Goal: Transaction & Acquisition: Book appointment/travel/reservation

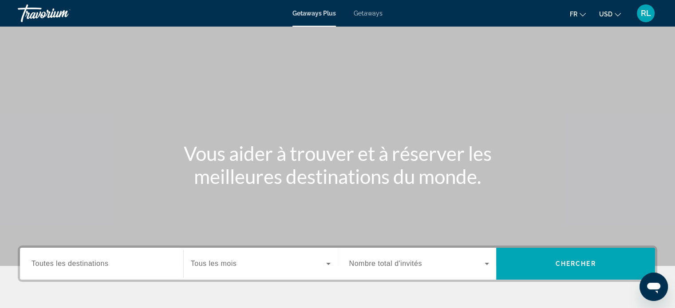
click at [621, 13] on ul "fr English Español Français Italiano Português русский USD USD ($) MXN (Mex$) C…" at bounding box center [602, 13] width 64 height 14
click at [613, 13] on button "USD USD ($) MXN (Mex$) CAD (Can$) GBP (£) EUR (€) AUD (A$) NZD (NZ$) CNY (CN¥)" at bounding box center [610, 14] width 22 height 13
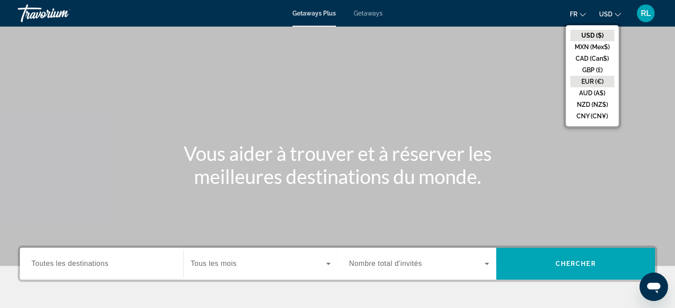
click at [595, 80] on button "EUR (€)" at bounding box center [592, 82] width 44 height 12
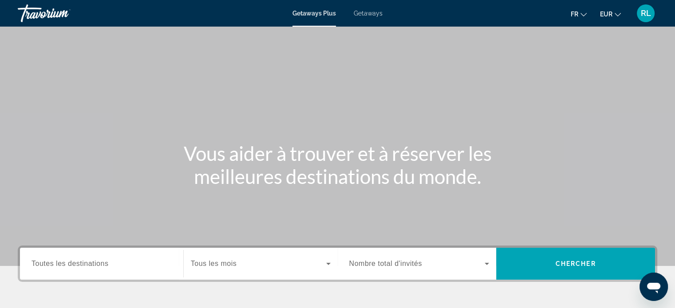
click at [83, 266] on span "Toutes les destinations" at bounding box center [69, 264] width 77 height 8
click at [83, 266] on input "Destination Toutes les destinations" at bounding box center [101, 264] width 140 height 11
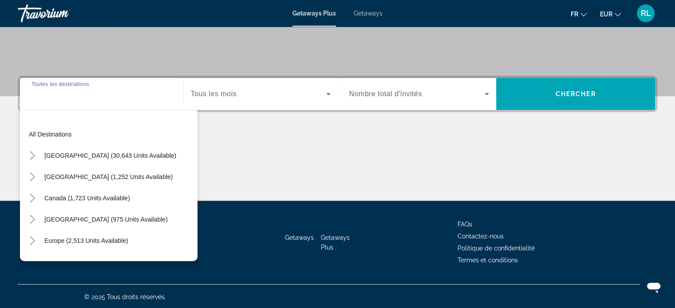
scroll to position [171, 0]
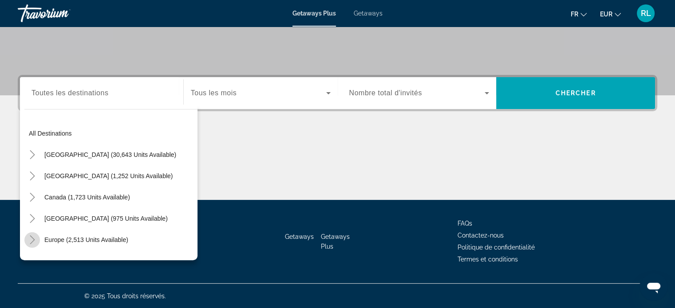
click at [33, 239] on icon "Toggle Europe (2,513 units available)" at bounding box center [32, 240] width 9 height 9
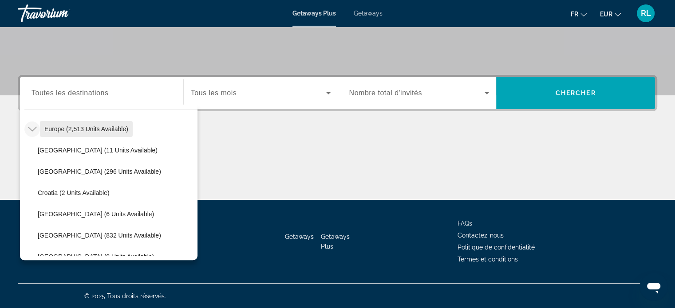
click at [87, 130] on span "Europe (2,513 units available)" at bounding box center [86, 129] width 84 height 7
type input "**********"
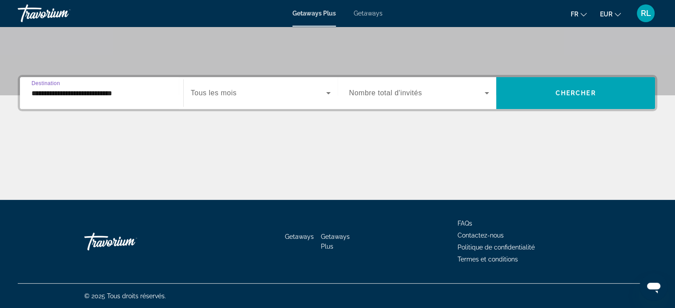
click at [273, 90] on span "Search widget" at bounding box center [258, 93] width 135 height 11
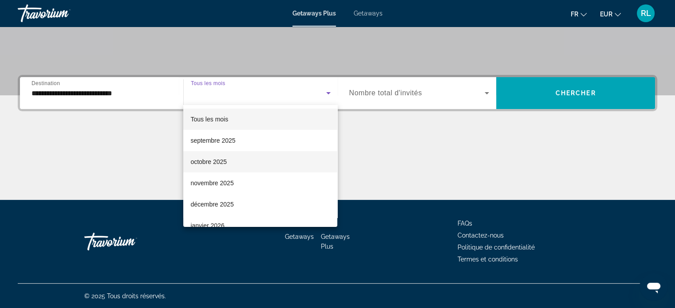
click at [228, 160] on mat-option "octobre 2025" at bounding box center [260, 161] width 154 height 21
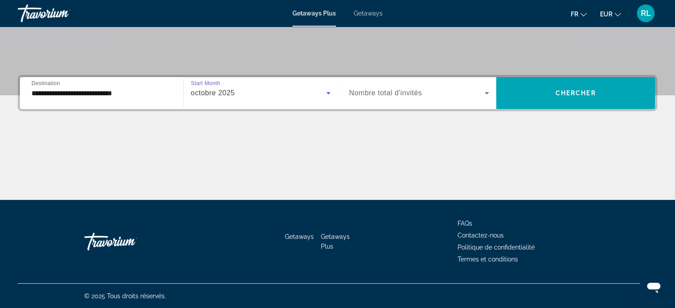
click at [440, 90] on span "Search widget" at bounding box center [417, 93] width 136 height 11
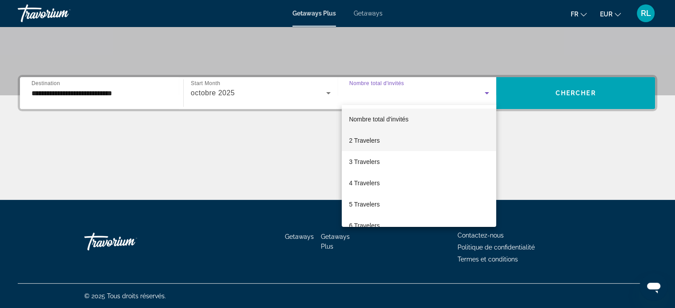
click at [385, 138] on mat-option "2 Travelers" at bounding box center [419, 140] width 154 height 21
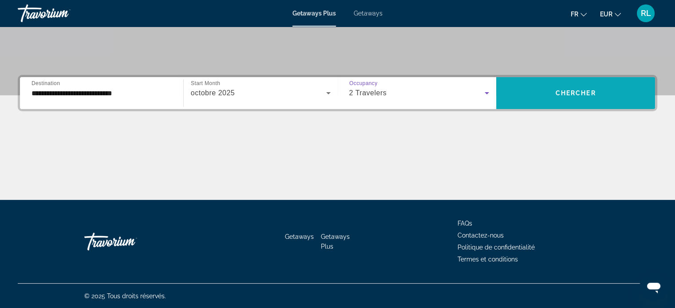
click at [581, 99] on span "Search widget" at bounding box center [575, 93] width 159 height 21
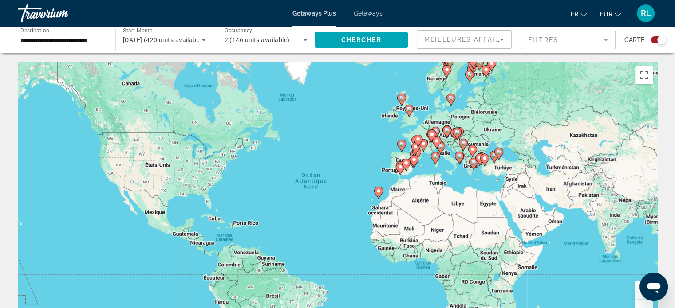
click at [389, 145] on div "Pour activer le glissement avec le clavier, appuyez sur Alt+Entrée. Une fois ce…" at bounding box center [337, 195] width 639 height 266
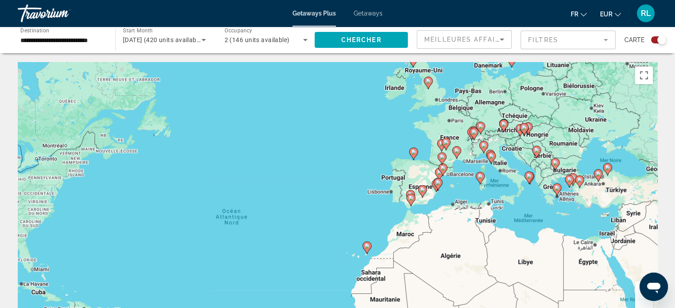
click at [417, 133] on div "Pour activer le glissement avec le clavier, appuyez sur Alt+Entrée. Une fois ce…" at bounding box center [337, 195] width 639 height 266
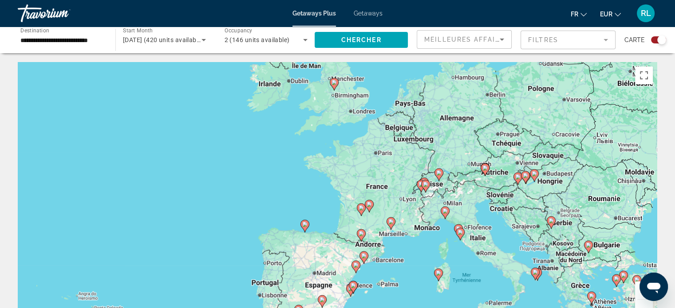
drag, startPoint x: 477, startPoint y: 137, endPoint x: 364, endPoint y: 187, distance: 123.7
click at [364, 187] on div "Pour activer le glissement avec le clavier, appuyez sur Alt+Entrée. Une fois ce…" at bounding box center [337, 195] width 639 height 266
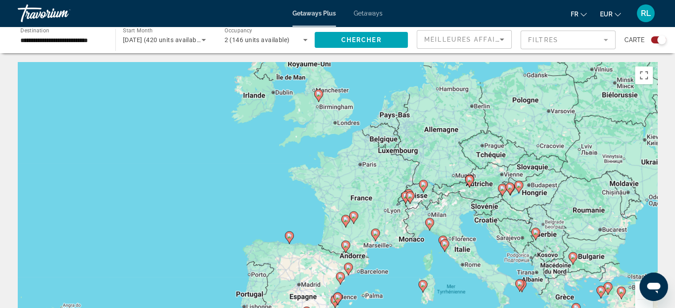
click at [369, 15] on span "Getaways" at bounding box center [368, 13] width 29 height 7
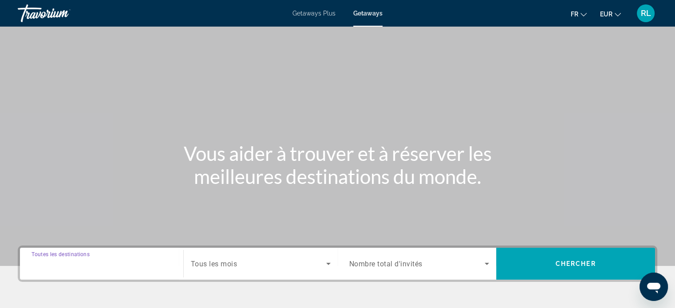
click at [112, 265] on input "Destination Toutes les destinations" at bounding box center [101, 264] width 140 height 11
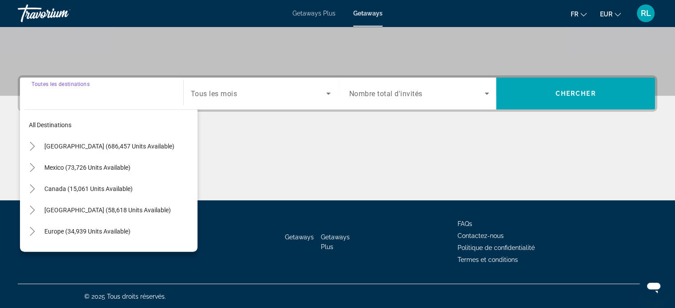
scroll to position [171, 0]
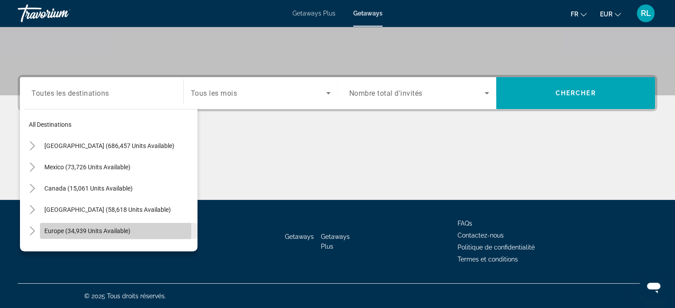
click at [72, 229] on span "Europe (34,939 units available)" at bounding box center [87, 231] width 86 height 7
type input "**********"
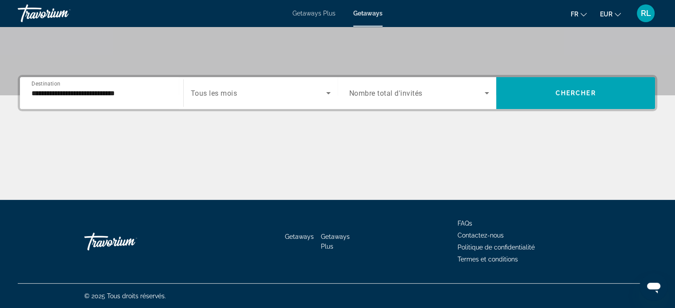
click at [72, 229] on div "Getaways Getaways Plus FAQs Contactez-nous Politique de confidentialité Termes …" at bounding box center [337, 241] width 639 height 83
click at [305, 95] on span "Search widget" at bounding box center [258, 93] width 135 height 11
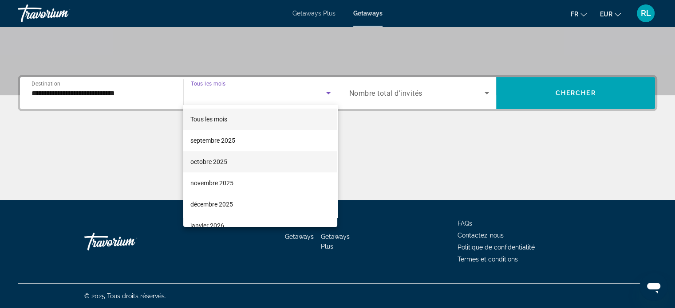
click at [239, 166] on mat-option "octobre 2025" at bounding box center [260, 161] width 154 height 21
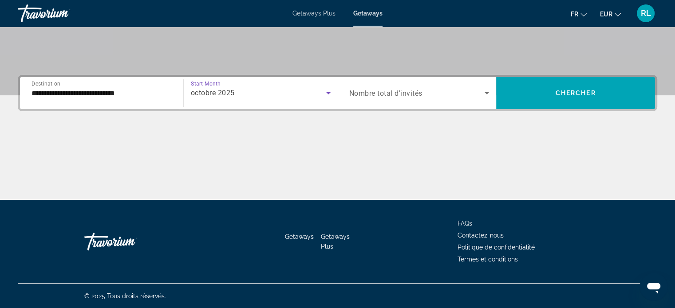
click at [437, 88] on span "Search widget" at bounding box center [417, 93] width 136 height 11
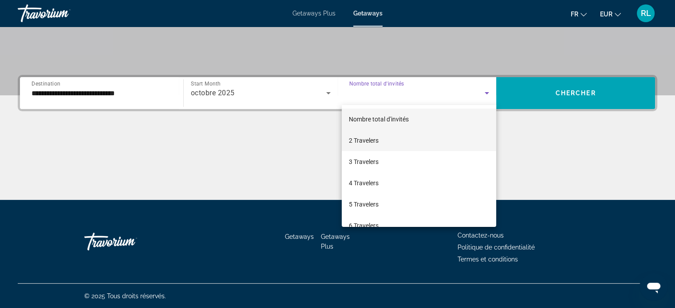
click at [385, 147] on mat-option "2 Travelers" at bounding box center [419, 140] width 154 height 21
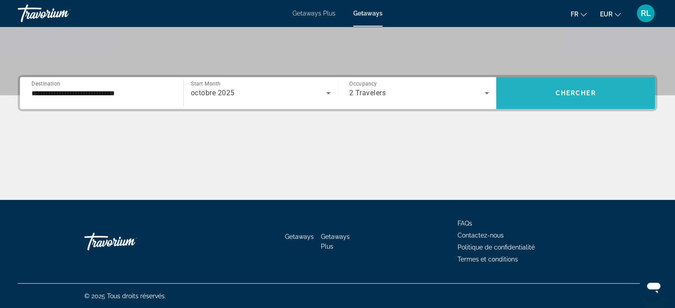
click at [578, 93] on span "Chercher" at bounding box center [575, 93] width 40 height 7
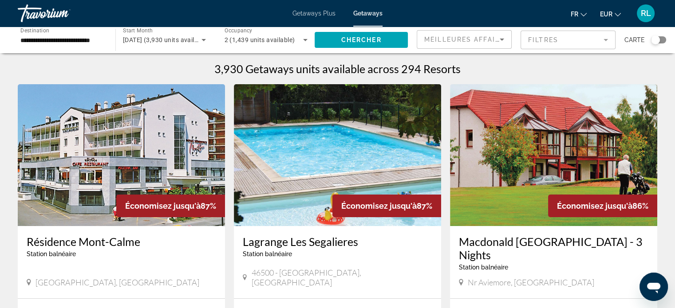
click at [657, 39] on div "Search widget" at bounding box center [655, 39] width 9 height 9
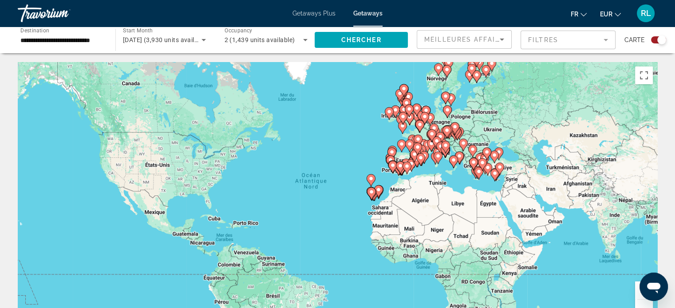
click at [367, 140] on div "Pour activer le glissement avec le clavier, appuyez sur Alt+Entrée. Une fois ce…" at bounding box center [337, 195] width 639 height 266
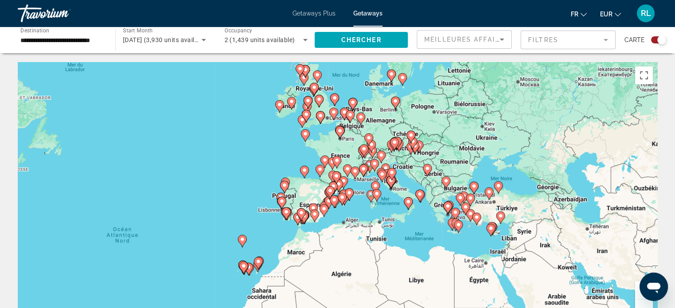
drag, startPoint x: 351, startPoint y: 161, endPoint x: 297, endPoint y: 164, distance: 54.2
click at [297, 164] on div "Pour activer le glissement avec le clavier, appuyez sur Alt+Entrée. Une fois ce…" at bounding box center [337, 195] width 639 height 266
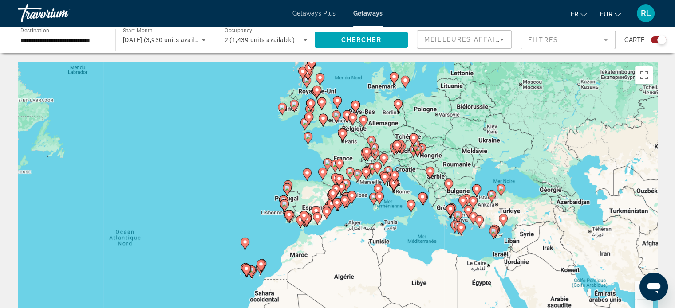
click at [352, 153] on div "Pour activer le glissement avec le clavier, appuyez sur Alt+Entrée. Une fois ce…" at bounding box center [337, 195] width 639 height 266
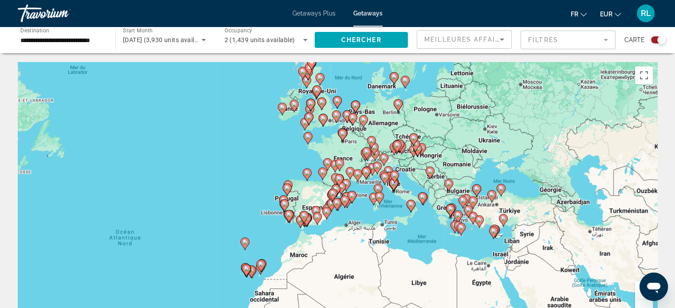
click at [352, 153] on div "Pour activer le glissement avec le clavier, appuyez sur Alt+Entrée. Une fois ce…" at bounding box center [337, 195] width 639 height 266
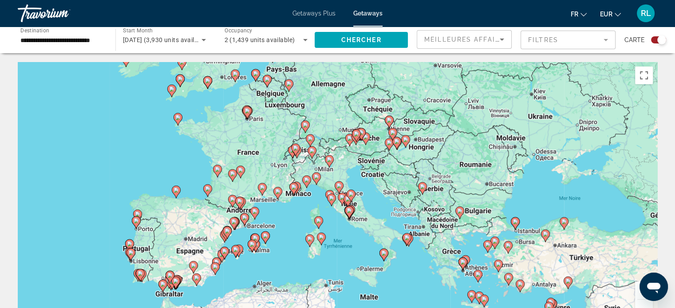
drag, startPoint x: 417, startPoint y: 238, endPoint x: 314, endPoint y: 226, distance: 103.2
click at [314, 226] on div "Pour activer le glissement avec le clavier, appuyez sur Alt+Entrée. Une fois ce…" at bounding box center [337, 195] width 639 height 266
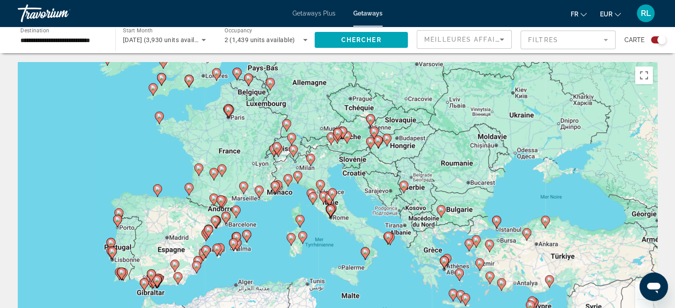
click at [333, 232] on div "Pour activer le glissement avec le clavier, appuyez sur Alt+Entrée. Une fois ce…" at bounding box center [337, 195] width 639 height 266
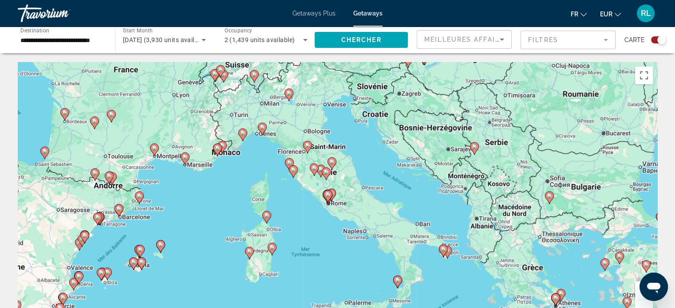
click at [324, 212] on div "Pour activer le glissement avec le clavier, appuyez sur Alt+Entrée. Une fois ce…" at bounding box center [337, 195] width 639 height 266
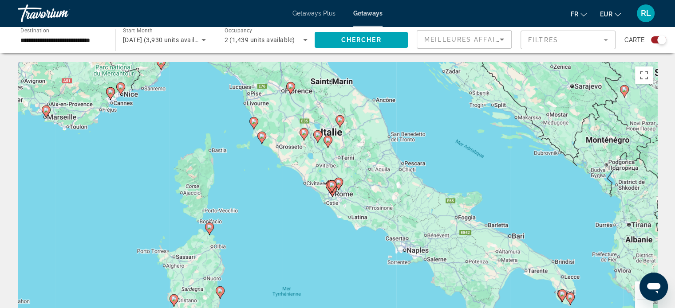
click at [334, 197] on gmp-advanced-marker "Main content" at bounding box center [332, 190] width 9 height 13
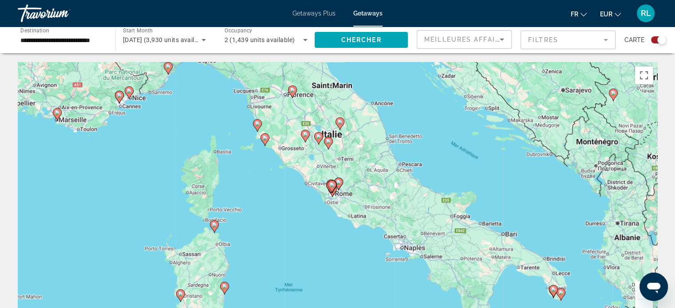
click at [334, 197] on div "Pour activer le glissement avec le clavier, appuyez sur Alt+Entrée. Une fois ce…" at bounding box center [337, 195] width 639 height 266
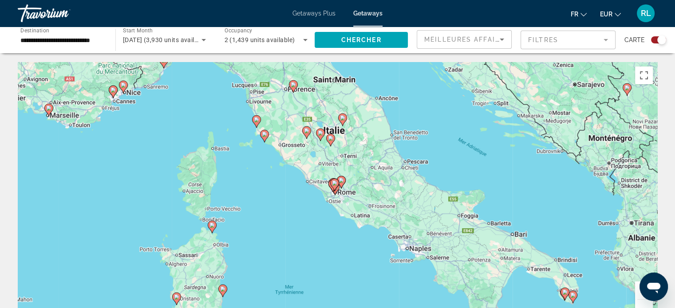
click at [350, 207] on div "Pour activer le glissement avec le clavier, appuyez sur Alt+Entrée. Une fois ce…" at bounding box center [337, 195] width 639 height 266
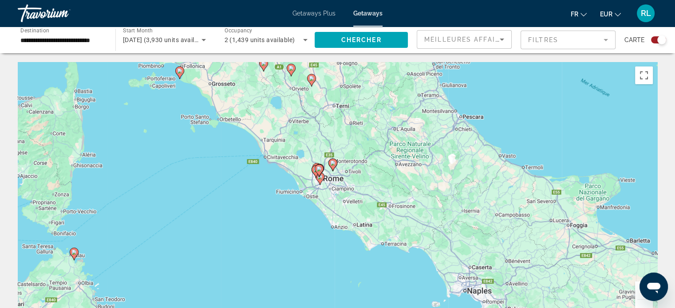
click at [323, 181] on gmp-advanced-marker "Main content" at bounding box center [319, 178] width 9 height 13
type input "**********"
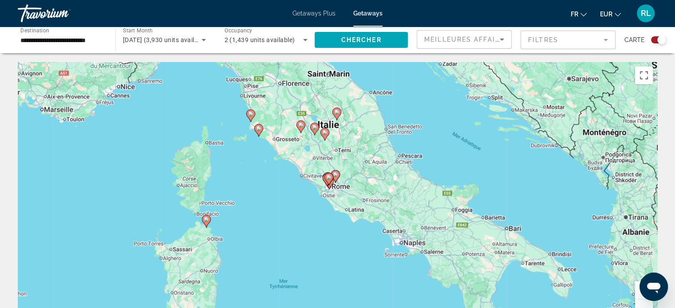
click at [328, 184] on icon "Main content" at bounding box center [328, 179] width 8 height 12
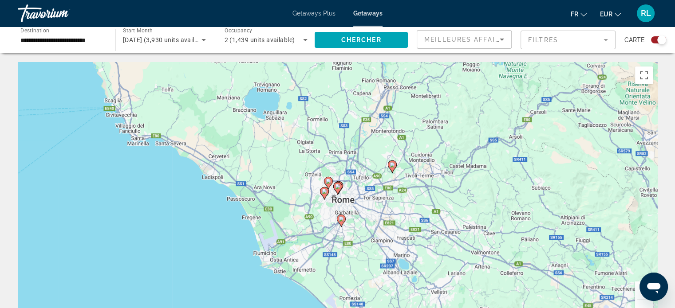
click at [337, 186] on image "Main content" at bounding box center [337, 186] width 5 height 5
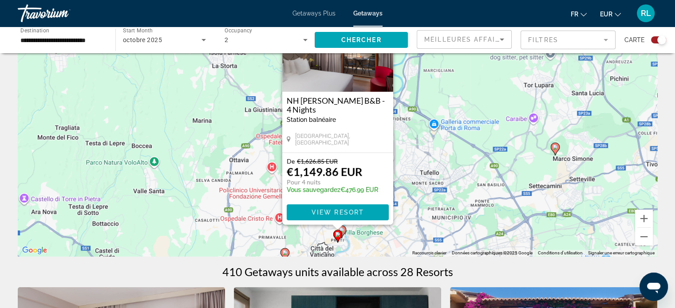
scroll to position [72, 0]
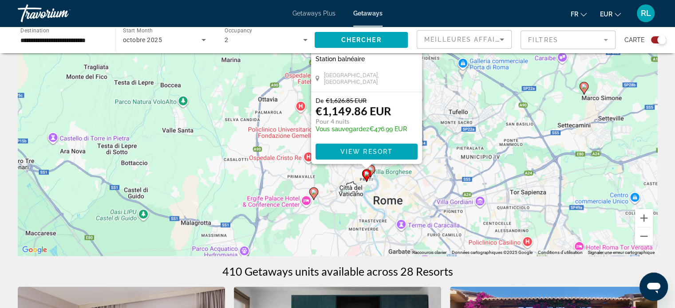
drag, startPoint x: 378, startPoint y: 236, endPoint x: 407, endPoint y: 174, distance: 68.7
click at [407, 174] on div "Pour activer le glissement avec le clavier, appuyez sur Alt+Entrée. Une fois ce…" at bounding box center [337, 123] width 639 height 266
click at [372, 168] on image "Main content" at bounding box center [370, 169] width 5 height 5
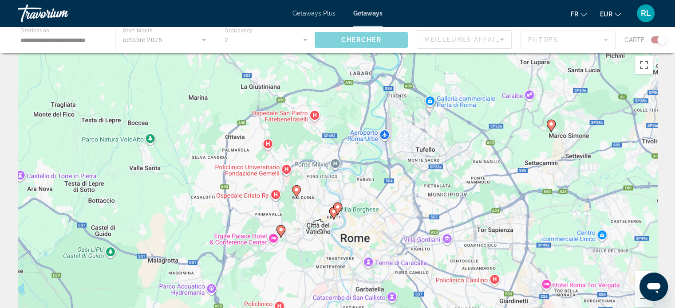
scroll to position [0, 0]
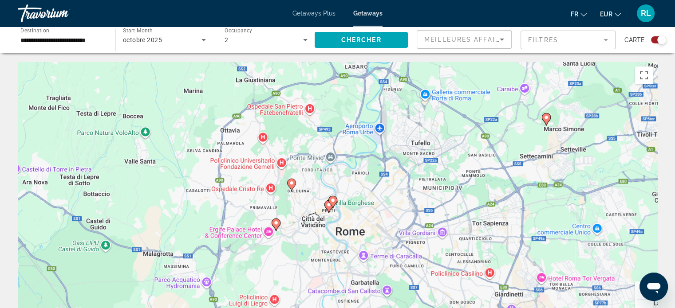
drag, startPoint x: 365, startPoint y: 215, endPoint x: 358, endPoint y: 100, distance: 114.6
click at [358, 100] on div "Pour activer le glissement avec le clavier, appuyez sur Alt+Entrée. Une fois ce…" at bounding box center [337, 195] width 639 height 266
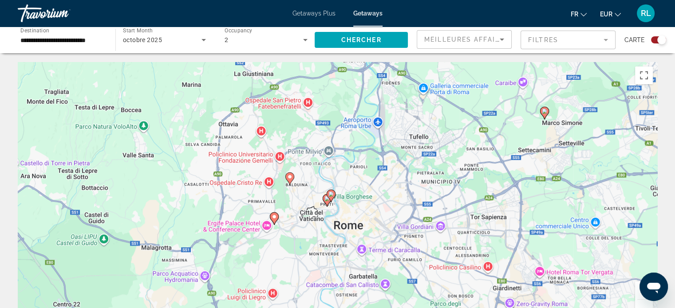
click at [332, 194] on image "Main content" at bounding box center [330, 194] width 5 height 5
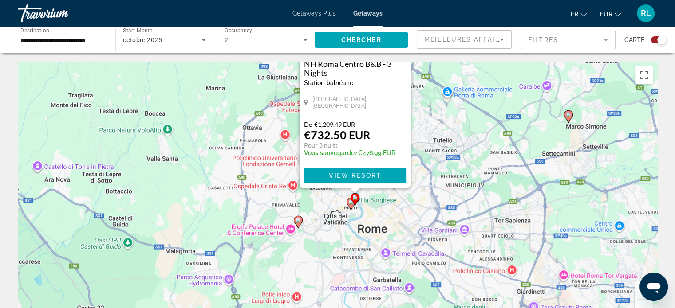
drag, startPoint x: 240, startPoint y: 250, endPoint x: 268, endPoint y: 126, distance: 127.3
click at [268, 126] on div "Pour activer le glissement avec le clavier, appuyez sur Alt+Entrée. Une fois ce…" at bounding box center [337, 195] width 639 height 266
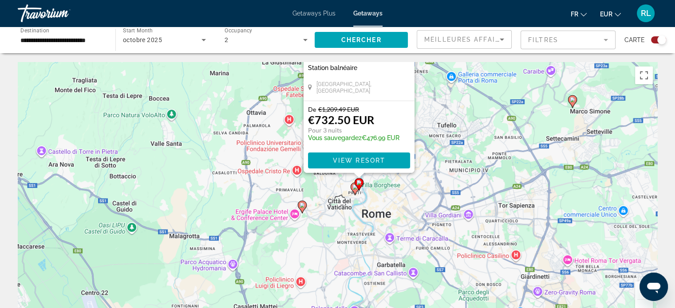
click at [300, 204] on image "Main content" at bounding box center [301, 205] width 5 height 5
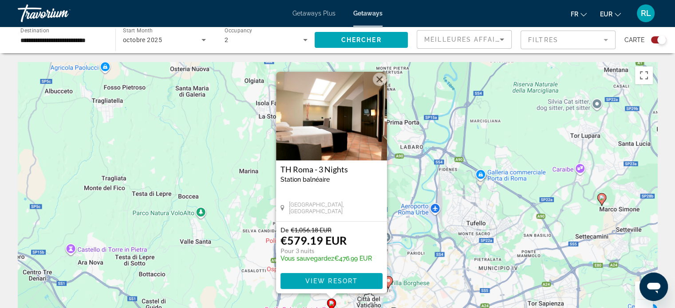
drag, startPoint x: 247, startPoint y: 250, endPoint x: 240, endPoint y: 246, distance: 7.8
click at [240, 246] on div "Pour activer le glissement avec le clavier, appuyez sur Alt+Entrée. Une fois ce…" at bounding box center [337, 195] width 639 height 266
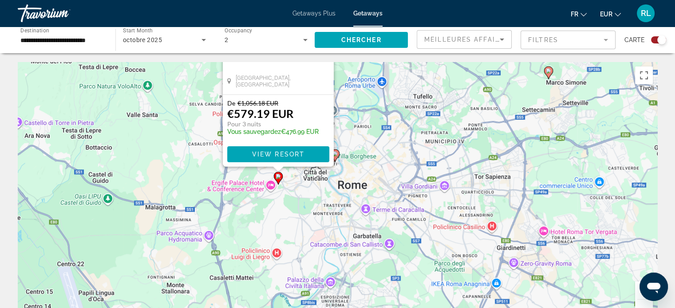
drag, startPoint x: 253, startPoint y: 275, endPoint x: 199, endPoint y: 148, distance: 138.7
click at [199, 148] on div "Pour activer le glissement avec le clavier, appuyez sur Alt+Entrée. Une fois ce…" at bounding box center [337, 195] width 639 height 266
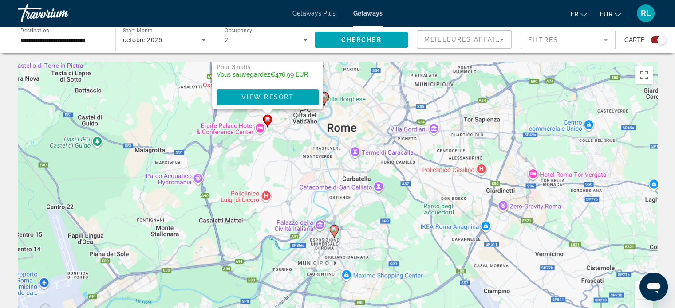
drag, startPoint x: 338, startPoint y: 243, endPoint x: 328, endPoint y: 185, distance: 59.4
click at [328, 185] on div "Pour activer le glissement avec le clavier, appuyez sur Alt+Entrée. Une fois ce…" at bounding box center [337, 195] width 639 height 266
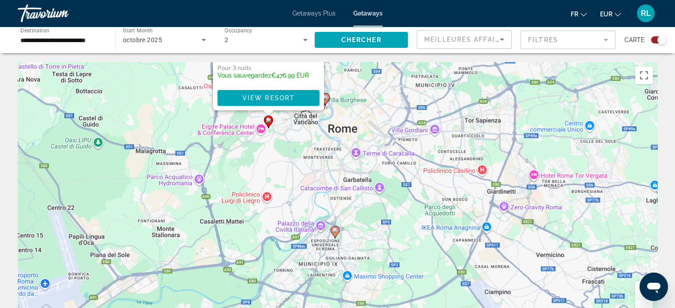
click at [335, 230] on image "Main content" at bounding box center [334, 230] width 5 height 5
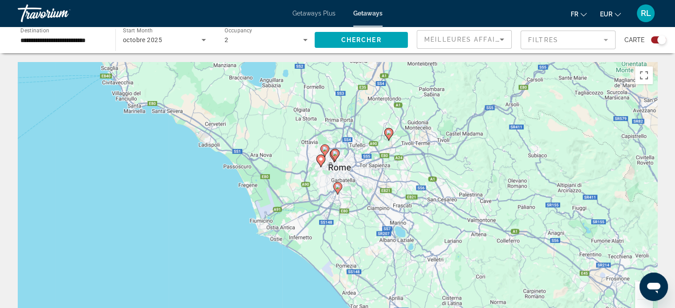
click at [338, 186] on image "Main content" at bounding box center [337, 186] width 5 height 5
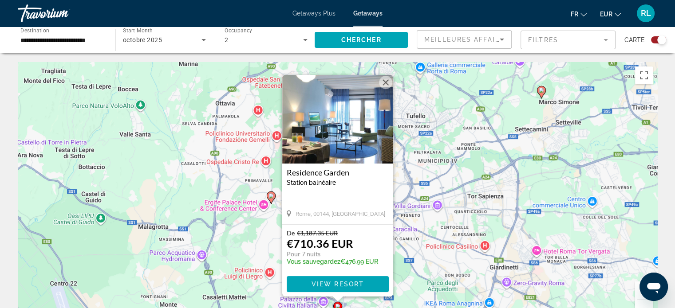
click at [413, 179] on div "Pour activer le glissement avec le clavier, appuyez sur Alt+Entrée. Une fois ce…" at bounding box center [337, 195] width 639 height 266
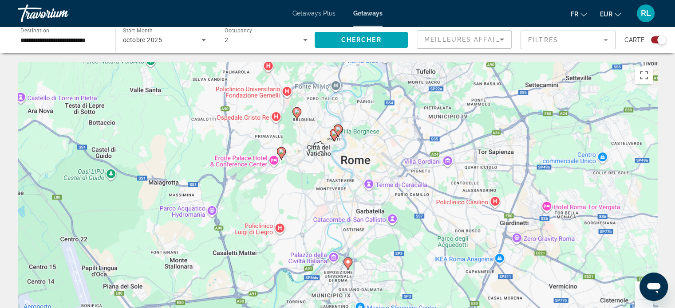
drag, startPoint x: 459, startPoint y: 155, endPoint x: 468, endPoint y: 111, distance: 45.0
click at [468, 111] on div "Pour activer le glissement avec le clavier, appuyez sur Alt+Entrée. Une fois ce…" at bounding box center [337, 195] width 639 height 266
click at [340, 128] on image "Main content" at bounding box center [338, 128] width 5 height 5
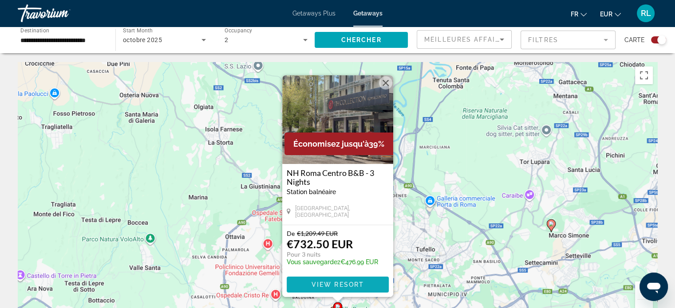
click at [333, 284] on span "View Resort" at bounding box center [337, 284] width 52 height 7
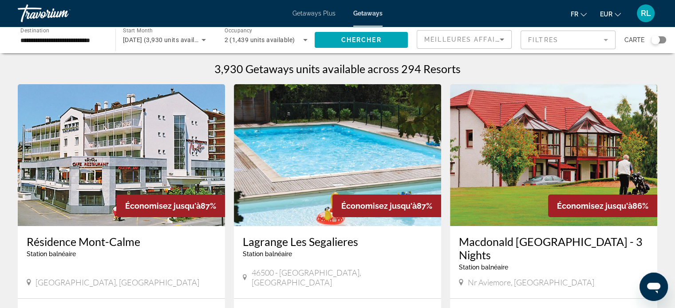
click at [662, 41] on div "Search widget" at bounding box center [658, 39] width 15 height 7
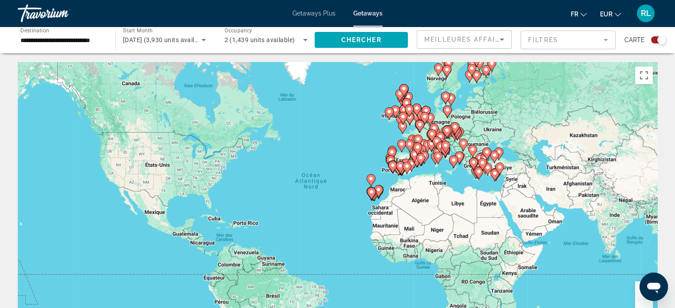
click at [448, 178] on div "Pour activer le glissement avec le clavier, appuyez sur Alt+Entrée. Une fois ce…" at bounding box center [337, 195] width 639 height 266
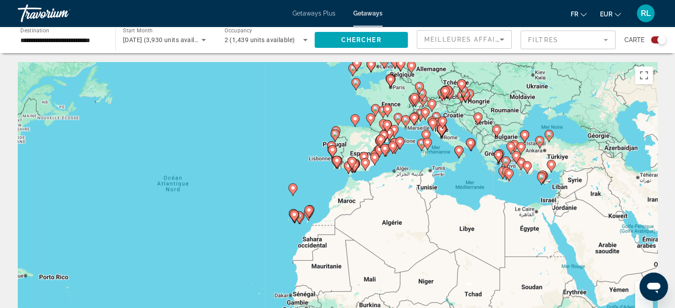
click at [457, 122] on div "Pour activer le glissement avec le clavier, appuyez sur Alt+Entrée. Une fois ce…" at bounding box center [337, 195] width 639 height 266
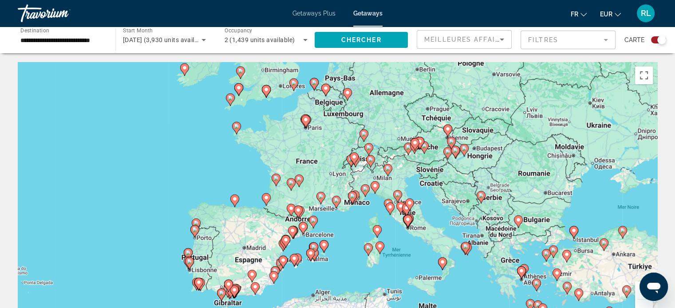
drag, startPoint x: 367, startPoint y: 139, endPoint x: 349, endPoint y: 215, distance: 78.3
click at [349, 215] on div "Pour activer le glissement avec le clavier, appuyez sur Alt+Entrée. Une fois ce…" at bounding box center [337, 195] width 639 height 266
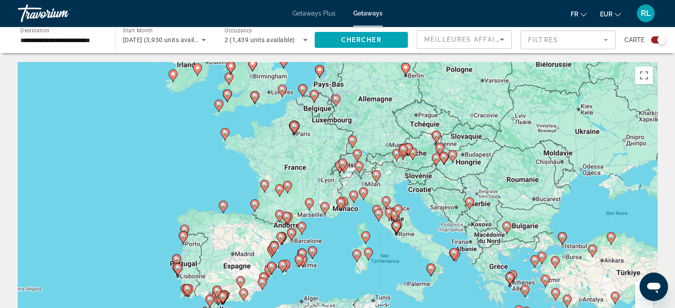
drag, startPoint x: 342, startPoint y: 142, endPoint x: 331, endPoint y: 150, distance: 13.8
click at [331, 150] on div "Pour activer le glissement avec le clavier, appuyez sur Alt+Entrée. Une fois ce…" at bounding box center [337, 195] width 639 height 266
click at [394, 184] on div "Pour activer le glissement avec le clavier, appuyez sur Alt+Entrée. Une fois ce…" at bounding box center [337, 195] width 639 height 266
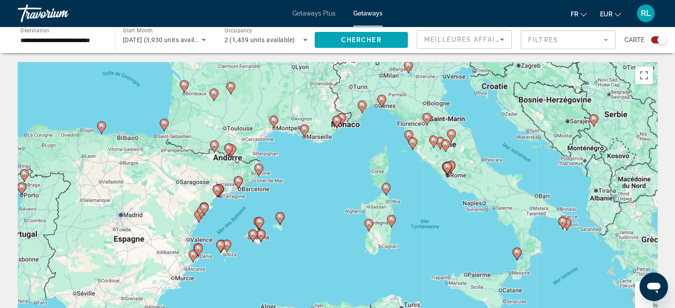
drag, startPoint x: 434, startPoint y: 229, endPoint x: 483, endPoint y: 119, distance: 120.6
click at [483, 119] on div "Pour activer le glissement avec le clavier, appuyez sur Alt+Entrée. Une fois ce…" at bounding box center [337, 195] width 639 height 266
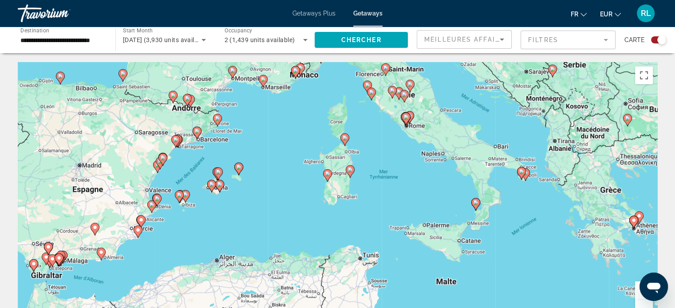
drag, startPoint x: 346, startPoint y: 263, endPoint x: 303, endPoint y: 213, distance: 66.1
click at [303, 213] on div "Pour activer le glissement avec le clavier, appuyez sur Alt+Entrée. Une fois ce…" at bounding box center [337, 195] width 639 height 266
click at [349, 169] on image "Main content" at bounding box center [349, 169] width 5 height 5
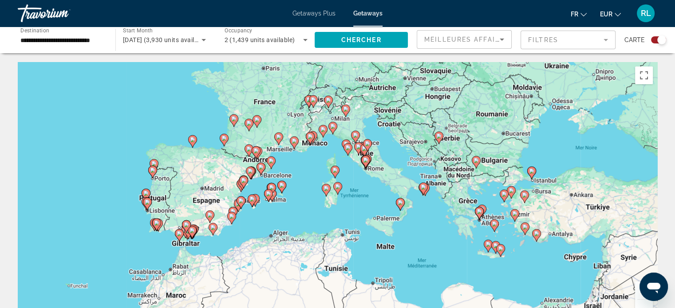
click at [337, 189] on image "Main content" at bounding box center [337, 186] width 5 height 5
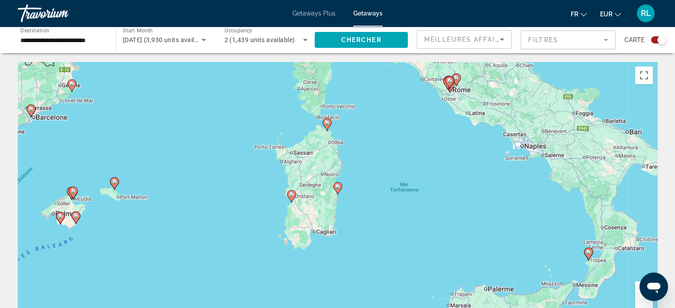
click at [337, 189] on image "Main content" at bounding box center [337, 186] width 5 height 5
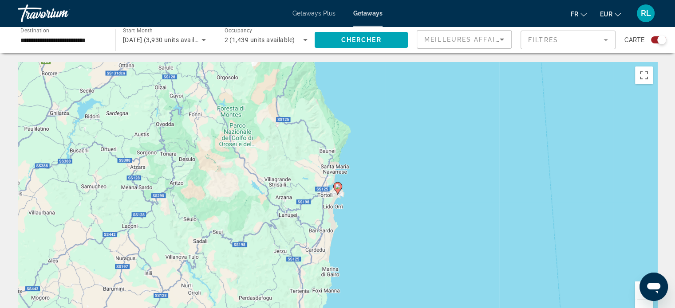
click at [337, 186] on image "Main content" at bounding box center [337, 186] width 5 height 5
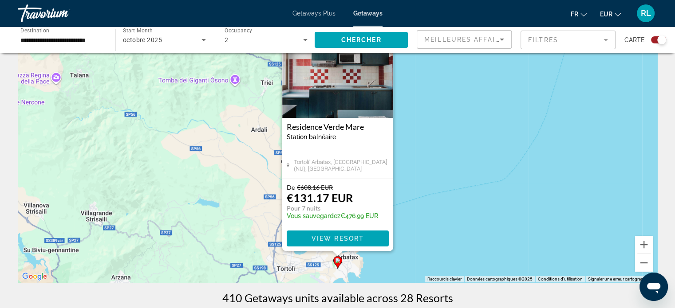
scroll to position [55, 0]
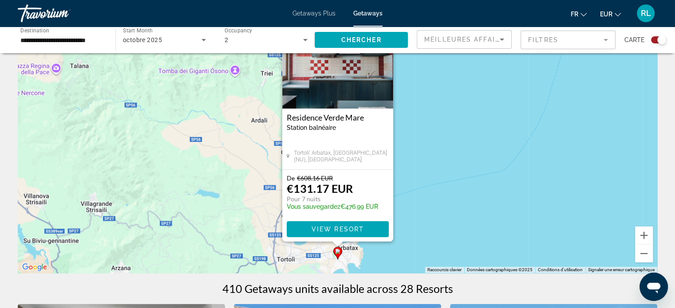
click at [409, 208] on div "Pour activer le glissement avec le clavier, appuyez sur Alt+Entrée. Une fois ce…" at bounding box center [337, 140] width 639 height 266
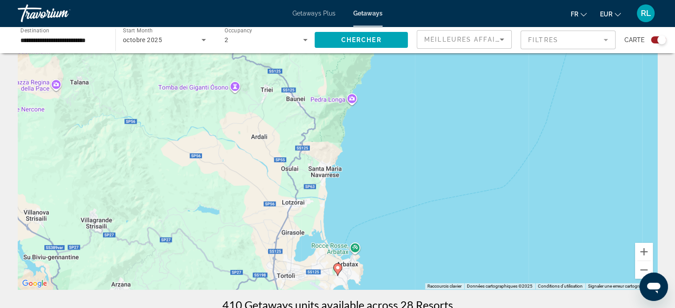
scroll to position [38, 0]
click at [641, 271] on button "Zoom arrière" at bounding box center [644, 271] width 18 height 18
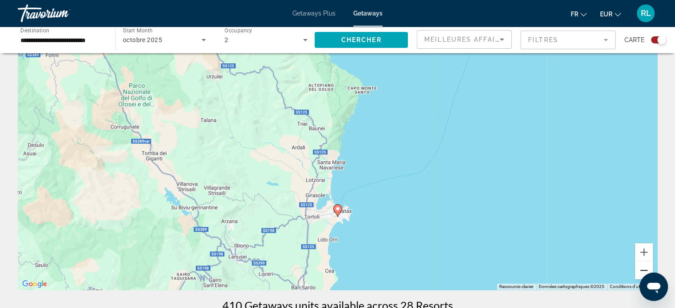
click at [641, 271] on button "Zoom arrière" at bounding box center [644, 271] width 18 height 18
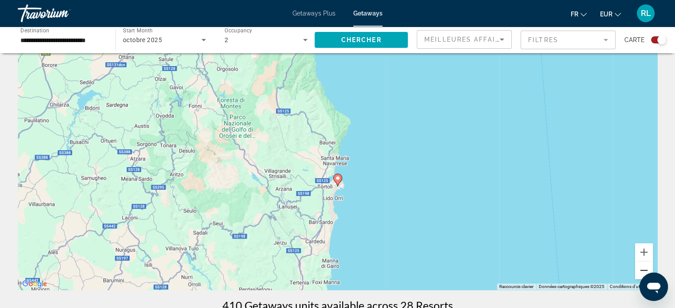
click at [641, 271] on button "Zoom arrière" at bounding box center [644, 271] width 18 height 18
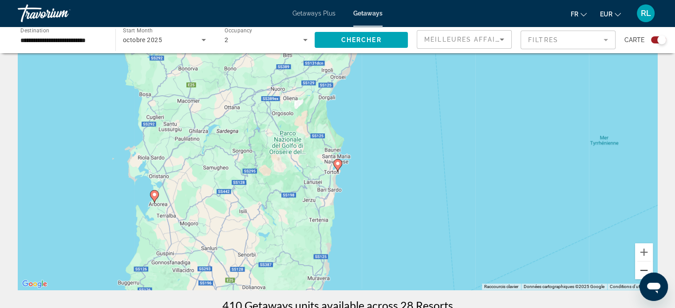
click at [638, 269] on button "Zoom arrière" at bounding box center [644, 271] width 18 height 18
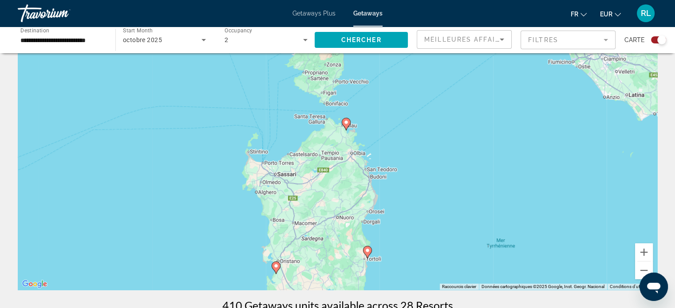
drag, startPoint x: 403, startPoint y: 150, endPoint x: 434, endPoint y: 246, distance: 100.6
click at [434, 246] on div "Pour activer le glissement avec le clavier, appuyez sur Alt+Entrée. Une fois ce…" at bounding box center [337, 157] width 639 height 266
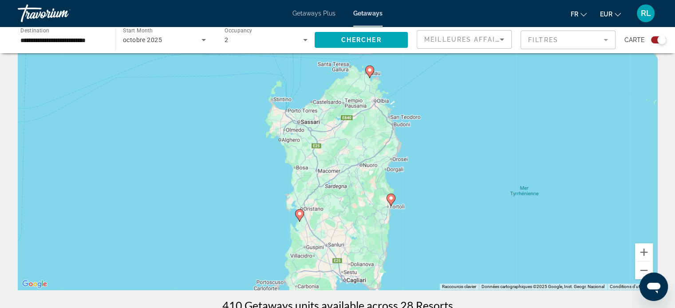
drag, startPoint x: 346, startPoint y: 233, endPoint x: 369, endPoint y: 179, distance: 59.2
click at [369, 179] on div "Pour activer le glissement avec le clavier, appuyez sur Alt+Entrée. Une fois ce…" at bounding box center [337, 157] width 639 height 266
click at [299, 214] on image "Main content" at bounding box center [299, 212] width 5 height 5
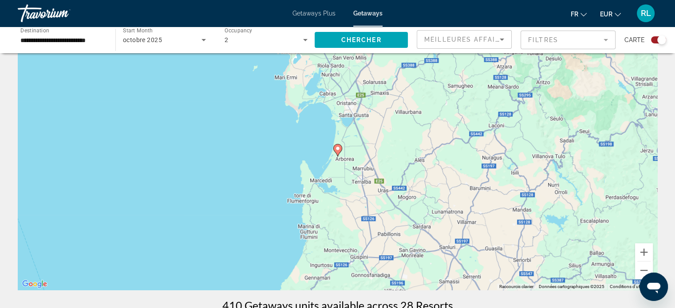
click at [340, 146] on image "Main content" at bounding box center [337, 148] width 5 height 5
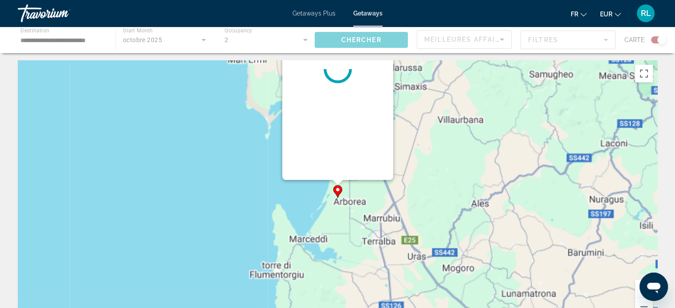
scroll to position [0, 0]
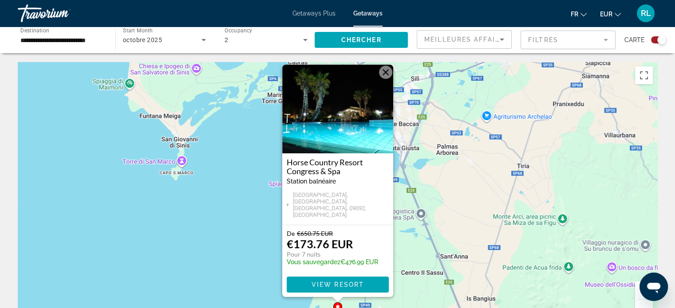
click at [494, 228] on div "Pour activer le glissement avec le clavier, appuyez sur Alt+Entrée. Une fois ce…" at bounding box center [337, 195] width 639 height 266
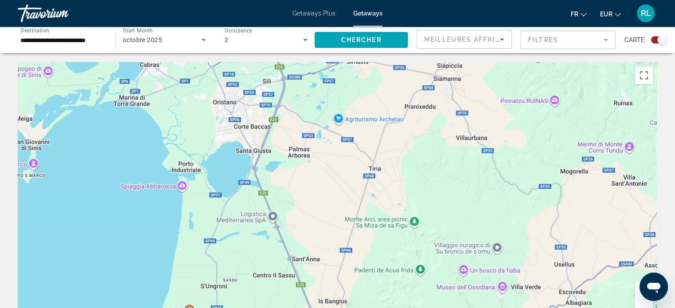
drag, startPoint x: 523, startPoint y: 206, endPoint x: 373, endPoint y: 204, distance: 150.4
click at [373, 204] on div "Pour activer le glissement avec le clavier, appuyez sur Alt+Entrée. Une fois ce…" at bounding box center [337, 195] width 639 height 266
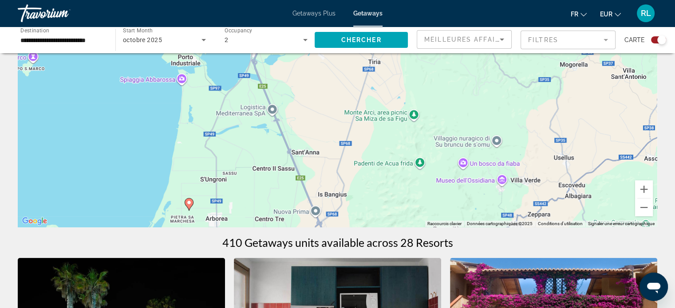
scroll to position [101, 0]
click at [642, 211] on button "Zoom arrière" at bounding box center [644, 208] width 18 height 18
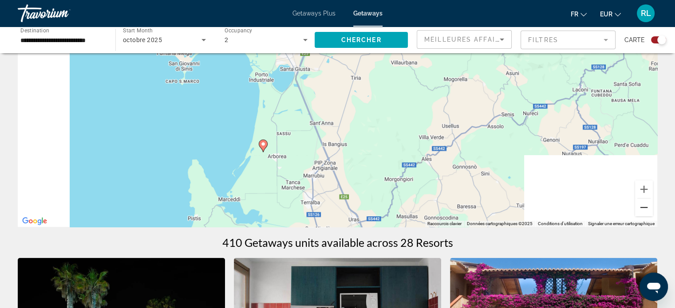
click at [642, 211] on button "Zoom arrière" at bounding box center [644, 208] width 18 height 18
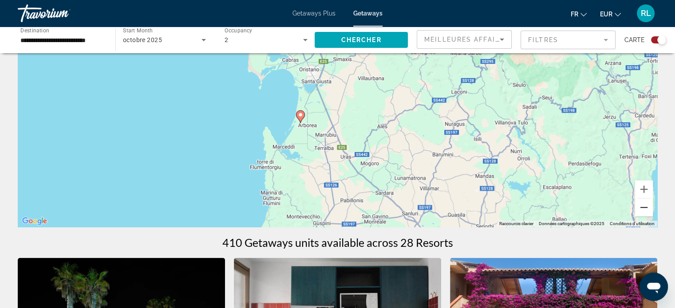
click at [642, 211] on button "Zoom arrière" at bounding box center [644, 208] width 18 height 18
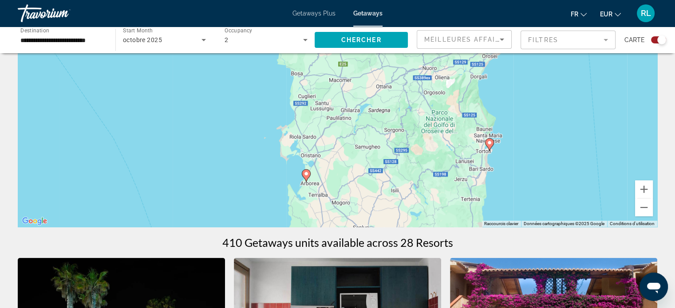
drag, startPoint x: 558, startPoint y: 106, endPoint x: 546, endPoint y: 181, distance: 75.2
click at [546, 181] on div "Pour activer le glissement avec le clavier, appuyez sur Alt+Entrée. Une fois ce…" at bounding box center [337, 94] width 639 height 266
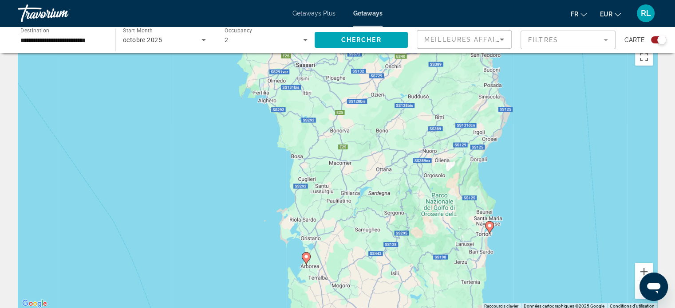
scroll to position [32, 0]
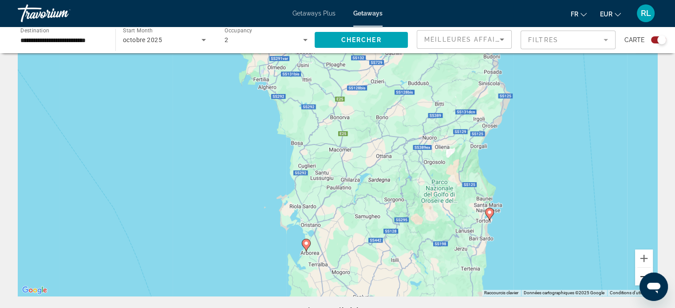
click at [641, 273] on button "Zoom arrière" at bounding box center [644, 277] width 18 height 18
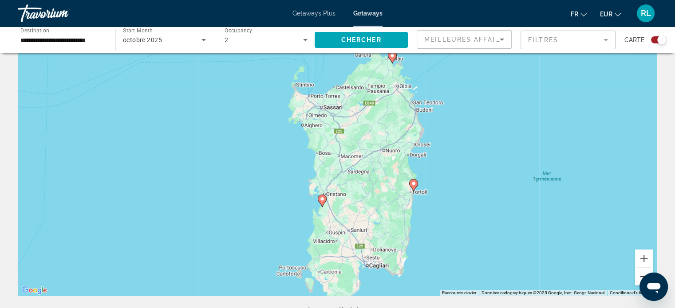
click at [641, 273] on button "Zoom arrière" at bounding box center [644, 277] width 18 height 18
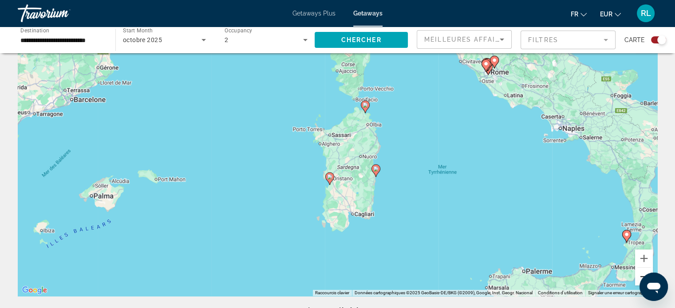
click at [641, 273] on button "Zoom arrière" at bounding box center [644, 277] width 18 height 18
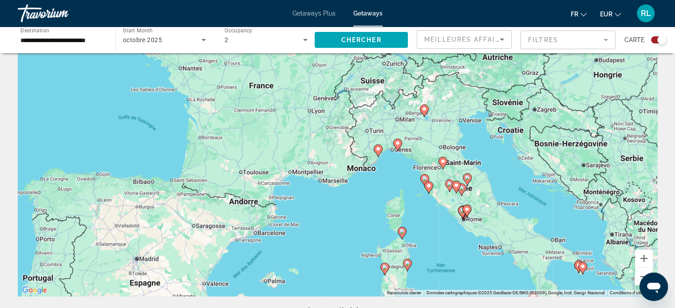
drag, startPoint x: 427, startPoint y: 90, endPoint x: 482, endPoint y: 200, distance: 123.0
click at [482, 200] on div "Pour activer le glissement avec le clavier, appuyez sur Alt+Entrée. Une fois ce…" at bounding box center [337, 163] width 639 height 266
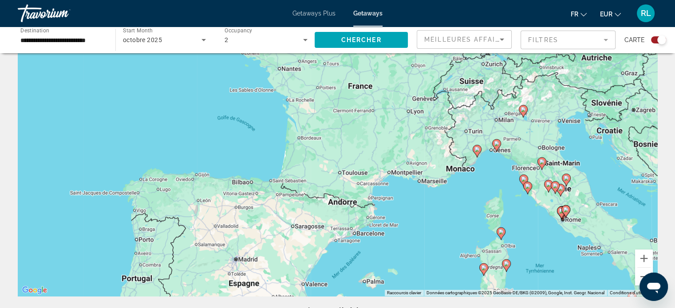
drag, startPoint x: 302, startPoint y: 196, endPoint x: 400, endPoint y: 193, distance: 98.1
click at [400, 193] on div "Pour activer le glissement avec le clavier, appuyez sur Alt+Entrée. Une fois ce…" at bounding box center [337, 163] width 639 height 266
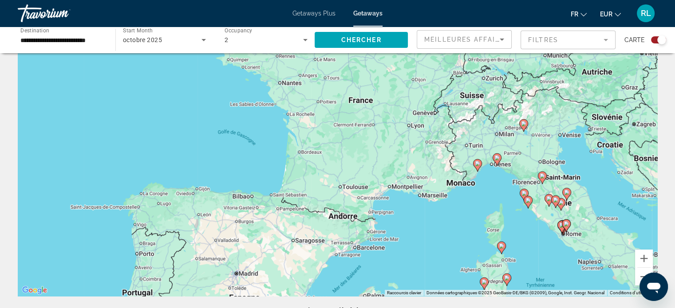
click at [99, 42] on input "**********" at bounding box center [61, 40] width 83 height 11
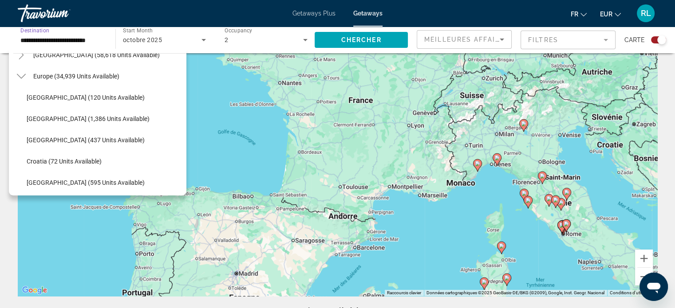
scroll to position [98, 0]
click at [104, 80] on span "Search widget" at bounding box center [107, 76] width 157 height 21
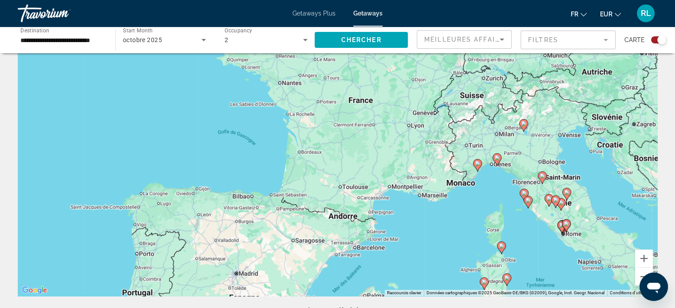
click at [130, 136] on div "Pour activer le glissement avec le clavier, appuyez sur Alt+Entrée. Une fois ce…" at bounding box center [337, 163] width 639 height 266
click at [377, 50] on span "Search widget" at bounding box center [360, 39] width 93 height 21
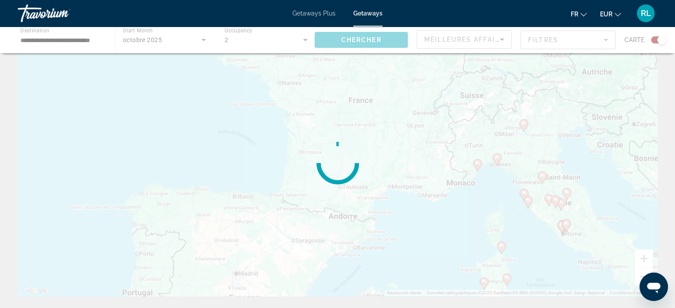
scroll to position [0, 0]
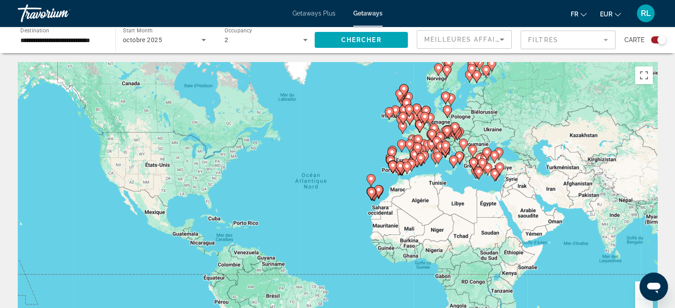
click at [376, 132] on div "Pour activer le glissement avec le clavier, appuyez sur Alt+Entrée. Une fois ce…" at bounding box center [337, 195] width 639 height 266
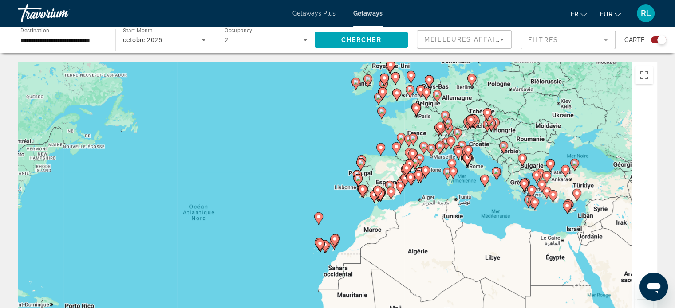
drag, startPoint x: 476, startPoint y: 213, endPoint x: 404, endPoint y: 202, distance: 72.3
click at [404, 202] on div "Pour activer le glissement avec le clavier, appuyez sur Alt+Entrée. Une fois ce…" at bounding box center [337, 195] width 639 height 266
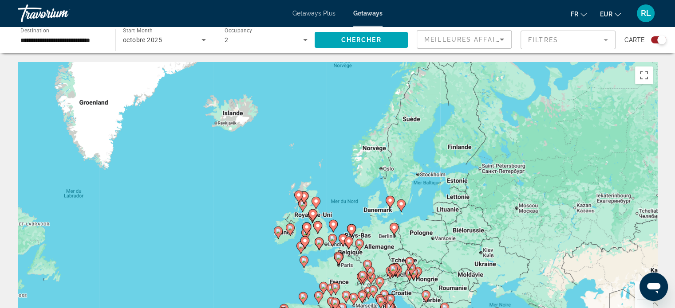
drag, startPoint x: 418, startPoint y: 75, endPoint x: 365, endPoint y: 217, distance: 152.2
click at [365, 217] on div "Pour activer le glissement avec le clavier, appuyez sur Alt+Entrée. Une fois ce…" at bounding box center [337, 195] width 639 height 266
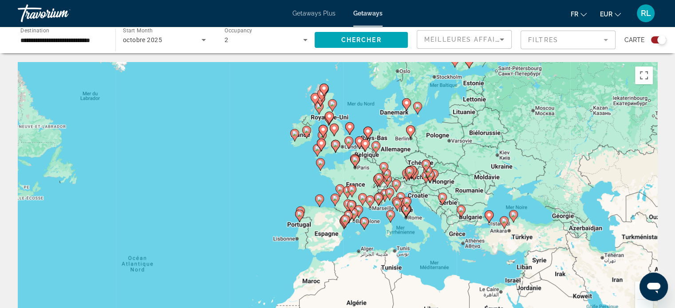
drag, startPoint x: 343, startPoint y: 216, endPoint x: 360, endPoint y: 117, distance: 100.3
click at [360, 117] on div "Pour activer le glissement avec le clavier, appuyez sur Alt+Entrée. Une fois ce…" at bounding box center [337, 195] width 639 height 266
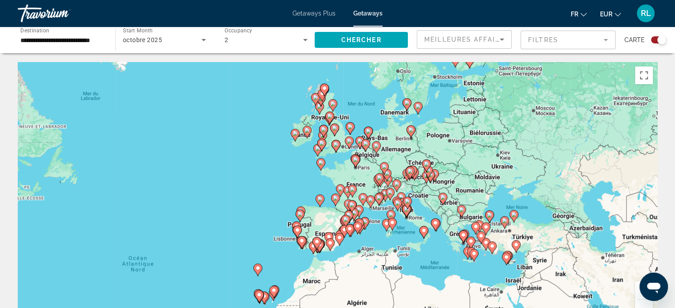
click at [281, 210] on div "Pour activer le glissement avec le clavier, appuyez sur Alt+Entrée. Une fois ce…" at bounding box center [337, 195] width 639 height 266
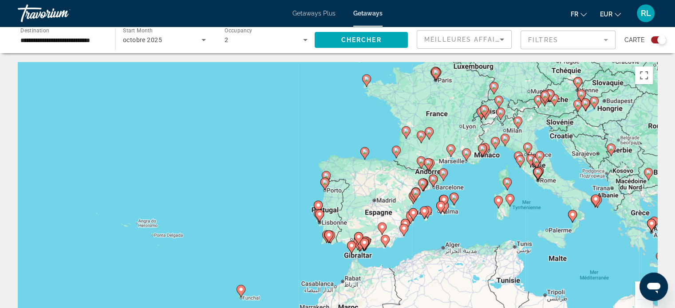
drag, startPoint x: 294, startPoint y: 245, endPoint x: 300, endPoint y: 198, distance: 47.0
click at [300, 198] on div "Pour activer le glissement avec le clavier, appuyez sur Alt+Entrée. Une fois ce…" at bounding box center [337, 195] width 639 height 266
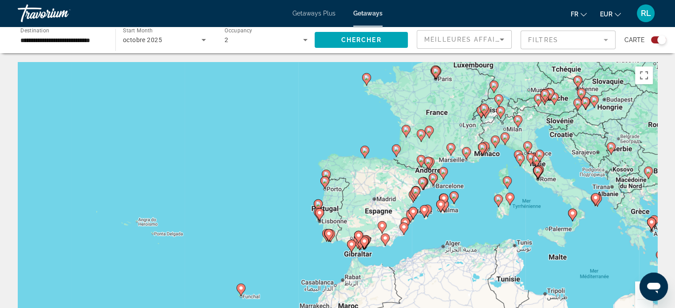
click at [293, 233] on div "Pour activer le glissement avec le clavier, appuyez sur Alt+Entrée. Une fois ce…" at bounding box center [337, 195] width 639 height 266
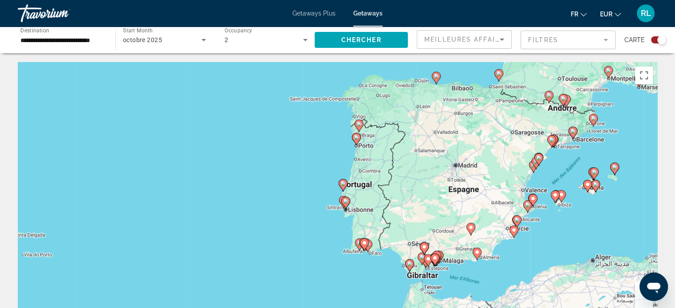
click at [324, 228] on div "Pour activer le glissement avec le clavier, appuyez sur Alt+Entrée. Une fois ce…" at bounding box center [337, 195] width 639 height 266
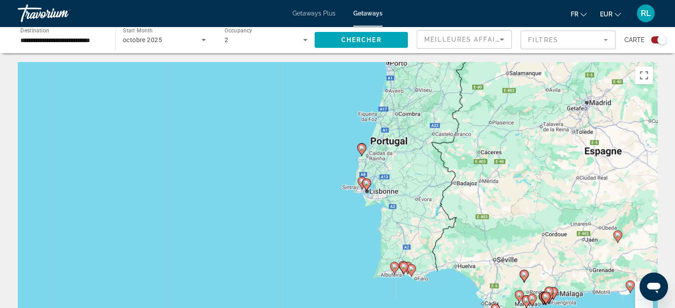
click at [342, 219] on div "Pour activer le glissement avec le clavier, appuyez sur Alt+Entrée. Une fois ce…" at bounding box center [337, 195] width 639 height 266
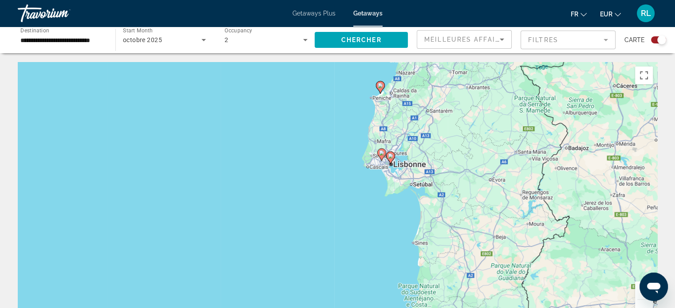
click at [370, 181] on div "Pour activer le glissement avec le clavier, appuyez sur Alt+Entrée. Une fois ce…" at bounding box center [337, 195] width 639 height 266
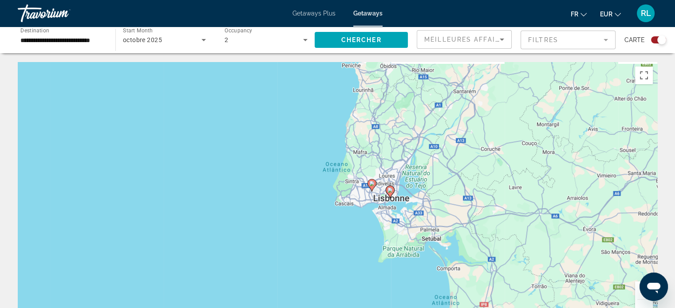
drag, startPoint x: 387, startPoint y: 171, endPoint x: 366, endPoint y: 223, distance: 56.1
click at [366, 223] on div "Pour activer le glissement avec le clavier, appuyez sur Alt+Entrée. Une fois ce…" at bounding box center [337, 195] width 639 height 266
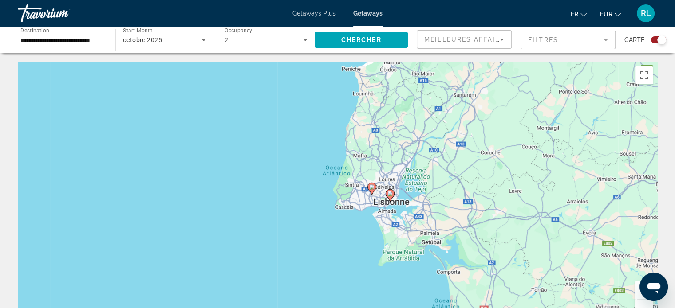
click at [371, 191] on icon "Main content" at bounding box center [371, 189] width 8 height 12
type input "**********"
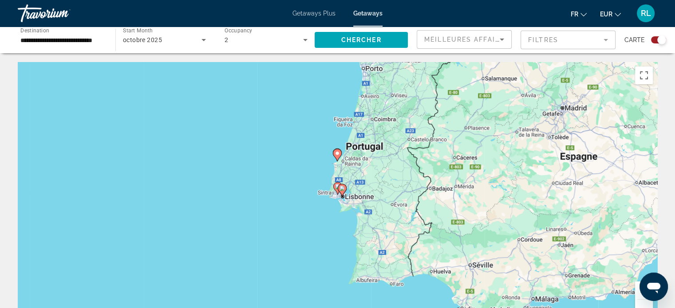
click at [341, 190] on image "Main content" at bounding box center [341, 188] width 5 height 5
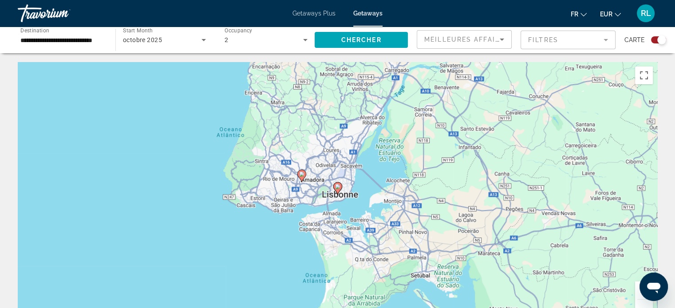
click at [339, 187] on image "Main content" at bounding box center [337, 186] width 5 height 5
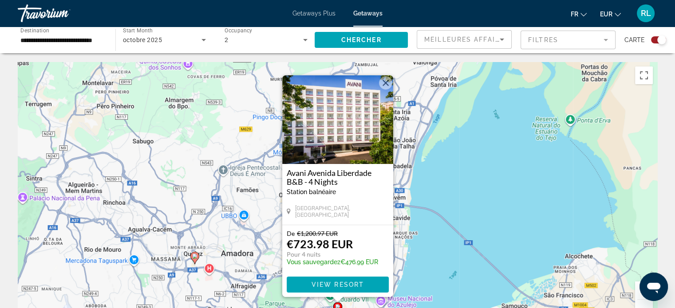
click at [196, 257] on image "Main content" at bounding box center [194, 256] width 5 height 5
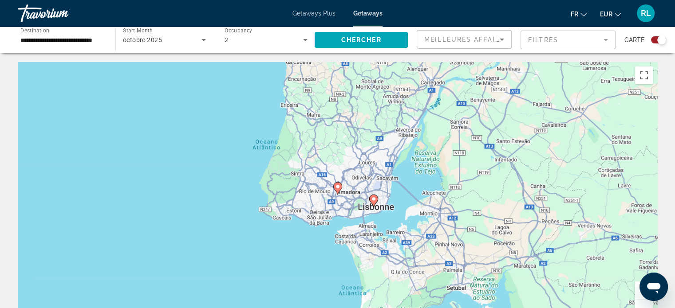
click at [335, 189] on icon "Main content" at bounding box center [337, 189] width 8 height 12
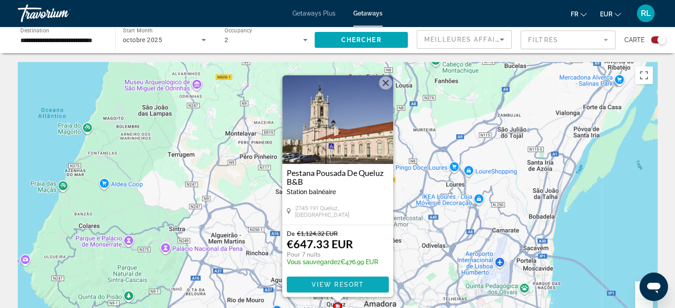
click at [319, 292] on span "Main content" at bounding box center [338, 284] width 102 height 21
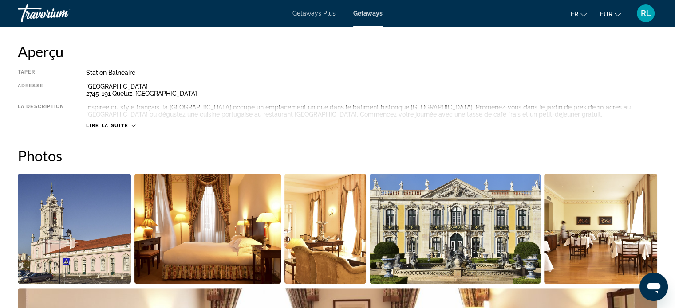
scroll to position [302, 0]
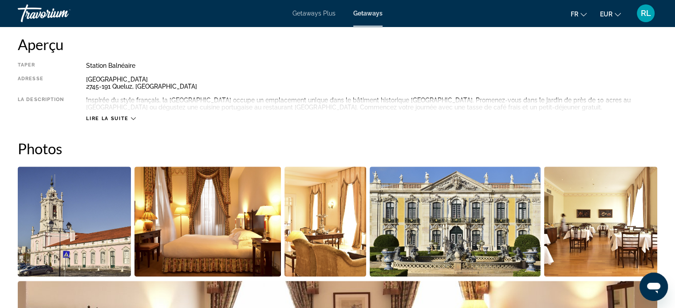
click at [132, 114] on div "Lire la suite" at bounding box center [371, 110] width 571 height 24
click at [119, 116] on span "Lire la suite" at bounding box center [107, 119] width 42 height 6
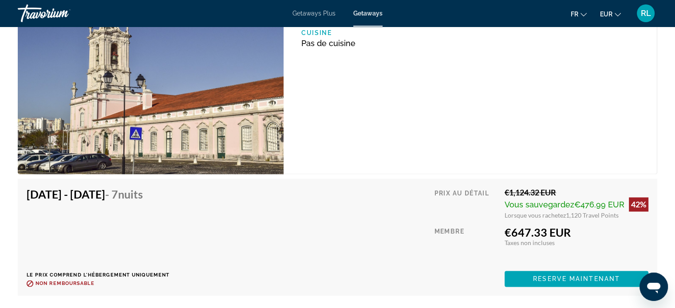
scroll to position [1339, 0]
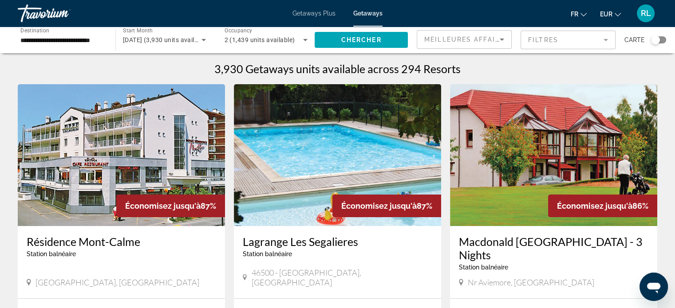
click at [660, 35] on div "Carte" at bounding box center [645, 40] width 42 height 20
click at [660, 42] on div "Search widget" at bounding box center [658, 39] width 15 height 7
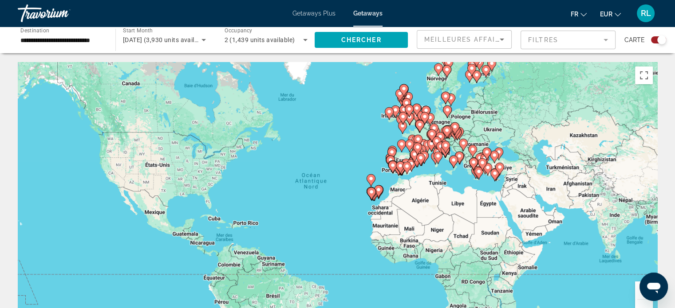
click at [381, 181] on div "Pour activer le glissement avec le clavier, appuyez sur Alt+Entrée. Une fois ce…" at bounding box center [337, 195] width 639 height 266
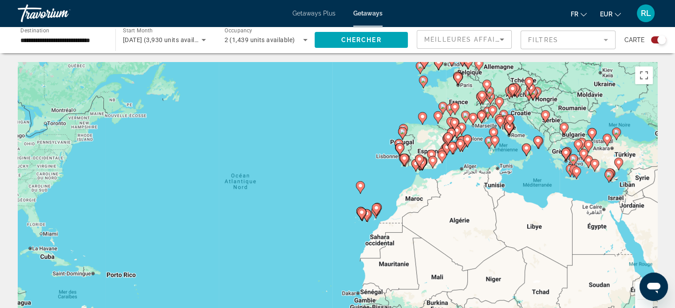
click at [385, 172] on div "Pour activer le glissement avec le clavier, appuyez sur Alt+Entrée. Une fois ce…" at bounding box center [337, 195] width 639 height 266
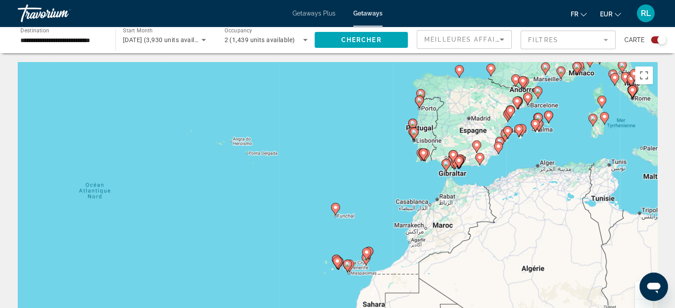
click at [403, 169] on div "Pour activer le glissement avec le clavier, appuyez sur Alt+Entrée. Une fois ce…" at bounding box center [337, 195] width 639 height 266
click at [401, 165] on div "Pour activer le glissement avec le clavier, appuyez sur Alt+Entrée. Une fois ce…" at bounding box center [337, 195] width 639 height 266
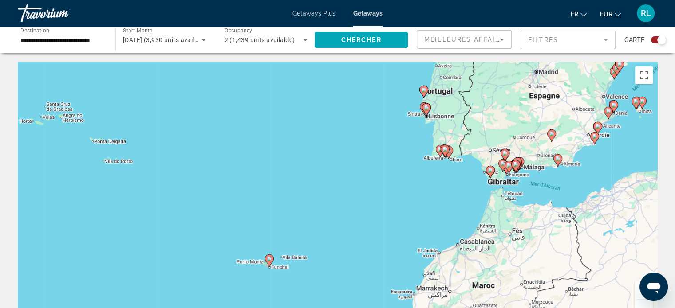
click at [406, 140] on div "Pour activer le glissement avec le clavier, appuyez sur Alt+Entrée. Une fois ce…" at bounding box center [337, 195] width 639 height 266
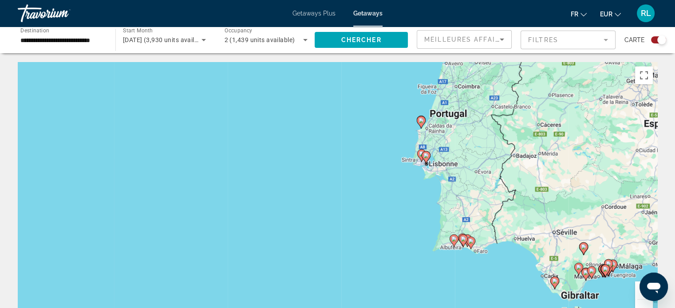
drag, startPoint x: 436, startPoint y: 117, endPoint x: 413, endPoint y: 197, distance: 83.1
click at [413, 197] on div "Pour activer le glissement avec le clavier, appuyez sur Alt+Entrée. Une fois ce…" at bounding box center [337, 195] width 639 height 266
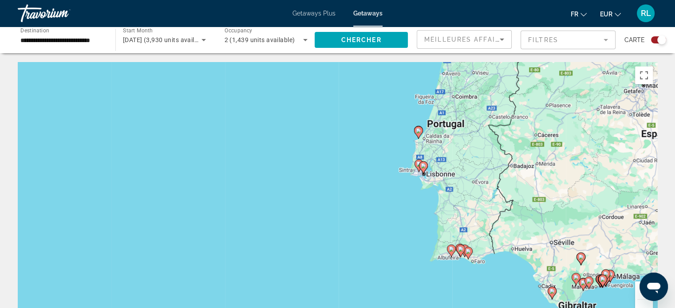
click at [413, 197] on div "Pour activer le glissement avec le clavier, appuyez sur Alt+Entrée. Une fois ce…" at bounding box center [337, 195] width 639 height 266
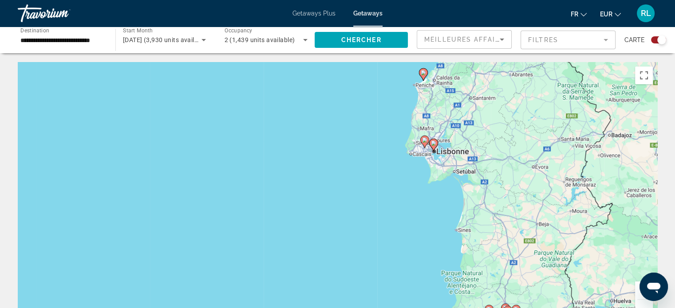
click at [434, 147] on icon "Main content" at bounding box center [433, 145] width 8 height 12
click at [434, 147] on div "Pour naviguer, appuyez sur les touches fléchées. Pour activer le glissement ave…" at bounding box center [337, 195] width 639 height 266
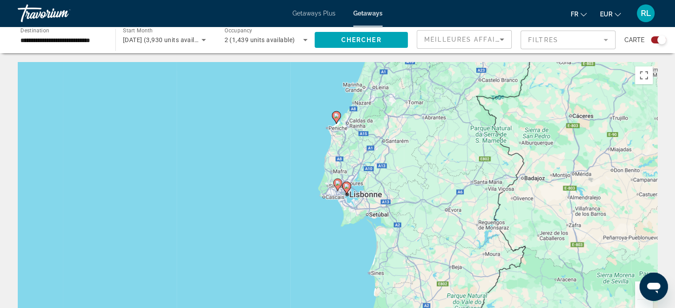
click at [347, 186] on image "Main content" at bounding box center [346, 186] width 5 height 5
type input "**********"
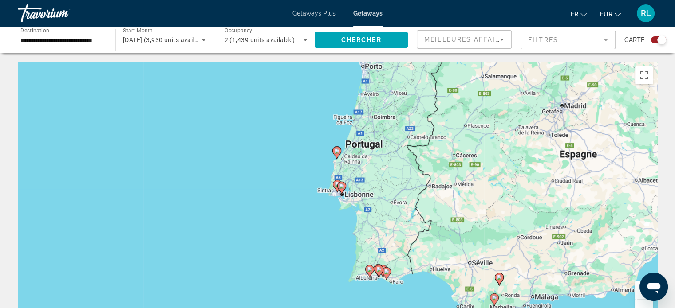
click at [342, 188] on image "Main content" at bounding box center [341, 186] width 5 height 5
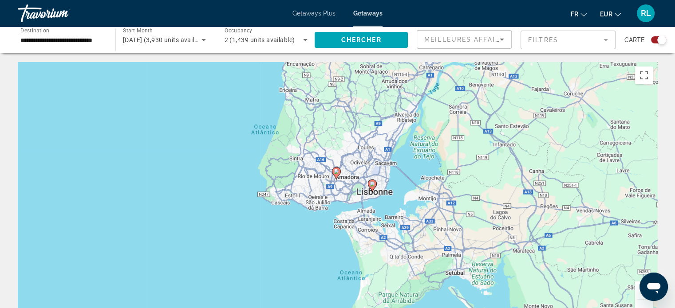
click at [371, 182] on image "Main content" at bounding box center [371, 183] width 5 height 5
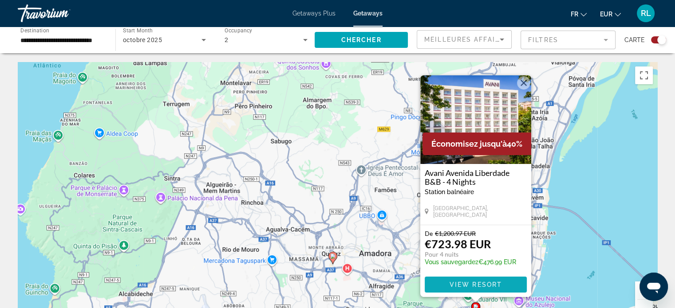
click at [462, 282] on span "View Resort" at bounding box center [475, 284] width 52 height 7
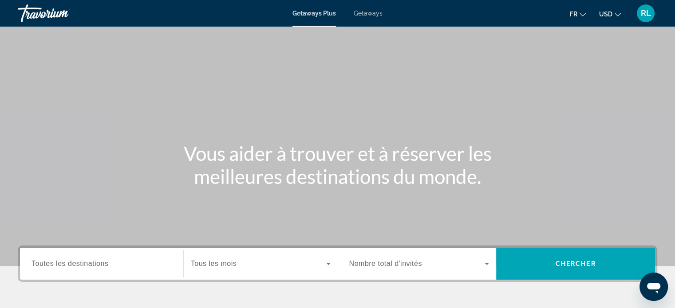
click at [65, 255] on div "Search widget" at bounding box center [101, 264] width 140 height 25
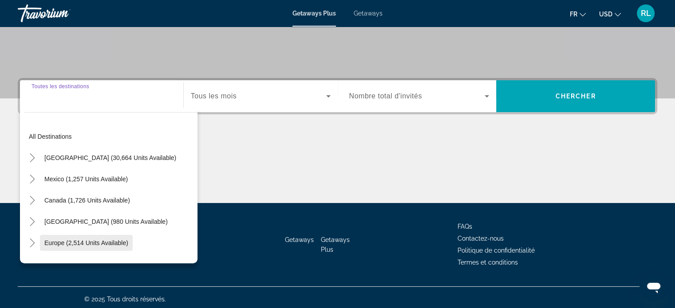
scroll to position [171, 0]
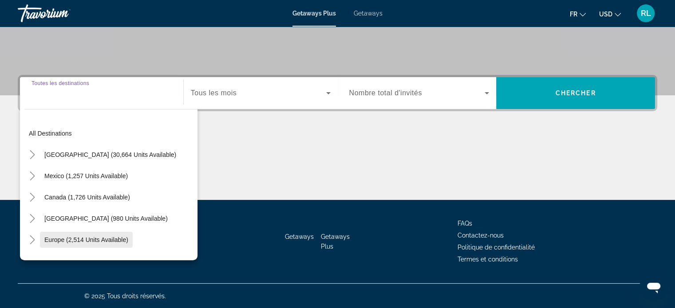
click at [87, 235] on span "Search widget" at bounding box center [86, 239] width 93 height 21
type input "**********"
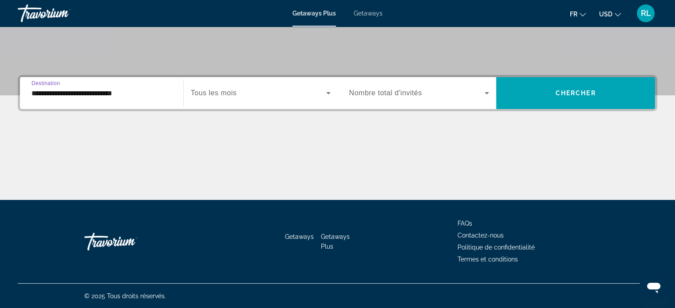
click at [241, 89] on span "Search widget" at bounding box center [258, 93] width 135 height 11
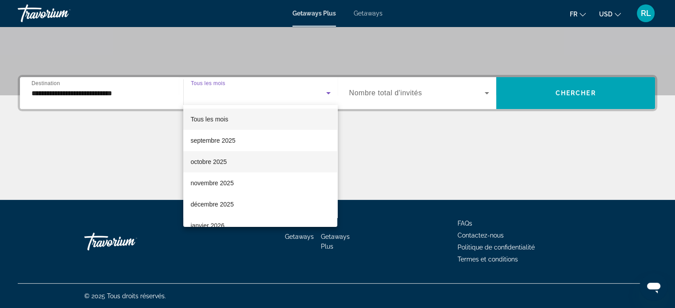
click at [227, 161] on mat-option "octobre 2025" at bounding box center [260, 161] width 154 height 21
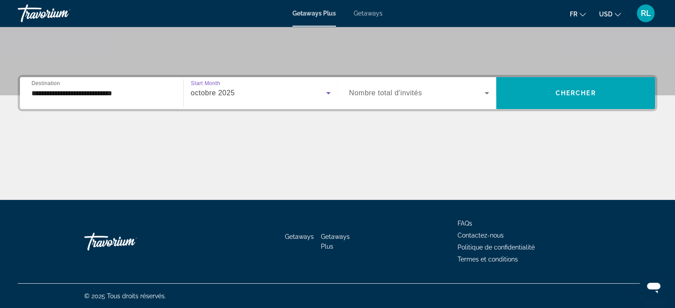
click at [435, 83] on div "Search widget" at bounding box center [419, 93] width 140 height 25
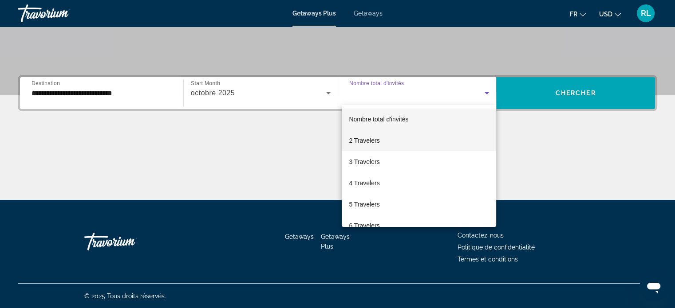
click at [387, 145] on mat-option "2 Travelers" at bounding box center [419, 140] width 154 height 21
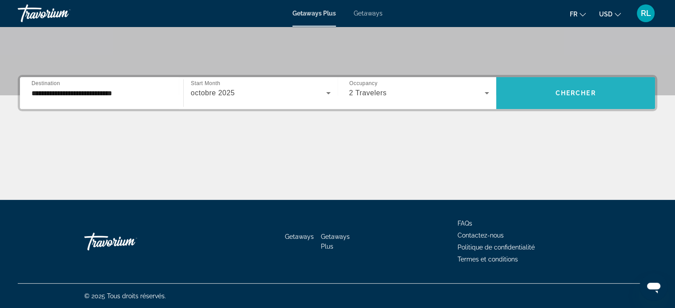
click at [573, 98] on span "Search widget" at bounding box center [575, 93] width 159 height 21
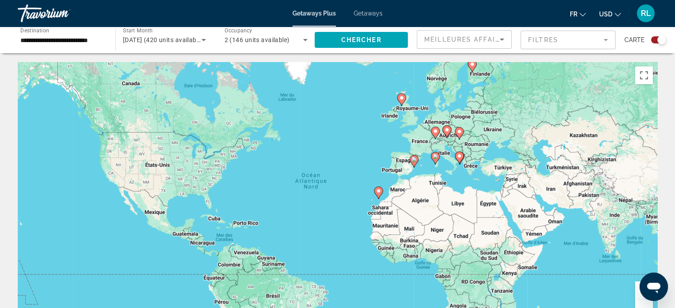
click at [371, 12] on span "Getaways" at bounding box center [368, 13] width 29 height 7
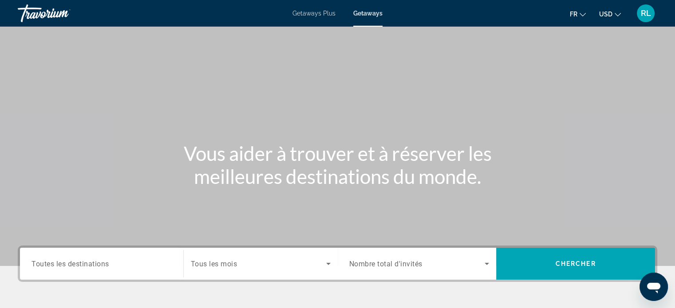
click at [114, 266] on input "Destination Toutes les destinations" at bounding box center [101, 264] width 140 height 11
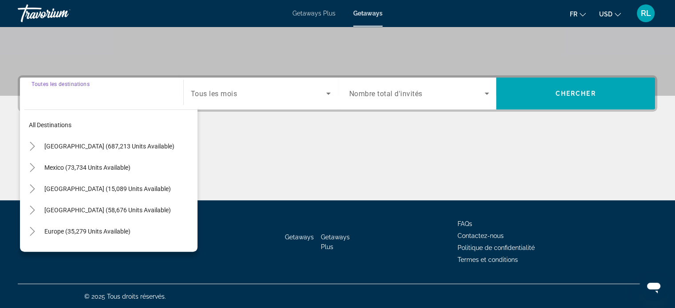
scroll to position [171, 0]
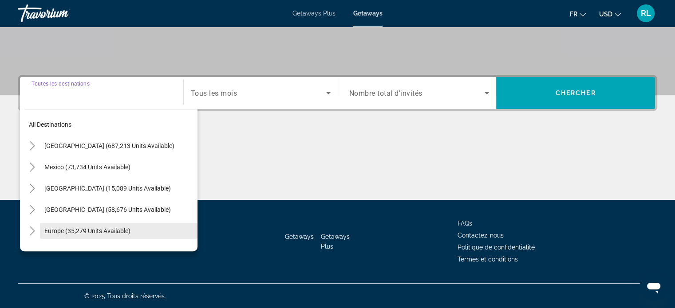
click at [101, 232] on span "Europe (35,279 units available)" at bounding box center [87, 231] width 86 height 7
type input "**********"
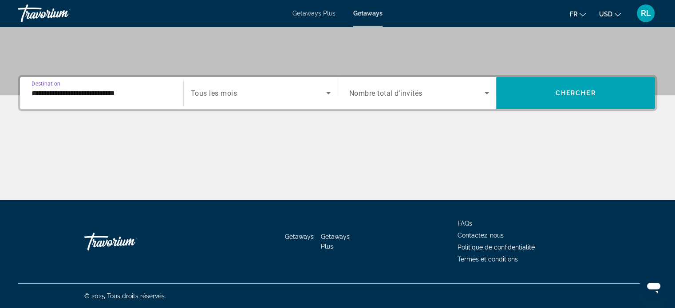
click at [248, 85] on div "Search widget" at bounding box center [261, 93] width 140 height 25
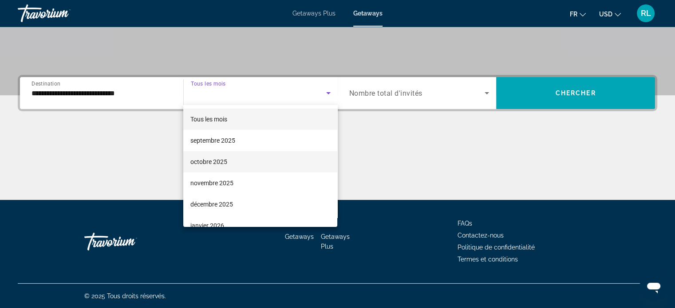
click at [222, 159] on span "octobre 2025" at bounding box center [208, 162] width 37 height 11
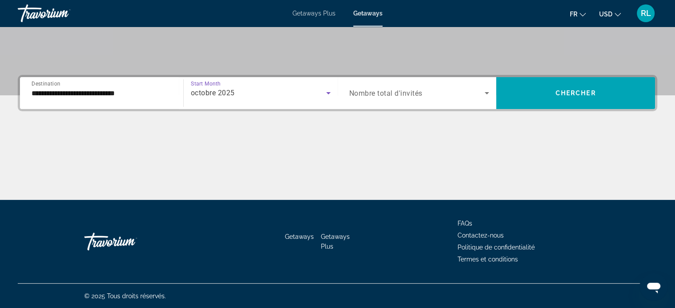
click at [416, 90] on span "Nombre total d'invités" at bounding box center [385, 93] width 73 height 8
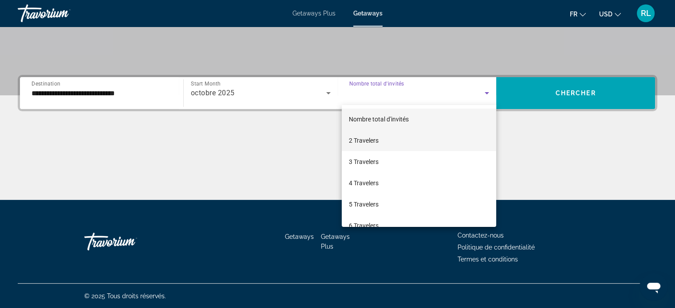
click at [388, 139] on mat-option "2 Travelers" at bounding box center [419, 140] width 154 height 21
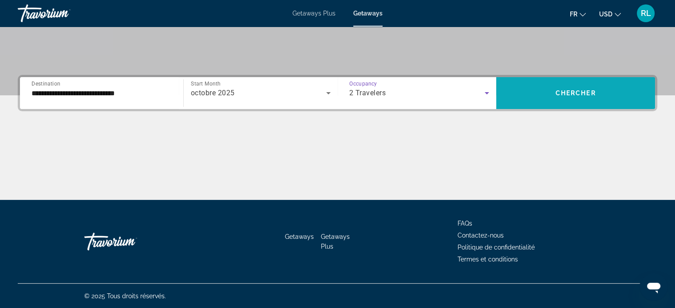
click at [586, 85] on span "Search widget" at bounding box center [575, 93] width 159 height 21
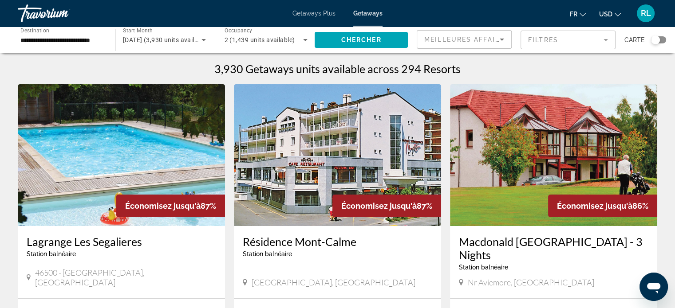
click at [658, 39] on div "Search widget" at bounding box center [655, 39] width 9 height 9
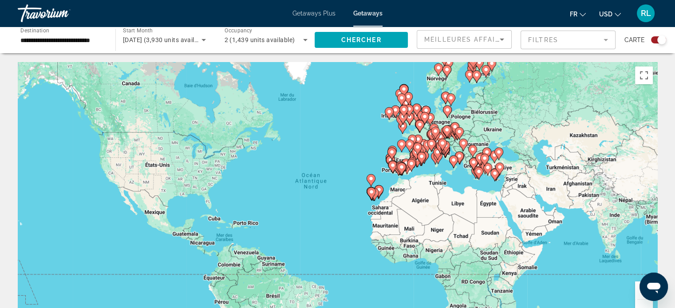
click at [376, 164] on div "Pour activer le glissement avec le clavier, appuyez sur Alt+Entrée. Une fois ce…" at bounding box center [337, 195] width 639 height 266
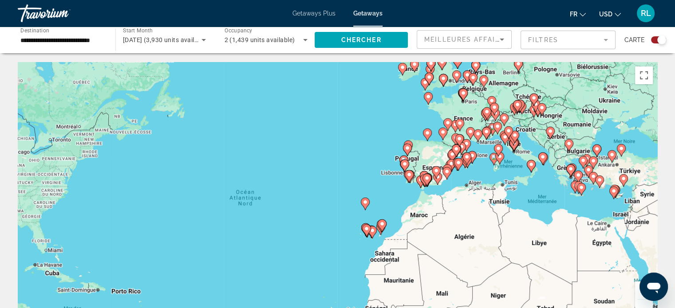
click at [389, 158] on div "Pour activer le glissement avec le clavier, appuyez sur Alt+Entrée. Une fois ce…" at bounding box center [337, 195] width 639 height 266
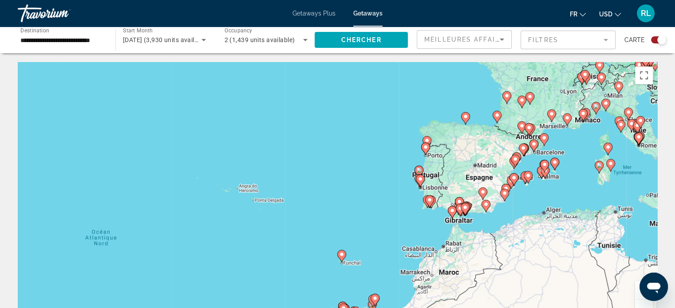
click at [394, 197] on div "Pour activer le glissement avec le clavier, appuyez sur Alt+Entrée. Une fois ce…" at bounding box center [337, 195] width 639 height 266
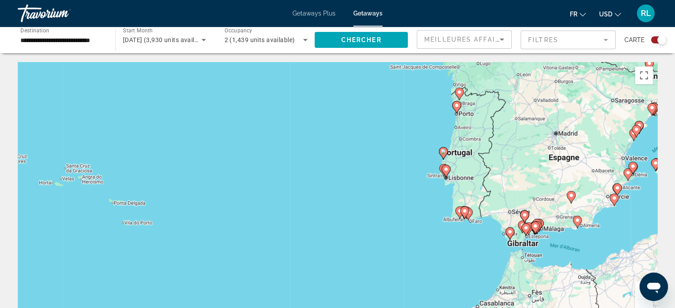
click at [422, 193] on div "Pour activer le glissement avec le clavier, appuyez sur Alt+Entrée. Une fois ce…" at bounding box center [337, 195] width 639 height 266
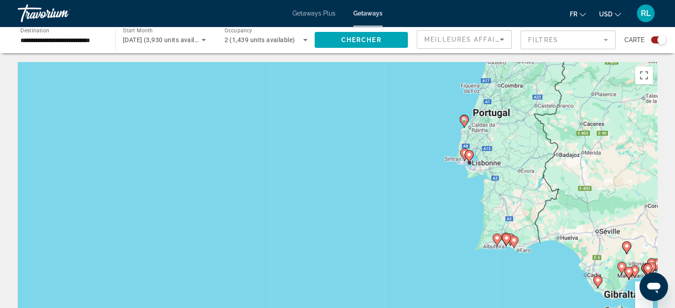
click at [460, 180] on div "Pour activer le glissement avec le clavier, appuyez sur Alt+Entrée. Une fois ce…" at bounding box center [337, 195] width 639 height 266
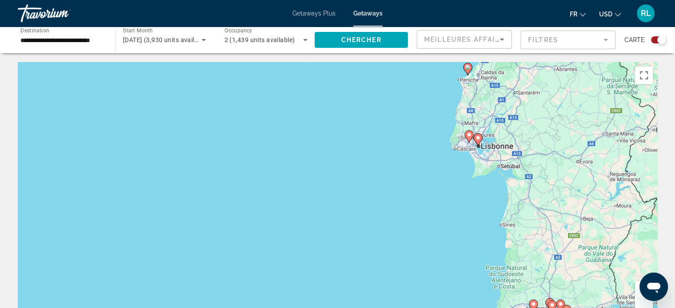
click at [478, 138] on image "Main content" at bounding box center [477, 137] width 5 height 5
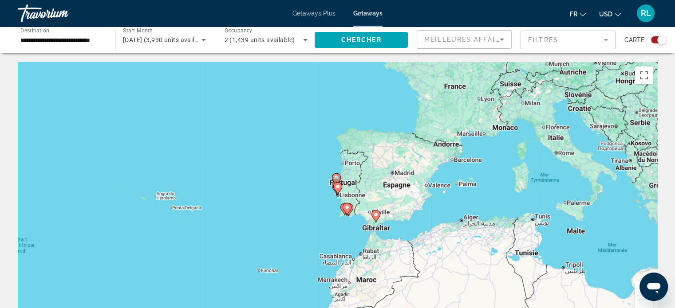
click at [335, 189] on icon "Main content" at bounding box center [337, 189] width 8 height 12
type input "**********"
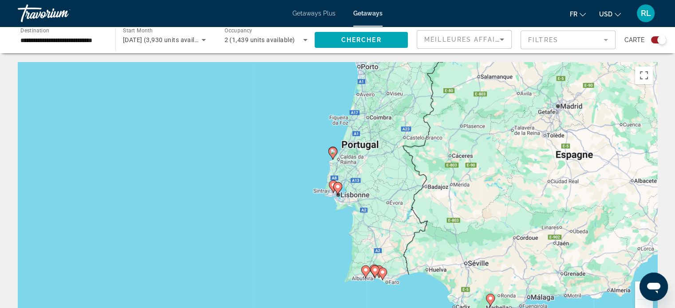
click at [337, 189] on icon "Main content" at bounding box center [337, 189] width 8 height 12
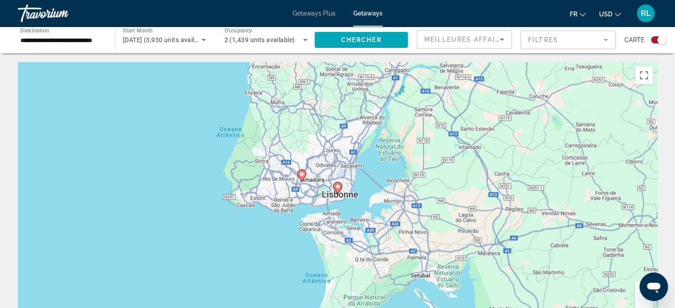
click at [337, 184] on image "Main content" at bounding box center [337, 186] width 5 height 5
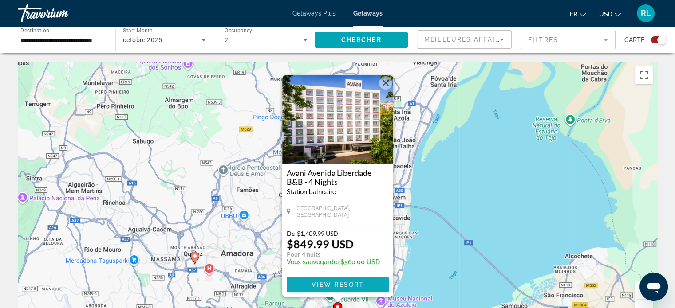
click at [326, 285] on span "View Resort" at bounding box center [337, 284] width 52 height 7
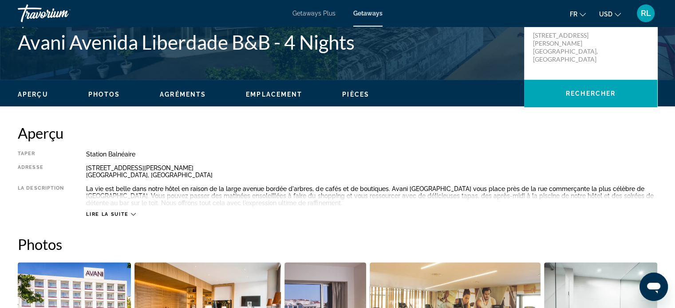
scroll to position [271, 0]
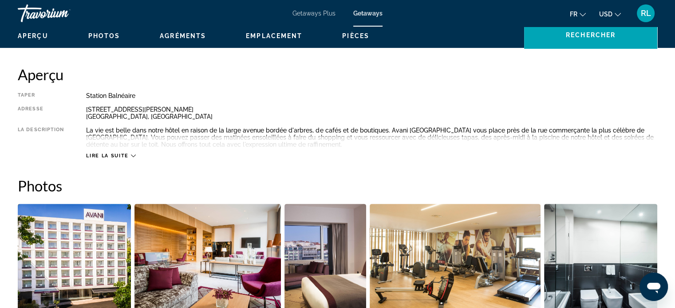
click at [122, 154] on span "Lire la suite" at bounding box center [107, 156] width 42 height 6
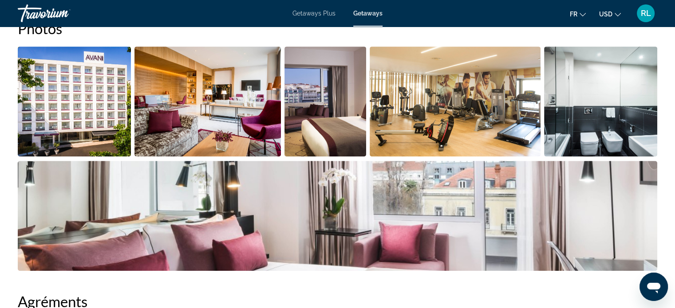
scroll to position [431, 0]
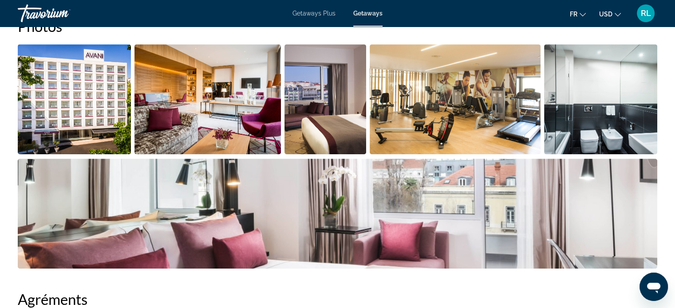
click at [240, 118] on img "Open full-screen image slider" at bounding box center [207, 99] width 146 height 110
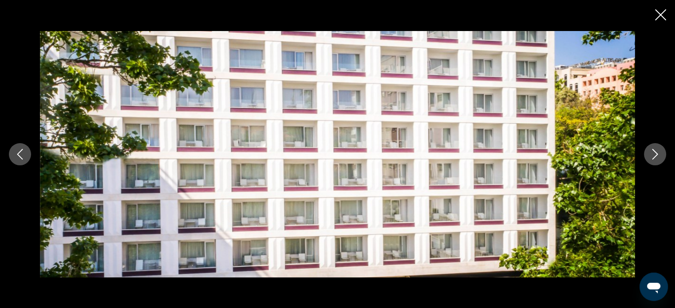
click at [660, 154] on icon "Next image" at bounding box center [654, 154] width 11 height 11
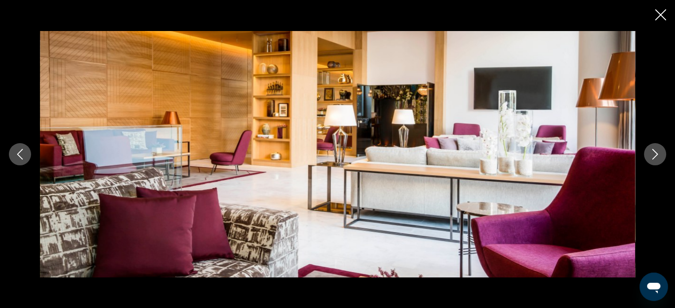
click at [660, 154] on icon "Next image" at bounding box center [654, 154] width 11 height 11
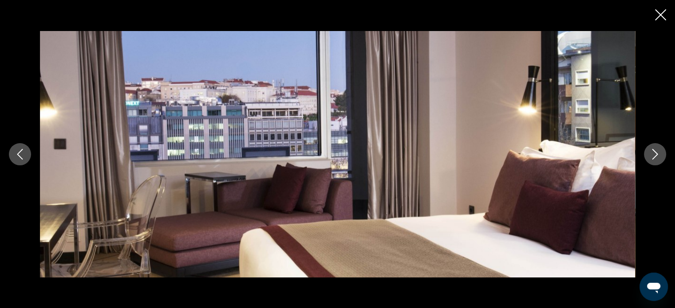
click at [660, 154] on icon "Next image" at bounding box center [654, 154] width 11 height 11
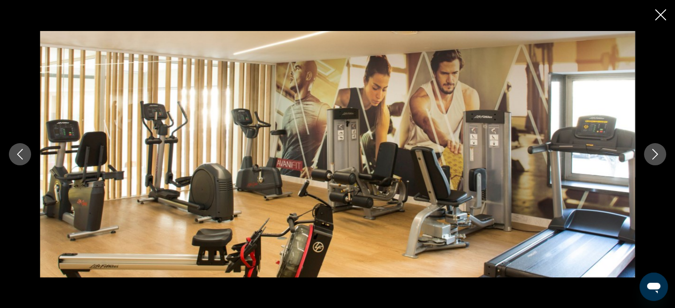
click at [660, 154] on icon "Next image" at bounding box center [654, 154] width 11 height 11
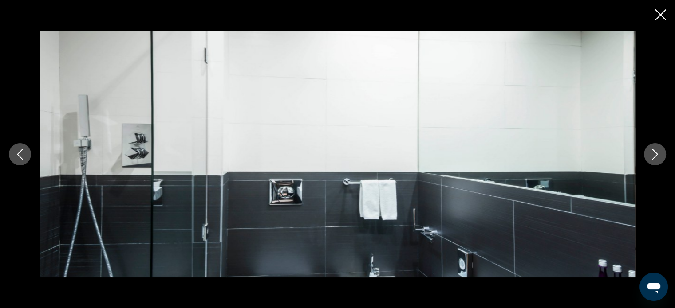
click at [660, 154] on icon "Next image" at bounding box center [654, 154] width 11 height 11
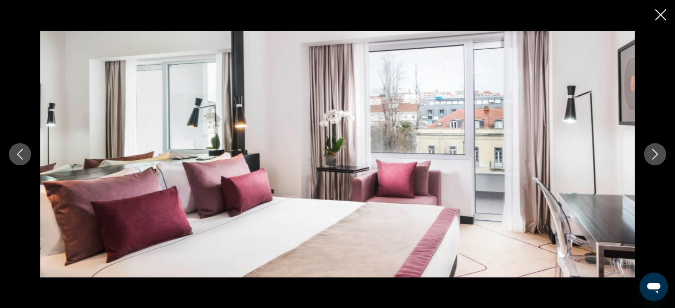
click at [660, 154] on icon "Next image" at bounding box center [654, 154] width 11 height 11
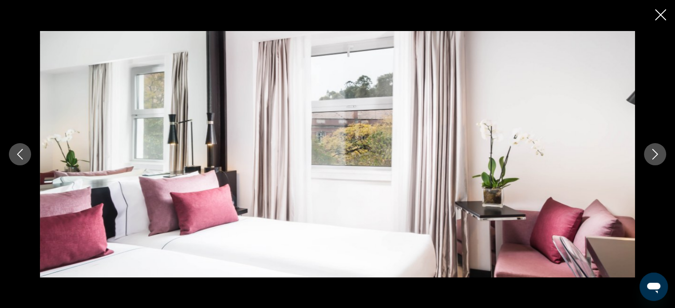
click at [656, 20] on icon "Close slideshow" at bounding box center [660, 14] width 11 height 11
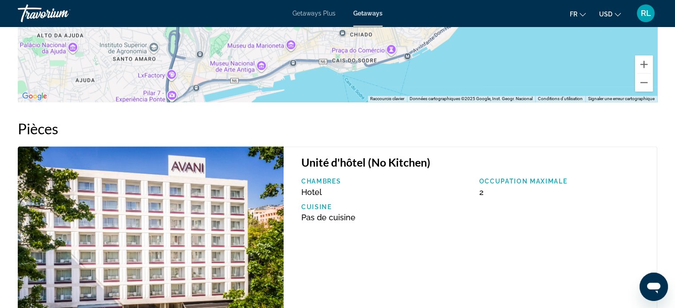
scroll to position [1299, 0]
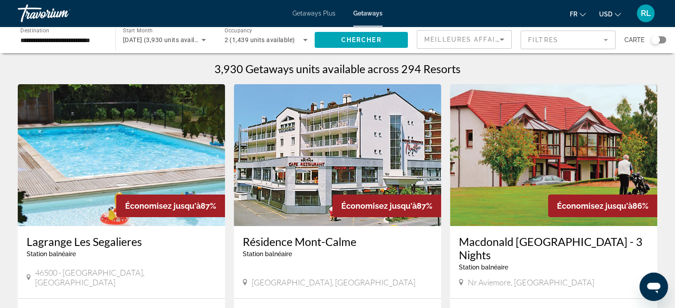
click at [657, 40] on div "Search widget" at bounding box center [655, 39] width 9 height 9
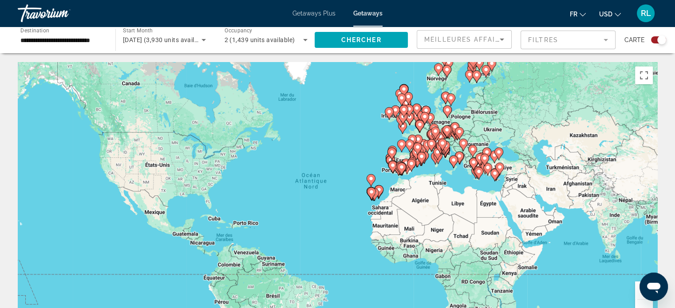
click at [616, 12] on icon "Change currency" at bounding box center [617, 15] width 6 height 6
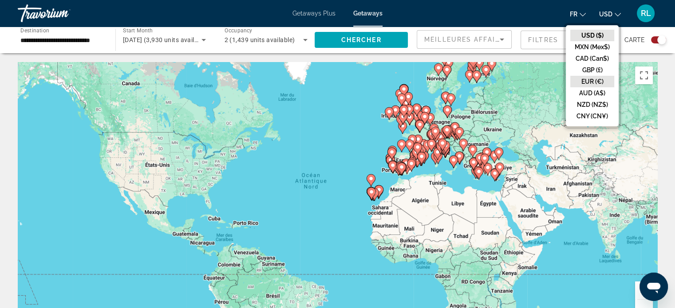
click at [599, 79] on button "EUR (€)" at bounding box center [592, 82] width 44 height 12
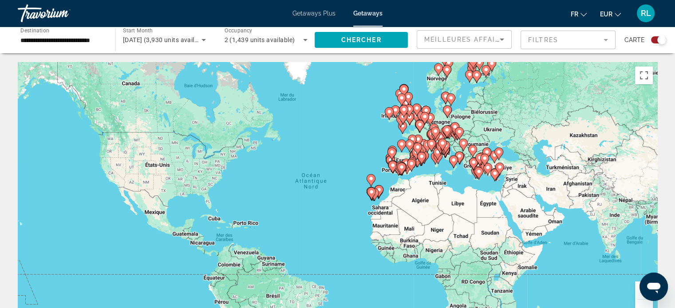
click at [428, 173] on div "Pour activer le glissement avec le clavier, appuyez sur Alt+Entrée. Une fois ce…" at bounding box center [337, 195] width 639 height 266
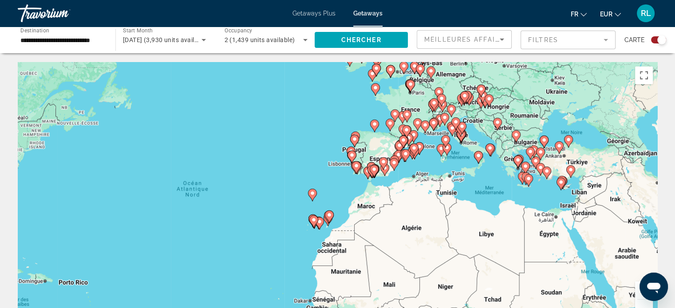
click at [428, 173] on div "Pour activer le glissement avec le clavier, appuyez sur Alt+Entrée. Une fois ce…" at bounding box center [337, 195] width 639 height 266
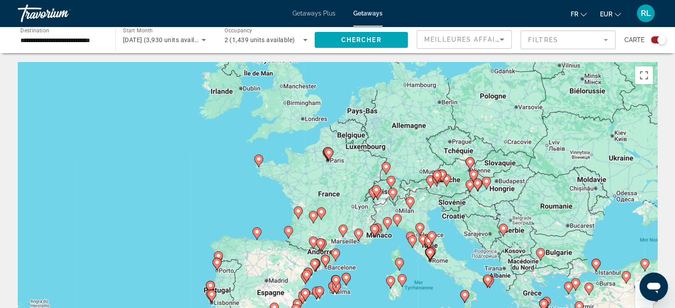
drag, startPoint x: 439, startPoint y: 117, endPoint x: 374, endPoint y: 269, distance: 165.2
click at [374, 269] on div "Pour activer le glissement avec le clavier, appuyez sur Alt+Entrée. Une fois ce…" at bounding box center [337, 195] width 639 height 266
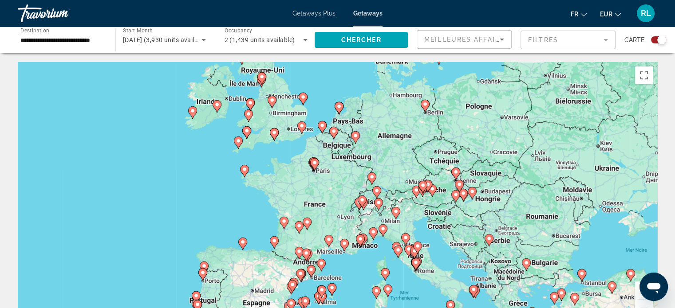
drag, startPoint x: 490, startPoint y: 205, endPoint x: 475, endPoint y: 214, distance: 17.1
click at [475, 214] on div "Pour activer le glissement avec le clavier, appuyez sur Alt+Entrée. Une fois ce…" at bounding box center [337, 195] width 639 height 266
click at [417, 204] on div "Pour activer le glissement avec le clavier, appuyez sur Alt+Entrée. Une fois ce…" at bounding box center [337, 195] width 639 height 266
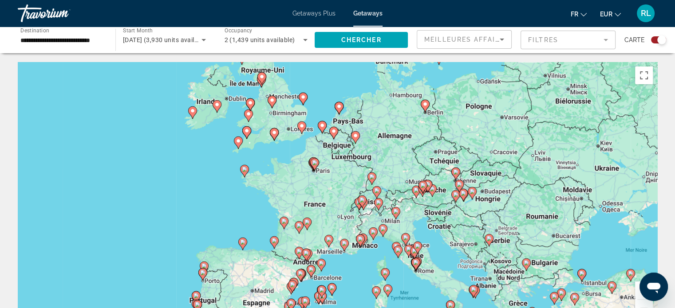
click at [417, 204] on div "Pour activer le glissement avec le clavier, appuyez sur Alt+Entrée. Une fois ce…" at bounding box center [337, 195] width 639 height 266
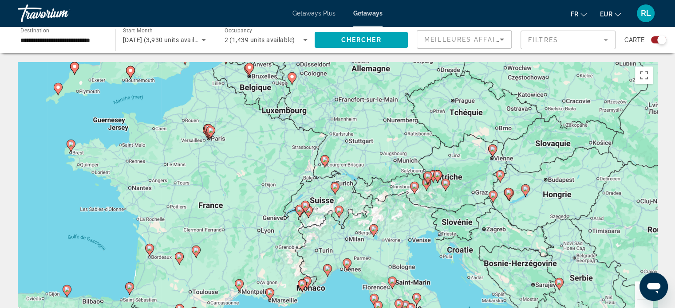
click at [491, 149] on image "Main content" at bounding box center [492, 148] width 5 height 5
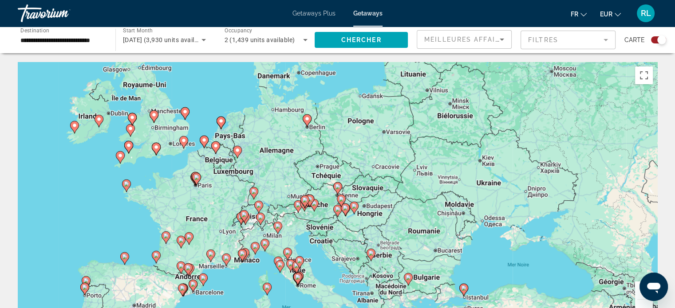
click at [339, 187] on image "Main content" at bounding box center [337, 186] width 5 height 5
type input "**********"
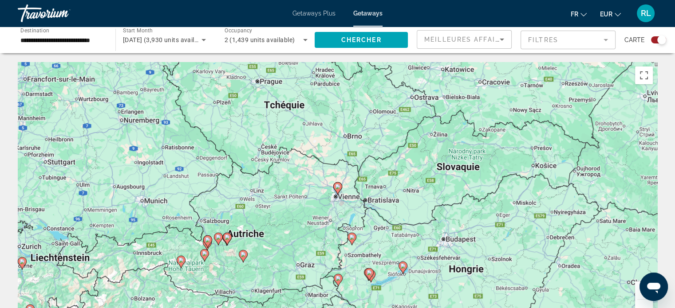
click at [339, 187] on image "Main content" at bounding box center [337, 186] width 5 height 5
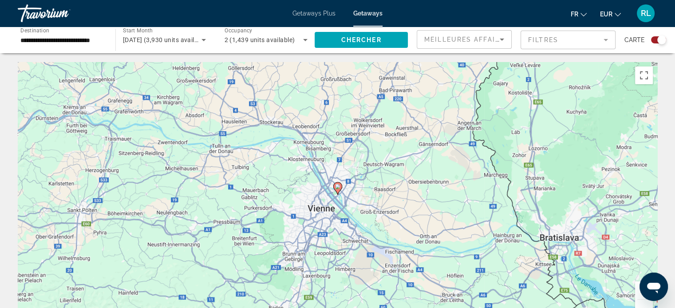
click at [338, 187] on image "Main content" at bounding box center [337, 186] width 5 height 5
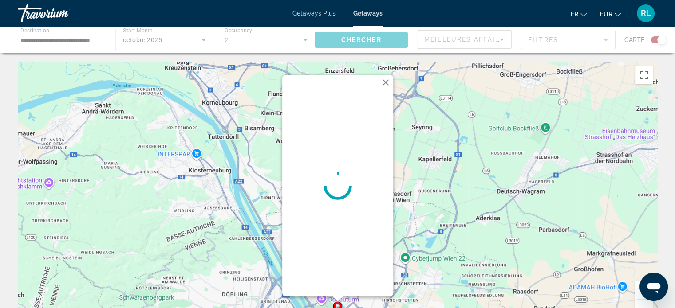
click at [387, 82] on button "Fermer" at bounding box center [385, 82] width 13 height 13
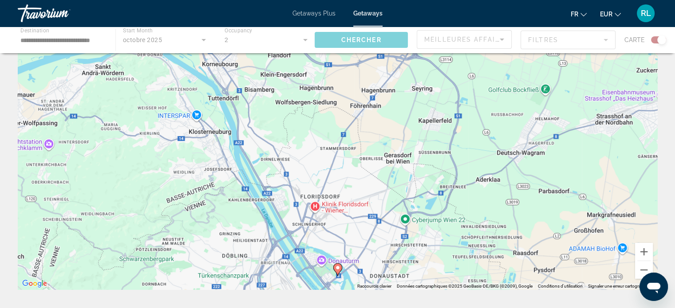
scroll to position [39, 0]
click at [337, 268] on image "Main content" at bounding box center [337, 267] width 5 height 5
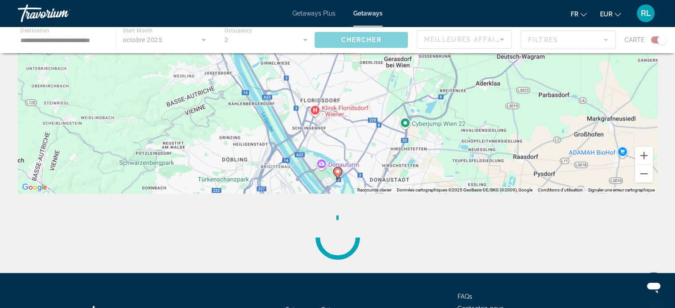
scroll to position [138, 0]
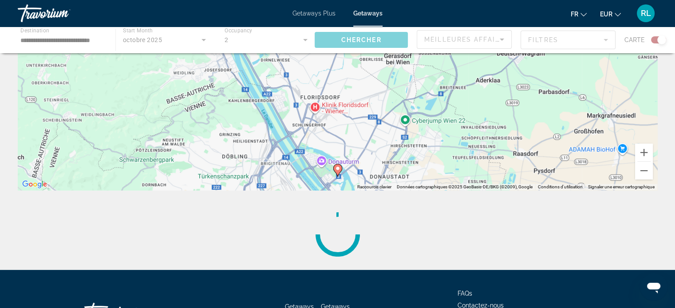
click at [658, 40] on div "Main content" at bounding box center [337, 40] width 675 height 27
click at [646, 18] on div "RL" at bounding box center [646, 13] width 18 height 18
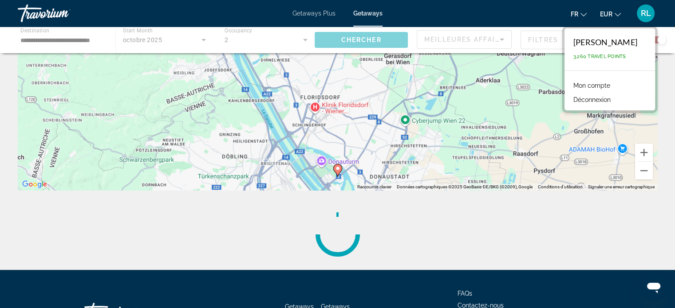
click at [646, 18] on div "RL" at bounding box center [646, 13] width 18 height 18
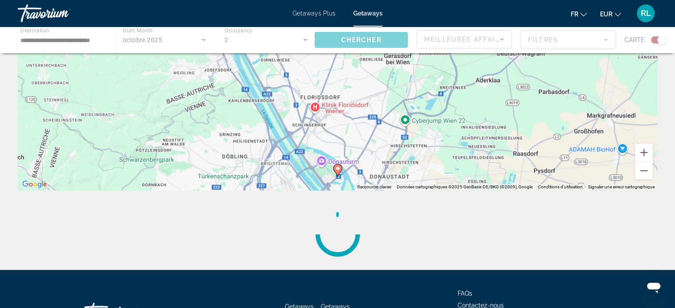
click at [372, 15] on span "Getaways" at bounding box center [367, 13] width 29 height 7
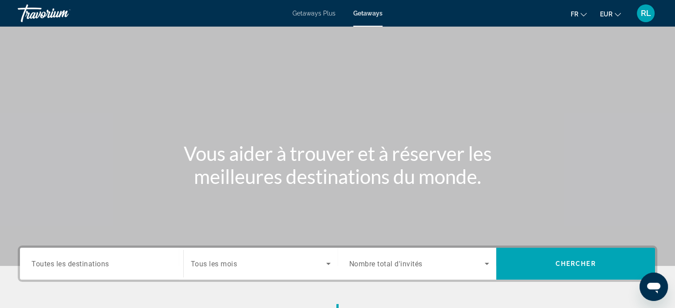
click at [101, 265] on span "Toutes les destinations" at bounding box center [70, 263] width 78 height 8
click at [101, 265] on input "Destination Toutes les destinations" at bounding box center [101, 264] width 140 height 11
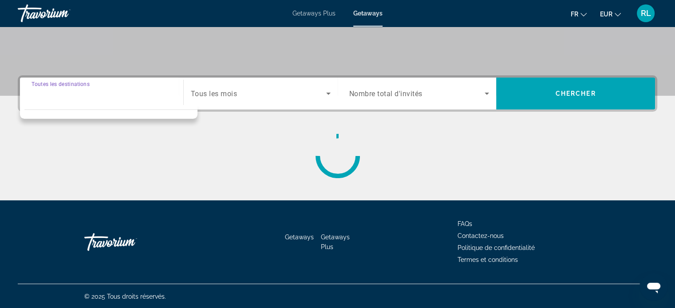
scroll to position [171, 0]
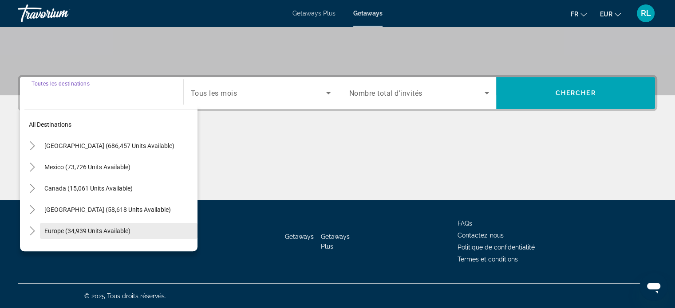
click at [98, 231] on span "Europe (34,939 units available)" at bounding box center [87, 231] width 86 height 7
type input "**********"
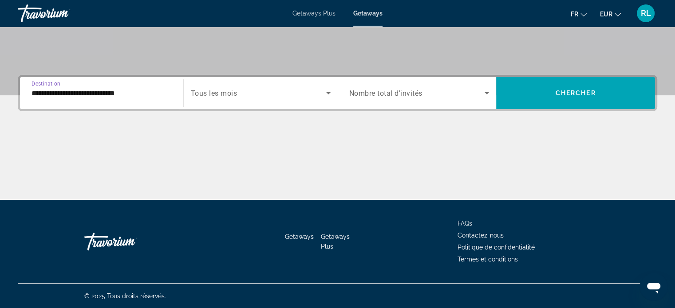
click at [222, 102] on div "Search widget" at bounding box center [261, 93] width 140 height 25
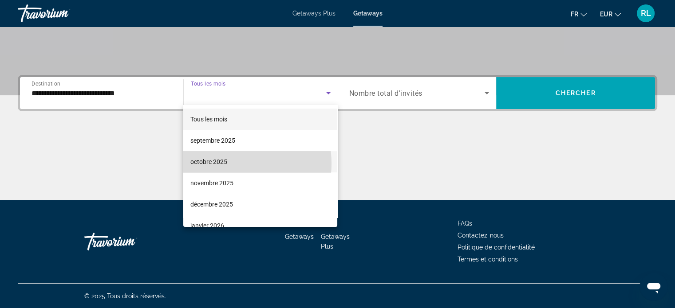
click at [227, 164] on span "octobre 2025" at bounding box center [208, 162] width 37 height 11
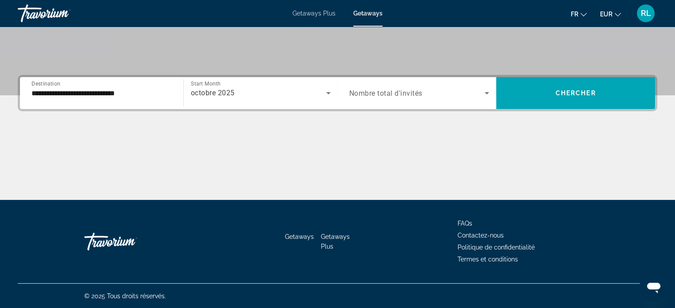
click at [394, 85] on div "Search widget" at bounding box center [419, 93] width 140 height 25
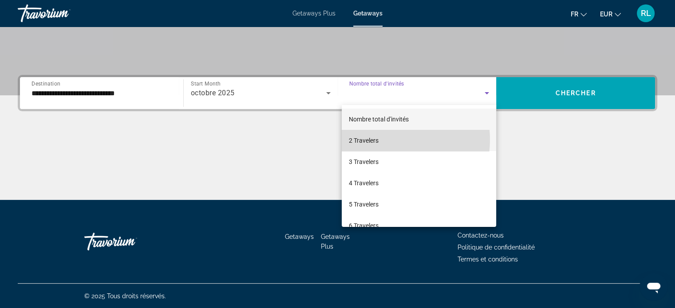
click at [380, 140] on mat-option "2 Travelers" at bounding box center [419, 140] width 154 height 21
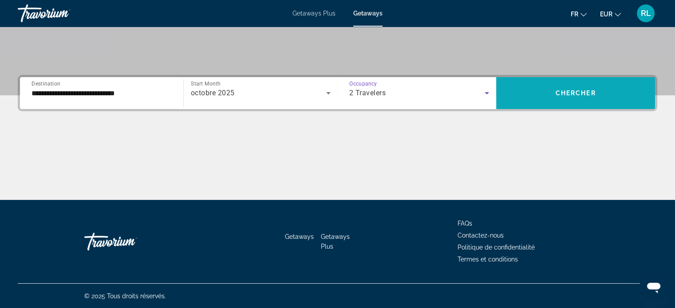
click at [565, 87] on span "Search widget" at bounding box center [575, 93] width 159 height 21
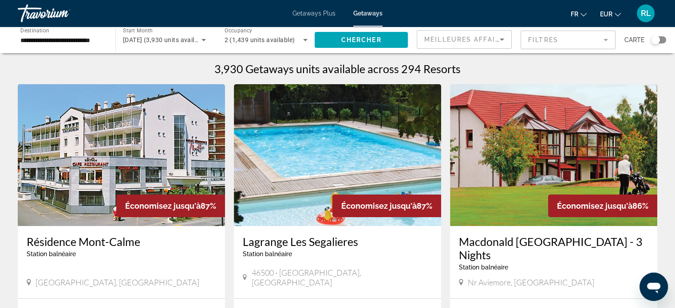
click at [658, 39] on div "Search widget" at bounding box center [655, 39] width 9 height 9
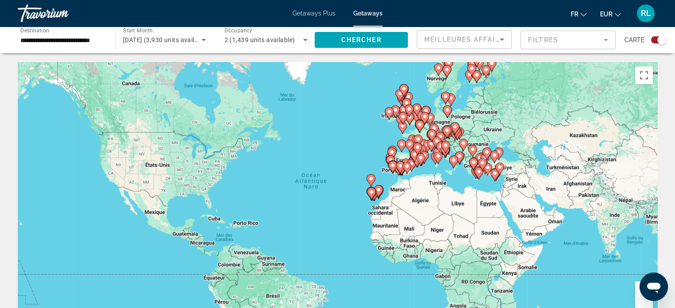
click at [436, 179] on div "Pour activer le glissement avec le clavier, appuyez sur Alt+Entrée. Une fois ce…" at bounding box center [337, 195] width 639 height 266
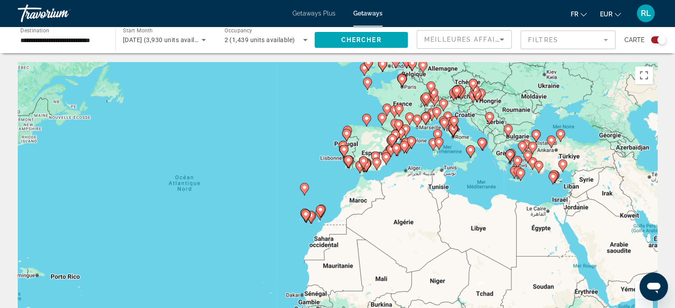
click at [495, 104] on div "Pour activer le glissement avec le clavier, appuyez sur Alt+Entrée. Une fois ce…" at bounding box center [337, 195] width 639 height 266
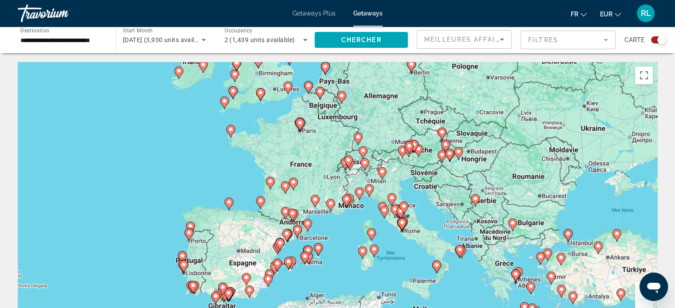
drag, startPoint x: 497, startPoint y: 95, endPoint x: 488, endPoint y: 157, distance: 62.7
click at [488, 157] on div "Pour activer le glissement avec le clavier, appuyez sur Alt+Entrée. Une fois ce…" at bounding box center [337, 195] width 639 height 266
click at [444, 136] on gmp-advanced-marker "Main content" at bounding box center [441, 133] width 9 height 13
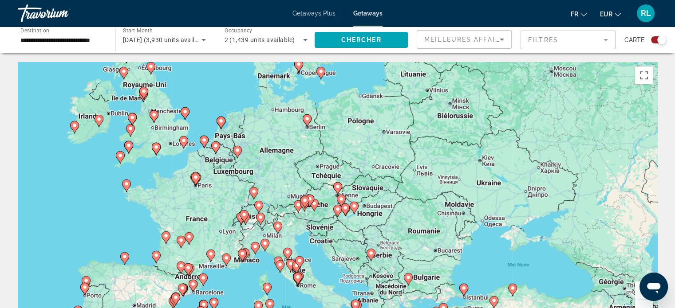
click at [339, 184] on image "Main content" at bounding box center [337, 186] width 5 height 5
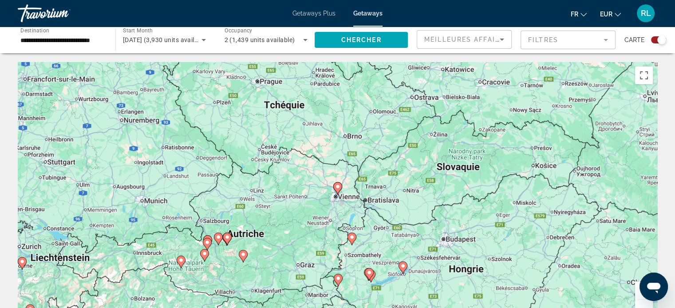
click at [339, 187] on image "Main content" at bounding box center [337, 186] width 5 height 5
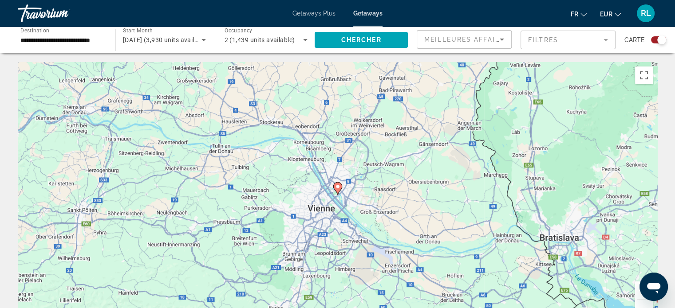
click at [337, 186] on image "Main content" at bounding box center [337, 186] width 5 height 5
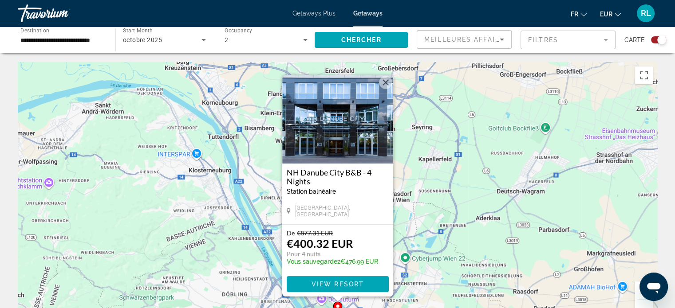
click at [431, 215] on div "Pour activer le glissement avec le clavier, appuyez sur Alt+Entrée. Une fois ce…" at bounding box center [337, 195] width 639 height 266
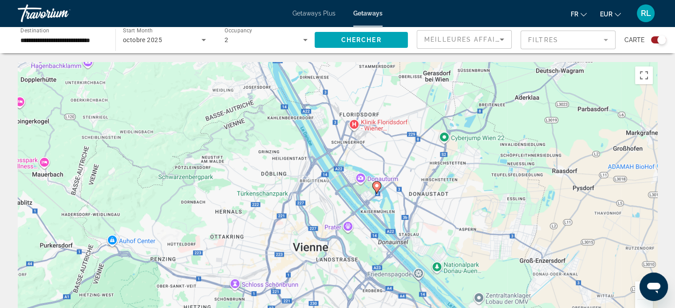
drag, startPoint x: 417, startPoint y: 224, endPoint x: 463, endPoint y: 65, distance: 165.2
click at [463, 65] on div "Pour activer le glissement avec le clavier, appuyez sur Alt+Entrée. Une fois ce…" at bounding box center [337, 195] width 639 height 266
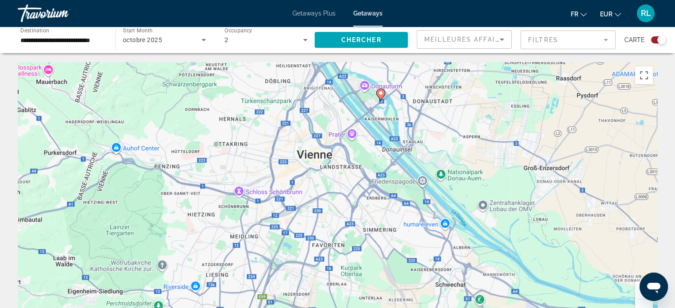
drag, startPoint x: 418, startPoint y: 173, endPoint x: 416, endPoint y: 119, distance: 53.3
click at [416, 119] on div "Pour activer le glissement avec le clavier, appuyez sur Alt+Entrée. Une fois ce…" at bounding box center [337, 195] width 639 height 266
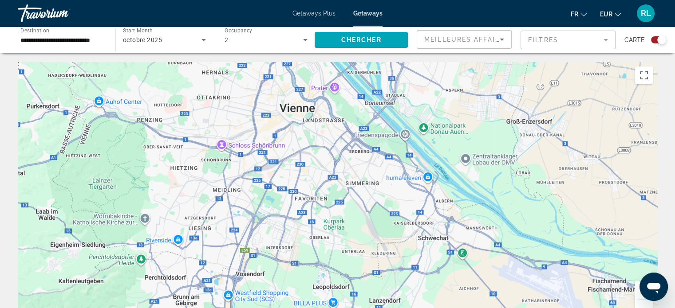
drag, startPoint x: 460, startPoint y: 220, endPoint x: 404, endPoint y: 207, distance: 57.9
click at [404, 207] on div "Pour activer le glissement avec le clavier, appuyez sur Alt+Entrée. Une fois ce…" at bounding box center [337, 195] width 639 height 266
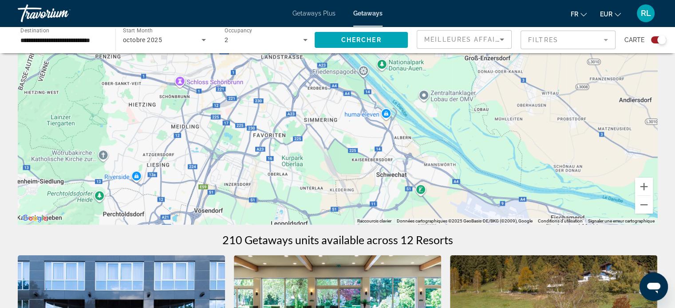
scroll to position [108, 0]
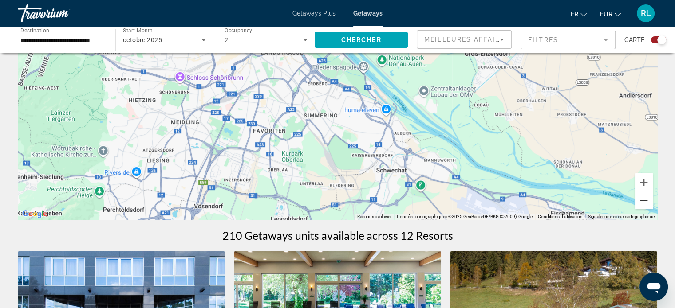
click at [643, 200] on button "Zoom arrière" at bounding box center [644, 201] width 18 height 18
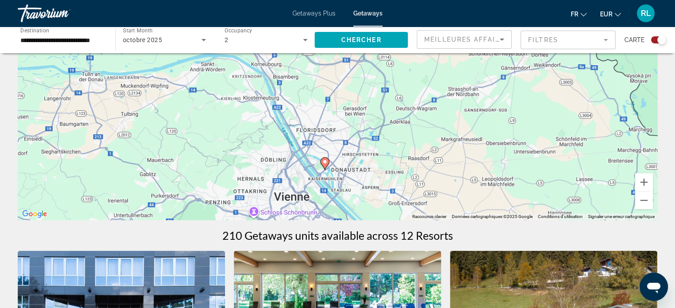
drag, startPoint x: 398, startPoint y: 98, endPoint x: 393, endPoint y: 235, distance: 136.3
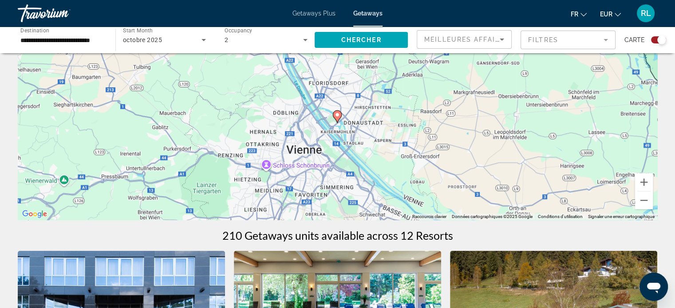
drag, startPoint x: 381, startPoint y: 183, endPoint x: 397, endPoint y: 132, distance: 53.2
click at [397, 132] on div "Pour activer le glissement avec le clavier, appuyez sur Alt+Entrée. Une fois ce…" at bounding box center [337, 87] width 639 height 266
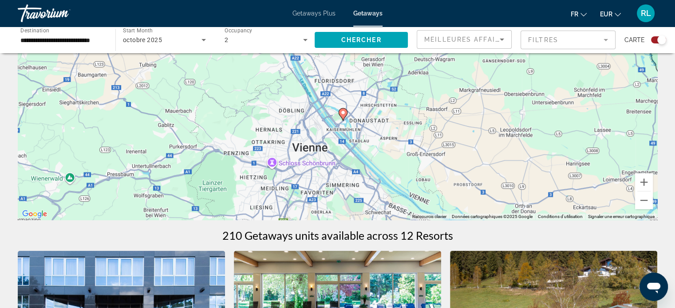
click at [344, 110] on image "Main content" at bounding box center [342, 112] width 5 height 5
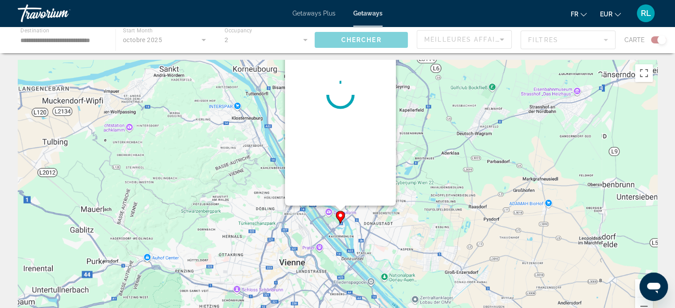
scroll to position [0, 0]
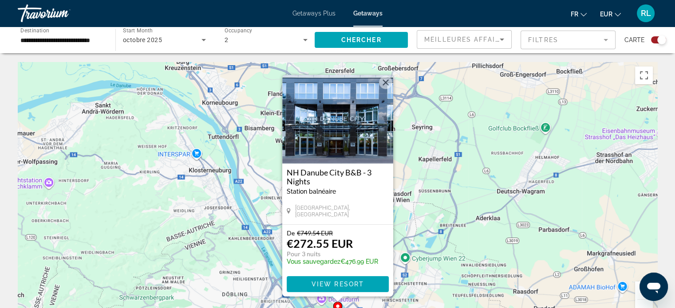
click at [99, 40] on input "**********" at bounding box center [61, 40] width 83 height 11
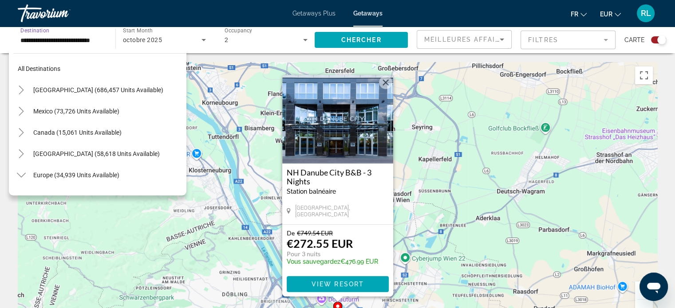
scroll to position [95, 0]
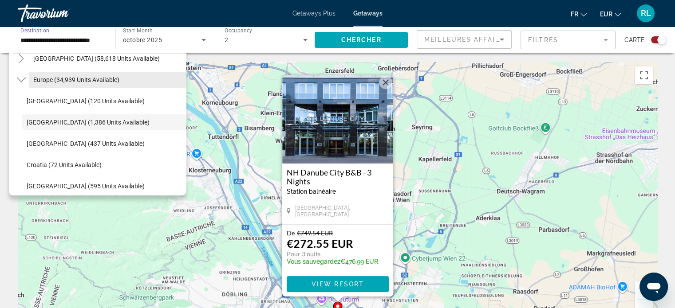
click at [89, 81] on span "Europe (34,939 units available)" at bounding box center [76, 79] width 86 height 7
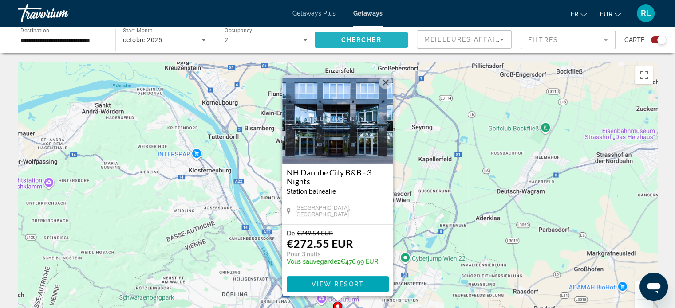
click at [338, 38] on span "Search widget" at bounding box center [360, 39] width 93 height 21
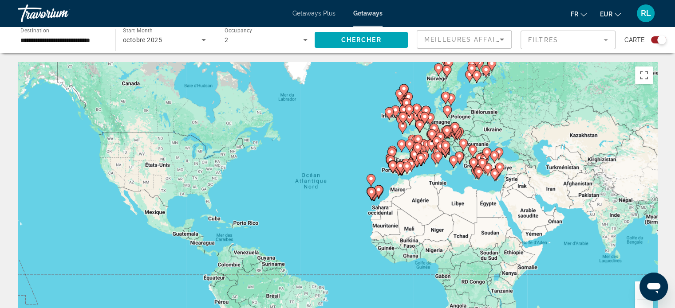
click at [435, 168] on div "Pour activer le glissement avec le clavier, appuyez sur Alt+Entrée. Une fois ce…" at bounding box center [337, 195] width 639 height 266
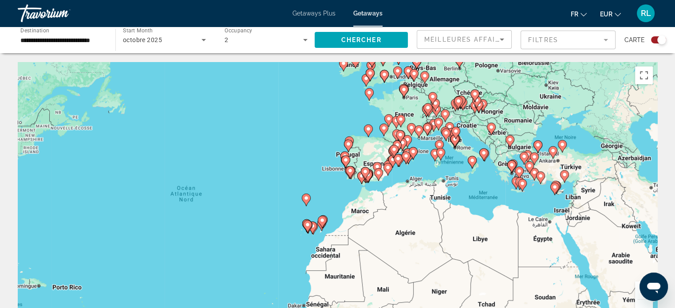
click at [411, 157] on gmp-advanced-marker "Main content" at bounding box center [413, 153] width 9 height 13
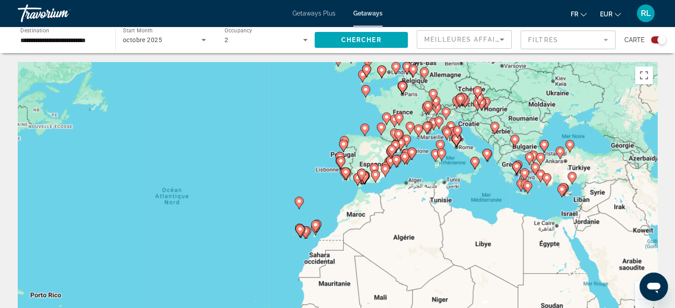
click at [411, 157] on gmp-advanced-marker "Main content" at bounding box center [411, 153] width 9 height 13
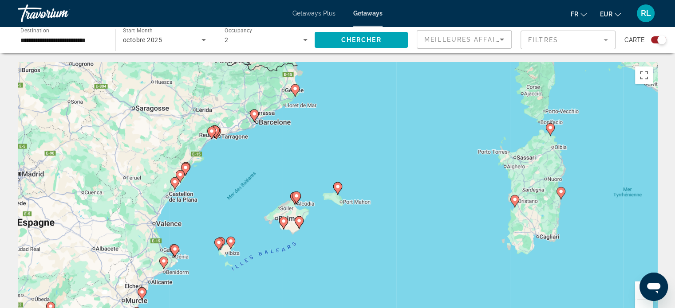
click at [97, 31] on div "**********" at bounding box center [61, 40] width 83 height 25
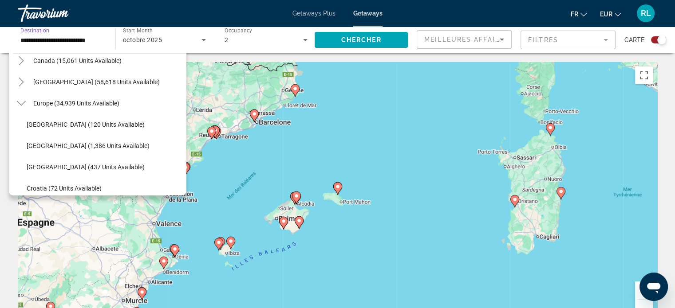
scroll to position [68, 0]
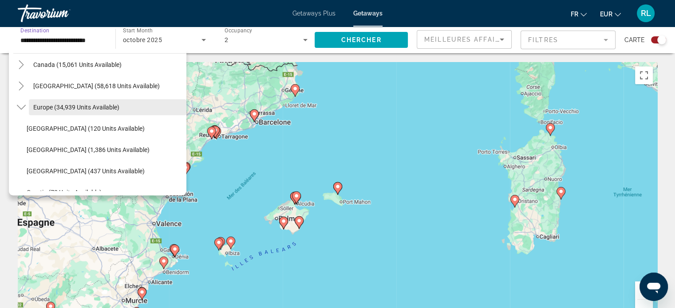
click at [72, 104] on span "Europe (34,939 units available)" at bounding box center [76, 107] width 86 height 7
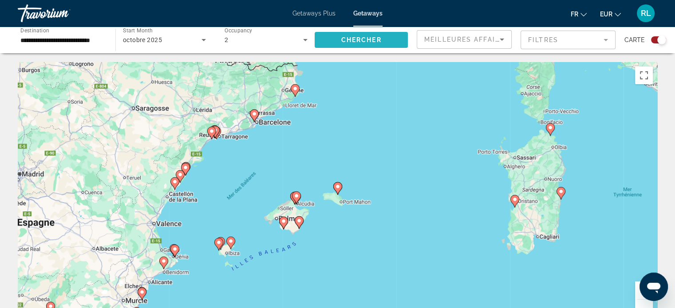
click at [357, 37] on span "Chercher" at bounding box center [361, 39] width 40 height 7
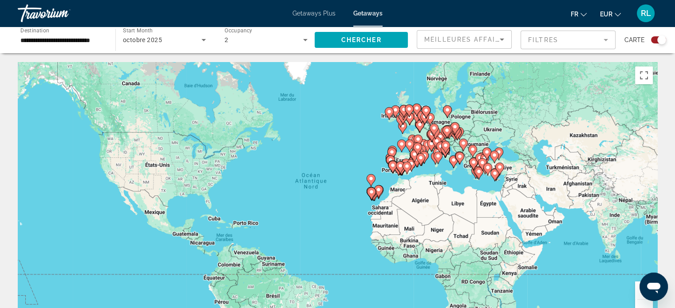
click at [376, 138] on div "Pour activer le glissement avec le clavier, appuyez sur Alt+Entrée. Une fois ce…" at bounding box center [337, 195] width 639 height 266
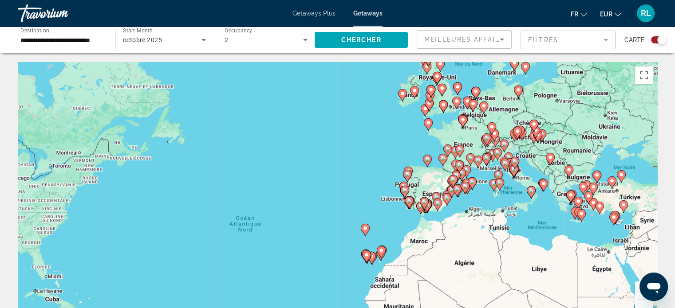
click at [471, 142] on div "Pour activer le glissement avec le clavier, appuyez sur Alt+Entrée. Une fois ce…" at bounding box center [337, 195] width 639 height 266
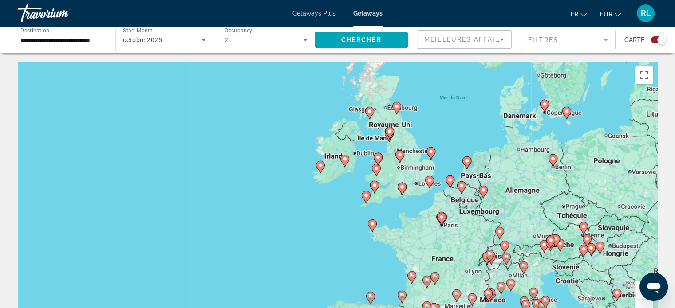
drag, startPoint x: 412, startPoint y: 182, endPoint x: 405, endPoint y: 234, distance: 52.3
click at [405, 234] on div "Pour activer le glissement avec le clavier, appuyez sur Alt+Entrée. Une fois ce…" at bounding box center [337, 195] width 639 height 266
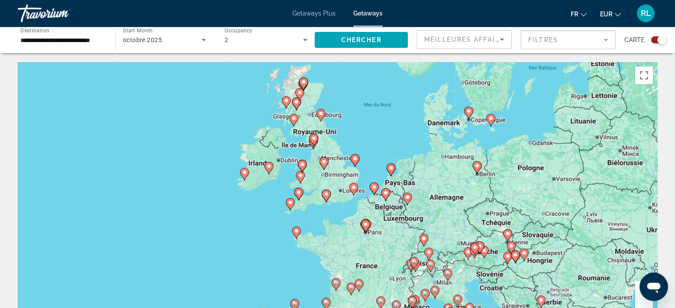
drag, startPoint x: 522, startPoint y: 189, endPoint x: 442, endPoint y: 193, distance: 79.9
click at [442, 193] on div "Pour activer le glissement avec le clavier, appuyez sur Alt+Entrée. Une fois ce…" at bounding box center [337, 195] width 639 height 266
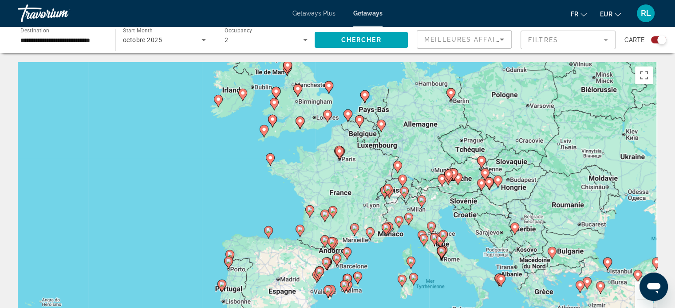
drag, startPoint x: 467, startPoint y: 276, endPoint x: 442, endPoint y: 198, distance: 82.3
click at [442, 198] on div "Pour activer le glissement avec le clavier, appuyez sur Alt+Entrée. Une fois ce…" at bounding box center [337, 195] width 639 height 266
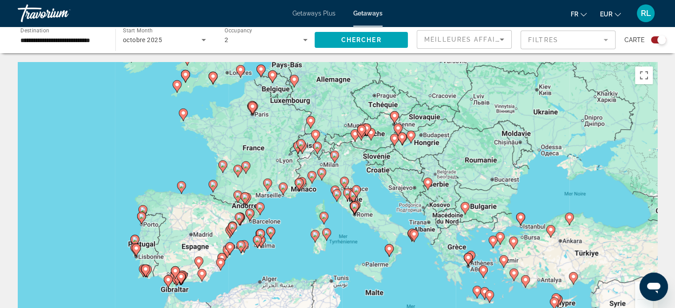
drag, startPoint x: 537, startPoint y: 243, endPoint x: 450, endPoint y: 201, distance: 95.8
click at [450, 201] on div "Pour activer le glissement avec le clavier, appuyez sur Alt+Entrée. Une fois ce…" at bounding box center [337, 195] width 639 height 266
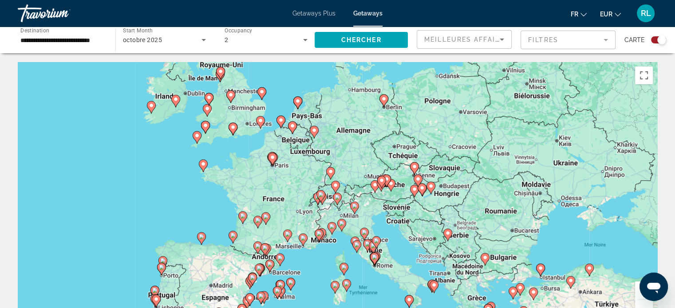
drag, startPoint x: 401, startPoint y: 149, endPoint x: 421, endPoint y: 202, distance: 56.6
click at [421, 202] on div "Pour activer le glissement avec le clavier, appuyez sur Alt+Entrée. Une fois ce…" at bounding box center [337, 195] width 639 height 266
click at [377, 201] on div "Pour activer le glissement avec le clavier, appuyez sur Alt+Entrée. Une fois ce…" at bounding box center [337, 195] width 639 height 266
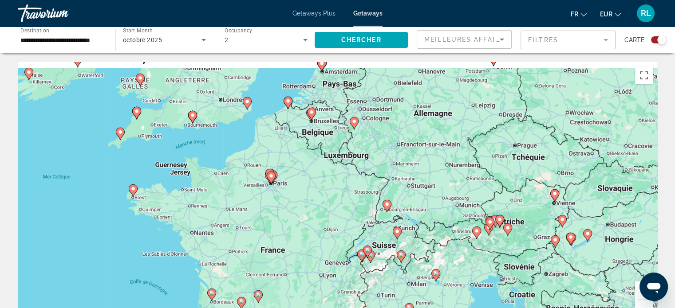
drag, startPoint x: 117, startPoint y: 159, endPoint x: 219, endPoint y: 229, distance: 123.4
click at [219, 229] on div "Pour activer le glissement avec le clavier, appuyez sur Alt+Entrée. Une fois ce…" at bounding box center [337, 195] width 639 height 266
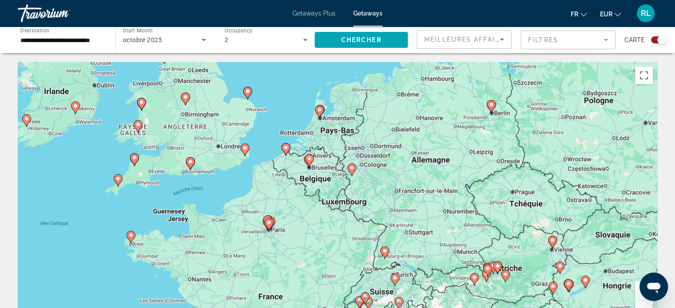
drag, startPoint x: 280, startPoint y: 164, endPoint x: 277, endPoint y: 194, distance: 30.4
click at [277, 194] on div "Pour activer le glissement avec le clavier, appuyez sur Alt+Entrée. Une fois ce…" at bounding box center [337, 195] width 639 height 266
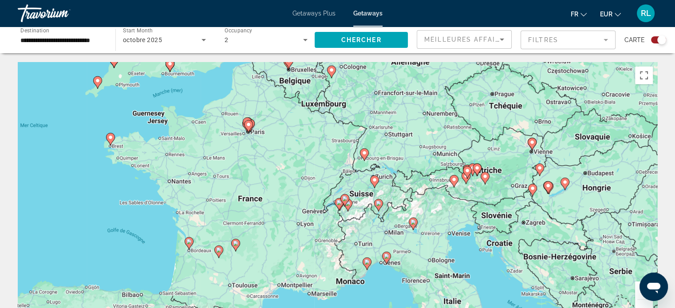
drag, startPoint x: 312, startPoint y: 255, endPoint x: 291, endPoint y: 141, distance: 115.9
click at [291, 141] on div "Pour activer le glissement avec le clavier, appuyez sur Alt+Entrée. Une fois ce…" at bounding box center [337, 195] width 639 height 266
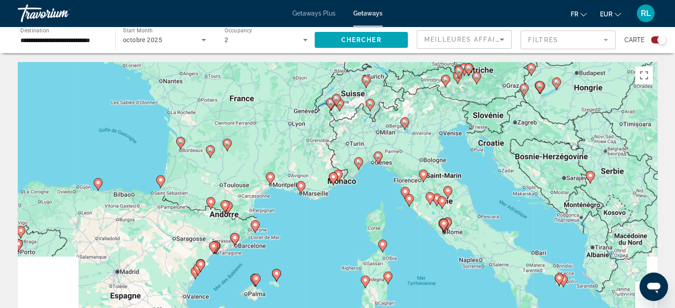
drag, startPoint x: 279, startPoint y: 212, endPoint x: 270, endPoint y: 102, distance: 110.3
click at [270, 102] on div "Pour activer le glissement avec le clavier, appuyez sur Alt+Entrée. Une fois ce…" at bounding box center [337, 195] width 639 height 266
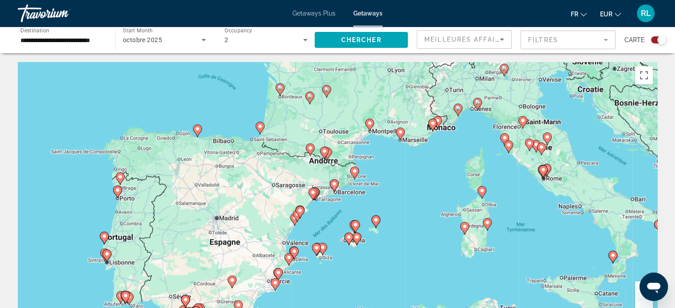
drag, startPoint x: 157, startPoint y: 193, endPoint x: 259, endPoint y: 166, distance: 105.1
click at [259, 166] on div "Pour activer le glissement avec le clavier, appuyez sur Alt+Entrée. Une fois ce…" at bounding box center [337, 195] width 639 height 266
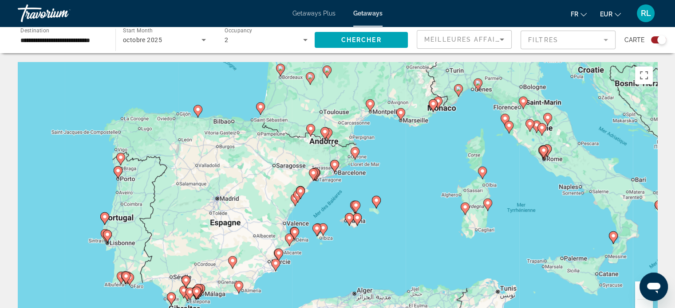
drag, startPoint x: 235, startPoint y: 220, endPoint x: 234, endPoint y: 200, distance: 20.0
click at [234, 200] on div "Pour activer le glissement avec le clavier, appuyez sur Alt+Entrée. Une fois ce…" at bounding box center [337, 195] width 639 height 266
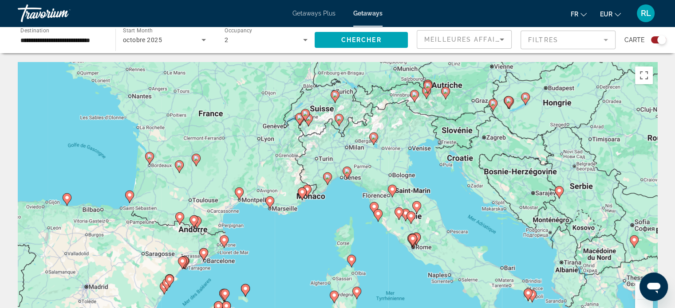
drag, startPoint x: 387, startPoint y: 153, endPoint x: 252, endPoint y: 242, distance: 161.5
click at [252, 242] on div "Pour activer le glissement avec le clavier, appuyez sur Alt+Entrée. Une fois ce…" at bounding box center [337, 195] width 639 height 266
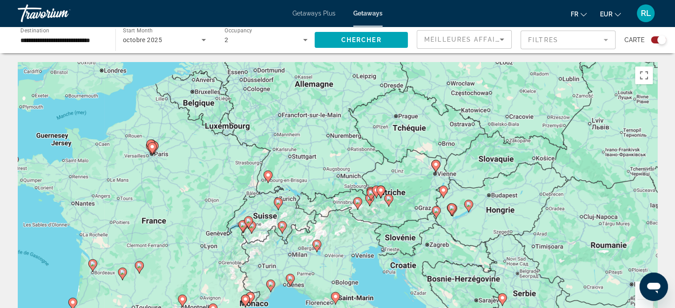
drag, startPoint x: 393, startPoint y: 141, endPoint x: 335, endPoint y: 249, distance: 122.8
click at [335, 249] on div "Pour activer le glissement avec le clavier, appuyez sur Alt+Entrée. Une fois ce…" at bounding box center [337, 195] width 639 height 266
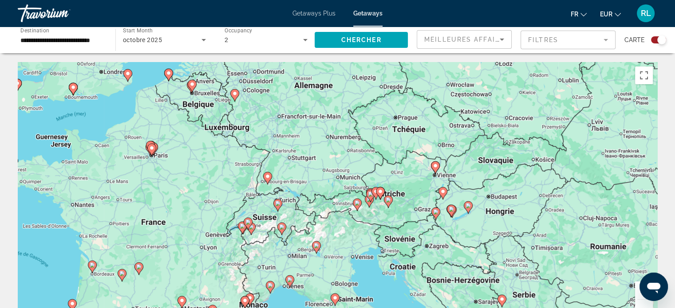
click at [301, 211] on div "Pour activer le glissement avec le clavier, appuyez sur Alt+Entrée. Une fois ce…" at bounding box center [337, 195] width 639 height 266
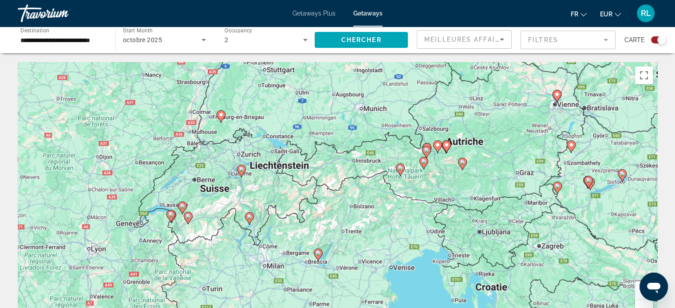
drag, startPoint x: 390, startPoint y: 259, endPoint x: 376, endPoint y: 223, distance: 38.9
click at [376, 223] on div "Pour activer le glissement avec le clavier, appuyez sur Alt+Entrée. Une fois ce…" at bounding box center [337, 195] width 639 height 266
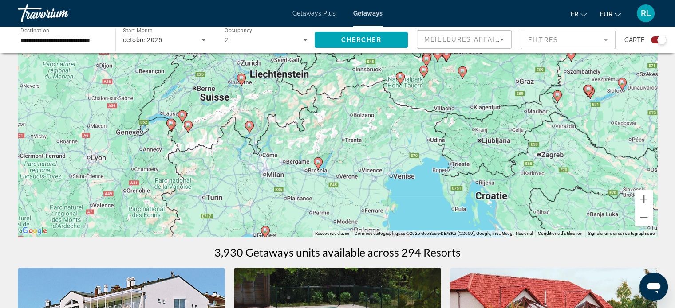
scroll to position [95, 0]
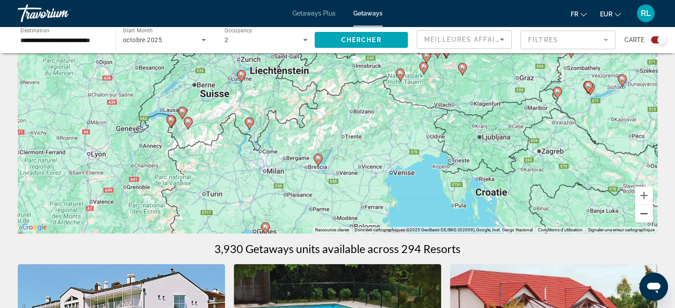
click at [638, 214] on button "Zoom arrière" at bounding box center [644, 214] width 18 height 18
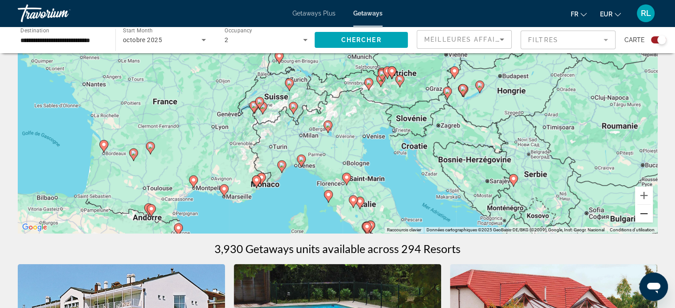
click at [638, 214] on button "Zoom arrière" at bounding box center [644, 214] width 18 height 18
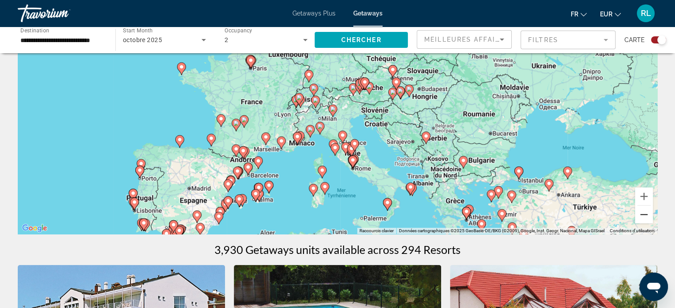
scroll to position [94, 0]
click at [642, 218] on button "Zoom arrière" at bounding box center [644, 215] width 18 height 18
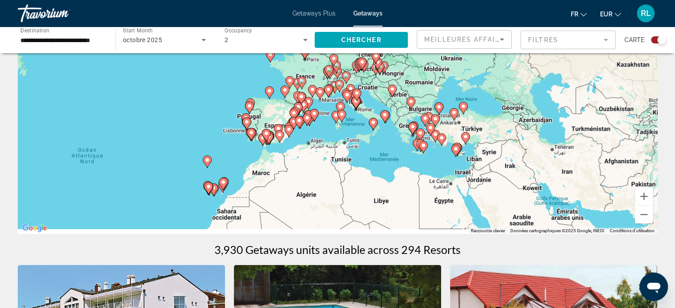
drag, startPoint x: 229, startPoint y: 195, endPoint x: 259, endPoint y: 158, distance: 47.9
click at [259, 158] on div "Pour activer le glissement avec le clavier, appuyez sur Alt+Entrée. Une fois ce…" at bounding box center [337, 101] width 639 height 266
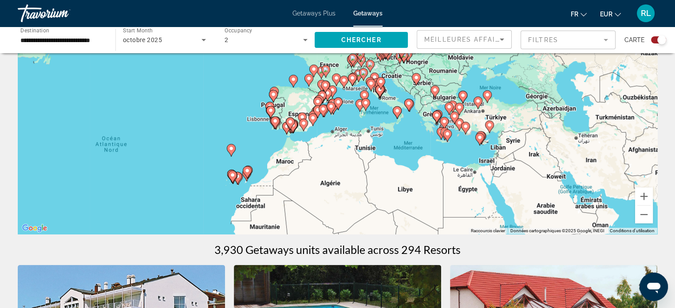
click at [256, 158] on div "Pour activer le glissement avec le clavier, appuyez sur Alt+Entrée. Une fois ce…" at bounding box center [337, 101] width 639 height 266
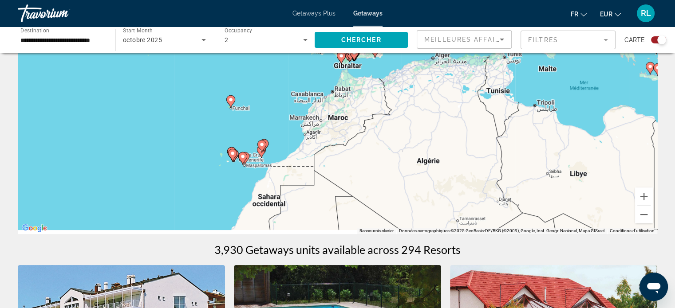
drag, startPoint x: 216, startPoint y: 189, endPoint x: 241, endPoint y: 140, distance: 54.6
click at [241, 140] on div "Pour activer le glissement avec le clavier, appuyez sur Alt+Entrée. Une fois ce…" at bounding box center [337, 101] width 639 height 266
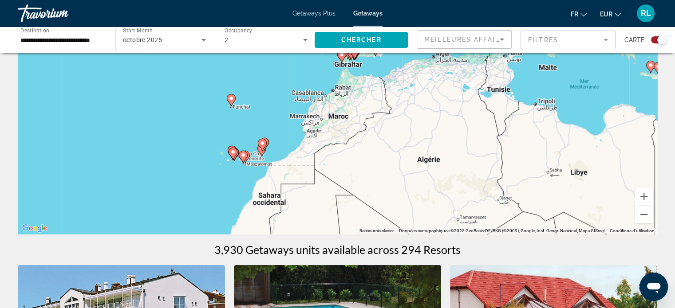
click at [244, 172] on div "Pour activer le glissement avec le clavier, appuyez sur Alt+Entrée. Une fois ce…" at bounding box center [337, 101] width 639 height 266
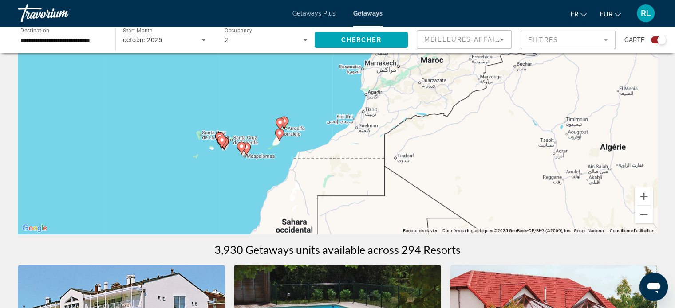
click at [231, 168] on div "Pour activer le glissement avec le clavier, appuyez sur Alt+Entrée. Une fois ce…" at bounding box center [337, 101] width 639 height 266
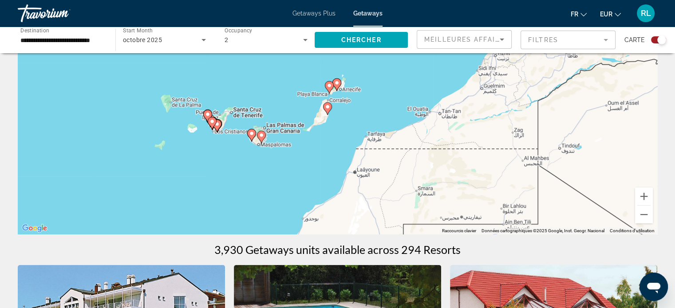
click at [231, 168] on div "Pour activer le glissement avec le clavier, appuyez sur Alt+Entrée. Une fois ce…" at bounding box center [337, 101] width 639 height 266
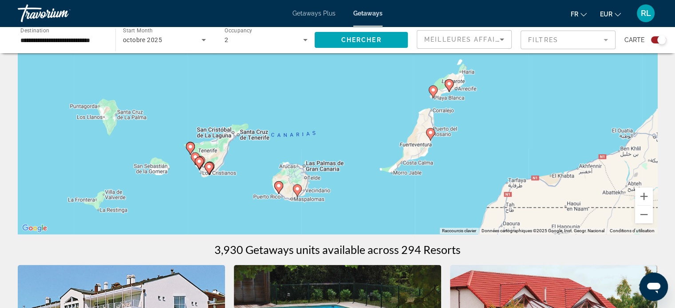
drag, startPoint x: 247, startPoint y: 127, endPoint x: 253, endPoint y: 198, distance: 71.2
click at [253, 198] on div "Pour activer le glissement avec le clavier, appuyez sur Alt+Entrée. Une fois ce…" at bounding box center [337, 101] width 639 height 266
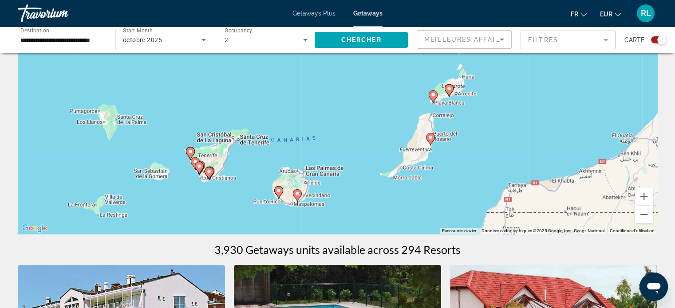
click at [278, 191] on image "Main content" at bounding box center [278, 190] width 5 height 5
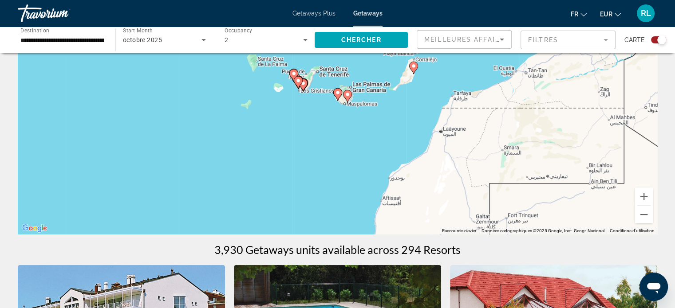
click at [337, 94] on image "Main content" at bounding box center [337, 92] width 5 height 5
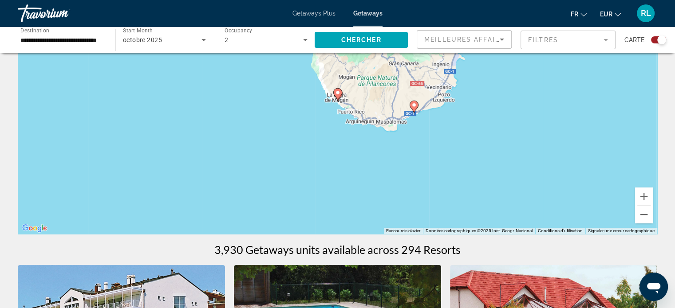
click at [338, 90] on icon "Main content" at bounding box center [337, 95] width 8 height 12
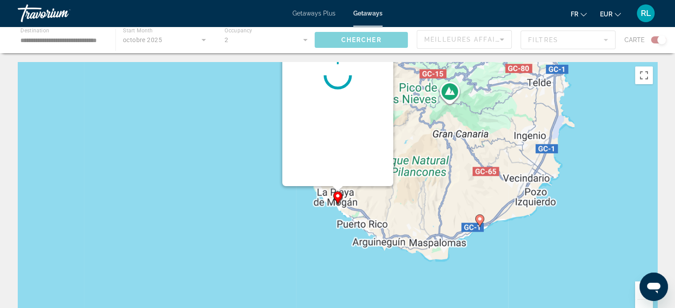
scroll to position [0, 0]
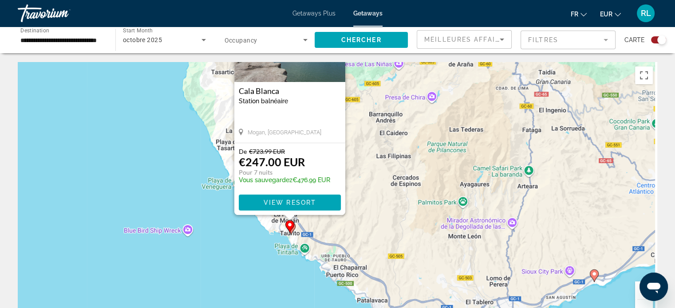
drag, startPoint x: 442, startPoint y: 234, endPoint x: 391, endPoint y: 149, distance: 98.7
click at [391, 149] on div "Pour activer le glissement avec le clavier, appuyez sur Alt+Entrée. Une fois ce…" at bounding box center [337, 195] width 639 height 266
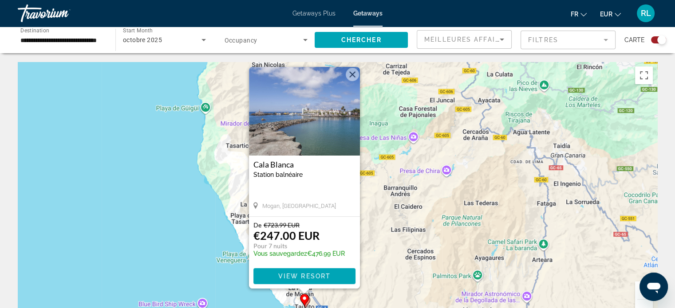
drag, startPoint x: 374, startPoint y: 193, endPoint x: 390, endPoint y: 269, distance: 77.4
click at [390, 269] on div "Pour activer le glissement avec le clavier, appuyez sur Alt+Entrée. Une fois ce…" at bounding box center [337, 195] width 639 height 266
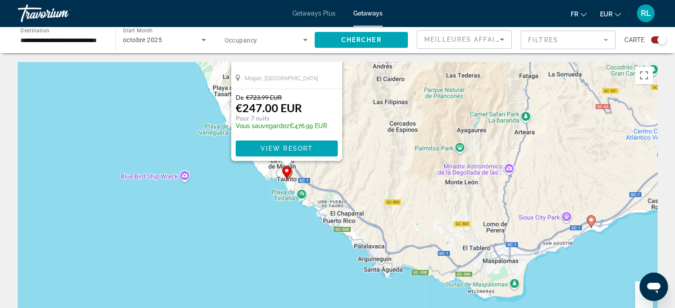
drag, startPoint x: 389, startPoint y: 265, endPoint x: 371, endPoint y: 134, distance: 131.7
click at [371, 134] on div "Pour activer le glissement avec le clavier, appuyez sur Alt+Entrée. Une fois ce…" at bounding box center [337, 195] width 639 height 266
click at [589, 220] on image "Main content" at bounding box center [590, 219] width 5 height 5
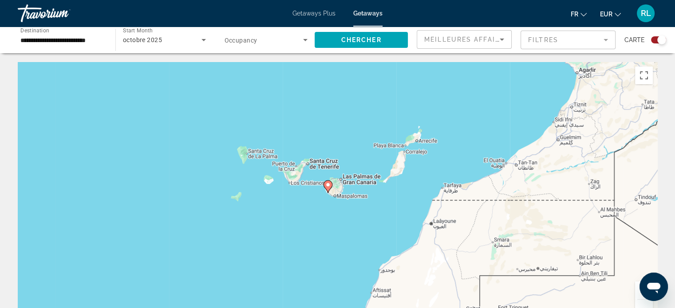
click at [284, 195] on div "Pour activer le glissement avec le clavier, appuyez sur Alt+Entrée. Une fois ce…" at bounding box center [337, 195] width 639 height 266
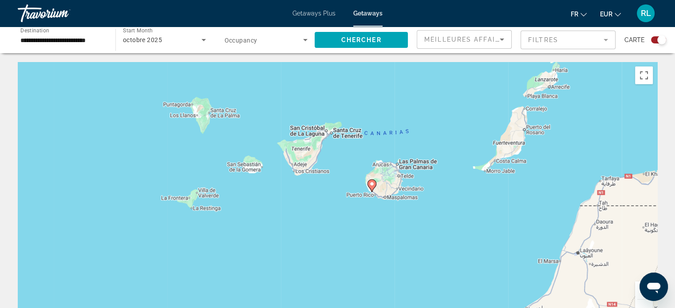
click at [370, 184] on image "Main content" at bounding box center [371, 183] width 5 height 5
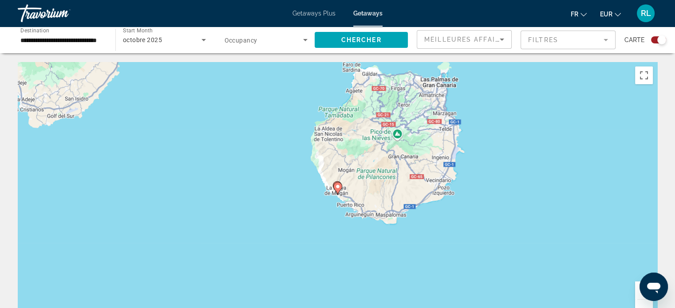
click at [339, 184] on icon "Main content" at bounding box center [337, 189] width 8 height 12
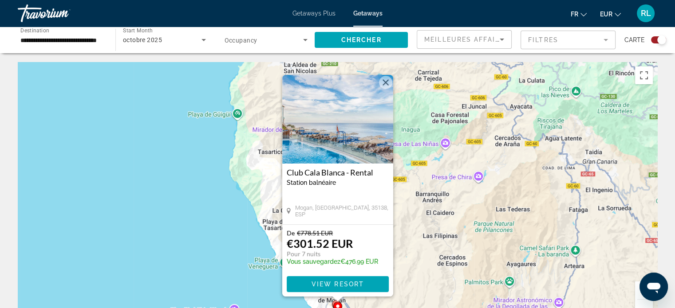
click at [383, 81] on button "Fermer" at bounding box center [385, 82] width 13 height 13
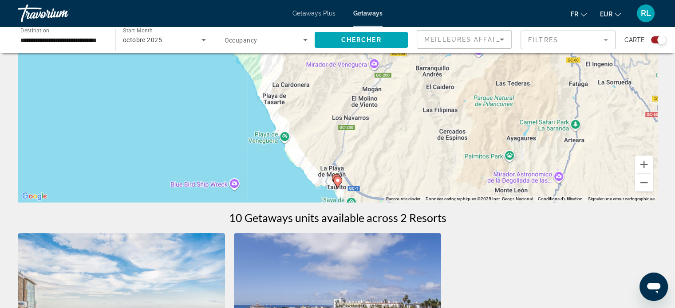
scroll to position [126, 0]
click at [647, 184] on button "Zoom arrière" at bounding box center [644, 183] width 18 height 18
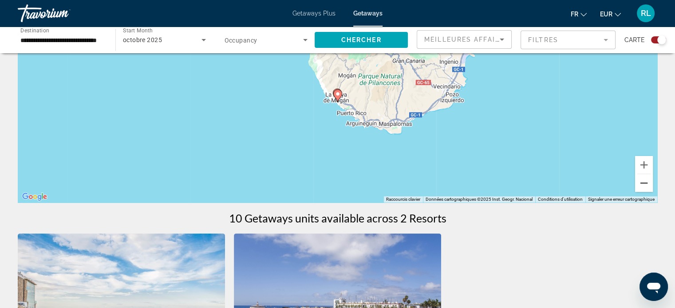
click at [647, 184] on button "Zoom arrière" at bounding box center [644, 183] width 18 height 18
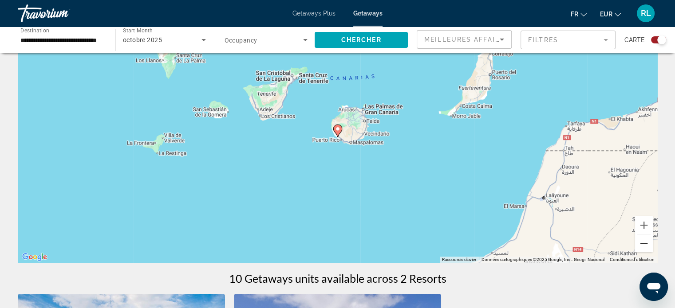
scroll to position [66, 0]
click at [638, 248] on button "Zoom arrière" at bounding box center [644, 243] width 18 height 18
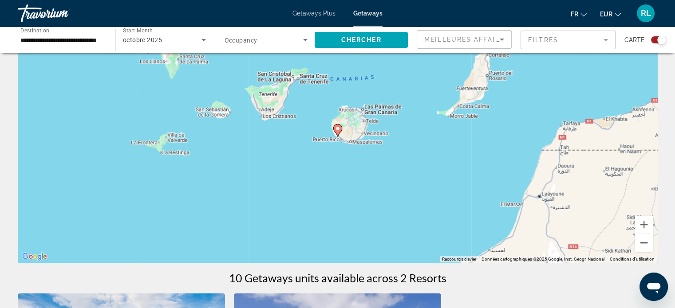
click at [638, 248] on button "Zoom arrière" at bounding box center [644, 243] width 18 height 18
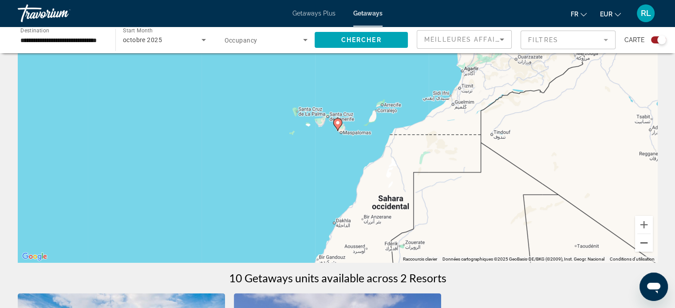
click at [638, 248] on button "Zoom arrière" at bounding box center [644, 243] width 18 height 18
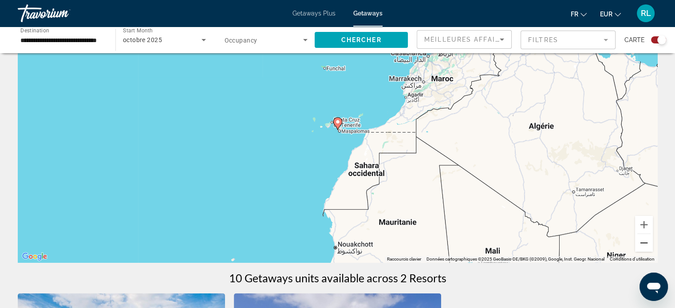
click at [638, 248] on button "Zoom arrière" at bounding box center [644, 243] width 18 height 18
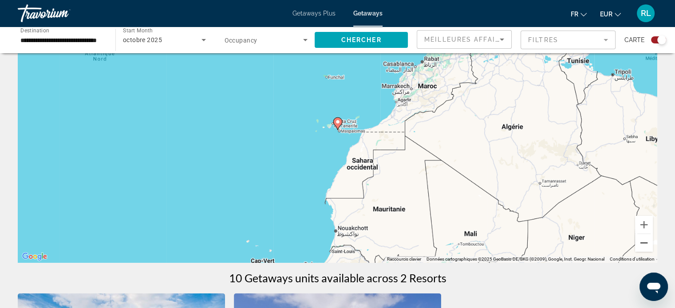
click at [638, 248] on button "Zoom arrière" at bounding box center [644, 243] width 18 height 18
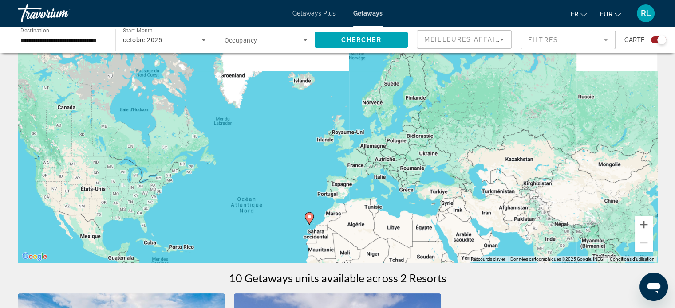
drag, startPoint x: 393, startPoint y: 117, endPoint x: 362, endPoint y: 230, distance: 117.7
click at [362, 230] on div "Pour activer le glissement avec le clavier, appuyez sur Alt+Entrée. Une fois ce…" at bounding box center [337, 129] width 639 height 266
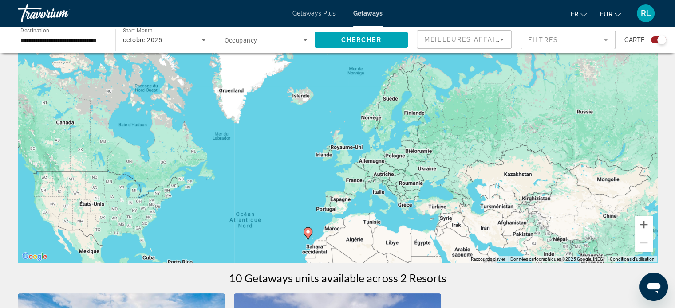
click at [55, 35] on input "**********" at bounding box center [61, 40] width 83 height 11
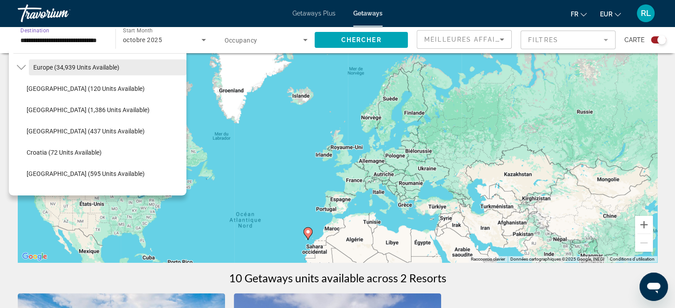
scroll to position [107, 0]
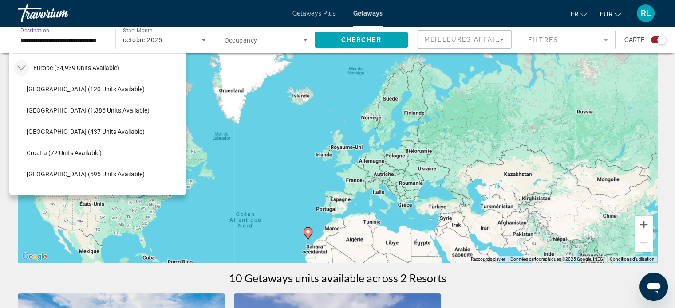
click at [20, 67] on icon "Toggle Europe (34,939 units available)" at bounding box center [21, 67] width 9 height 9
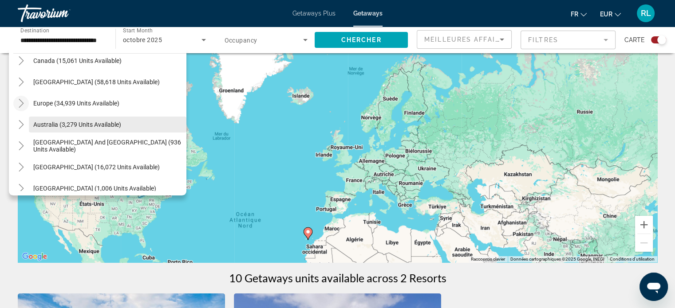
scroll to position [71, 0]
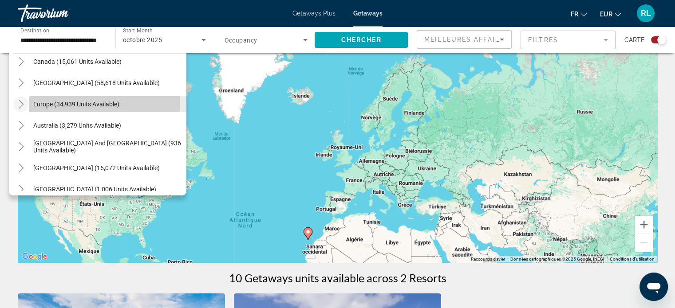
click at [82, 101] on span "Europe (34,939 units available)" at bounding box center [76, 104] width 86 height 7
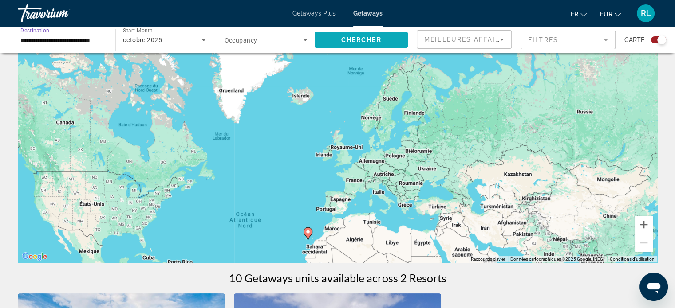
click at [375, 42] on span "Chercher" at bounding box center [361, 39] width 40 height 7
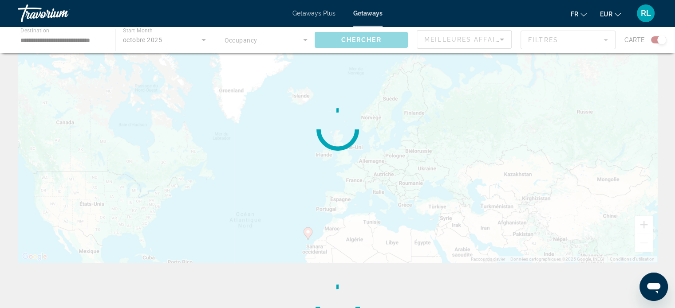
scroll to position [0, 0]
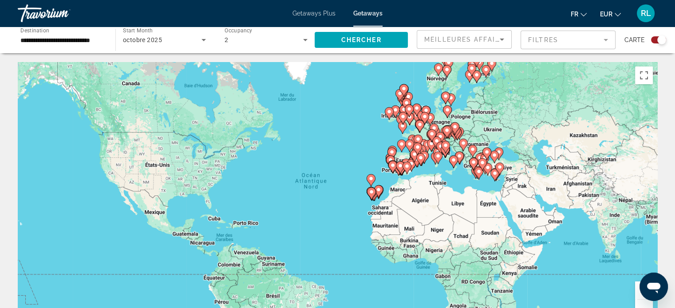
click at [470, 120] on div "Pour activer le glissement avec le clavier, appuyez sur Alt+Entrée. Une fois ce…" at bounding box center [337, 195] width 639 height 266
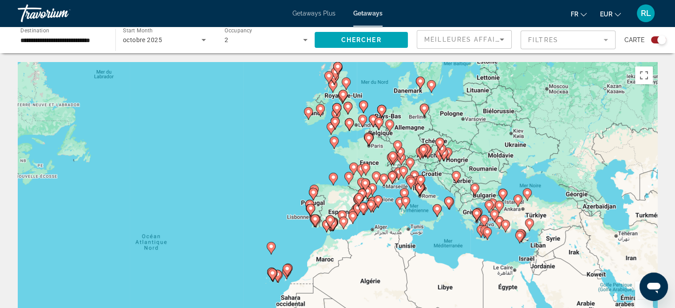
click at [419, 212] on div "Pour activer le glissement avec le clavier, appuyez sur Alt+Entrée. Une fois ce…" at bounding box center [337, 195] width 639 height 266
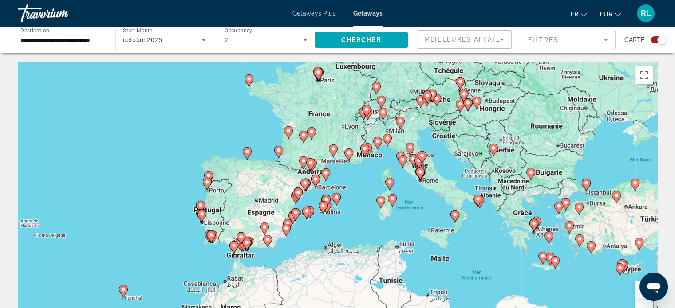
click at [457, 165] on div "Pour activer le glissement avec le clavier, appuyez sur Alt+Entrée. Une fois ce…" at bounding box center [337, 195] width 639 height 266
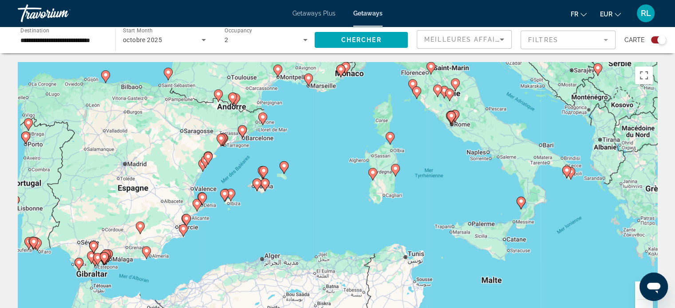
drag, startPoint x: 255, startPoint y: 214, endPoint x: 326, endPoint y: 140, distance: 102.6
click at [326, 140] on div "Pour activer le glissement avec le clavier, appuyez sur Alt+Entrée. Une fois ce…" at bounding box center [337, 195] width 639 height 266
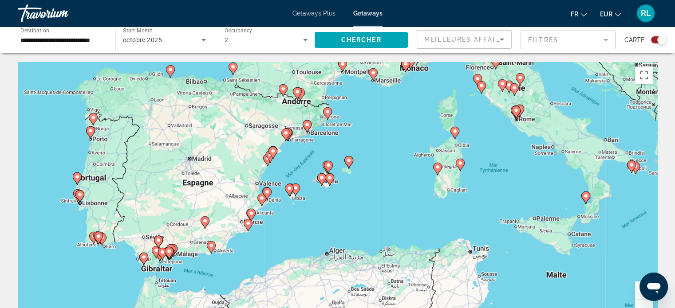
drag, startPoint x: 160, startPoint y: 154, endPoint x: 230, endPoint y: 148, distance: 70.4
click at [230, 148] on div "Pour activer le glissement avec le clavier, appuyez sur Alt+Entrée. Une fois ce…" at bounding box center [337, 195] width 639 height 266
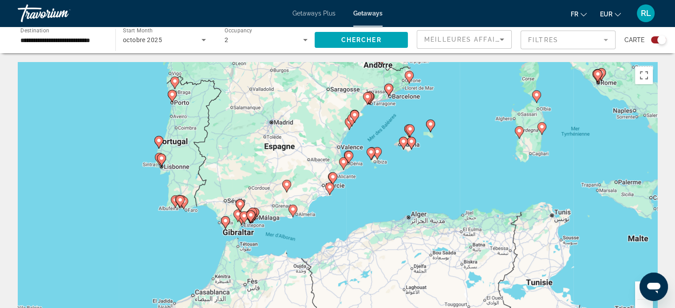
drag, startPoint x: 109, startPoint y: 199, endPoint x: 189, endPoint y: 163, distance: 88.1
click at [189, 163] on div "Pour activer le glissement avec le clavier, appuyez sur Alt+Entrée. Une fois ce…" at bounding box center [337, 195] width 639 height 266
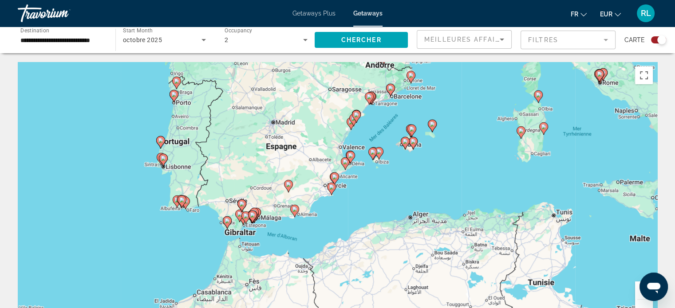
click at [159, 172] on div "Pour activer le glissement avec le clavier, appuyez sur Alt+Entrée. Une fois ce…" at bounding box center [337, 195] width 639 height 266
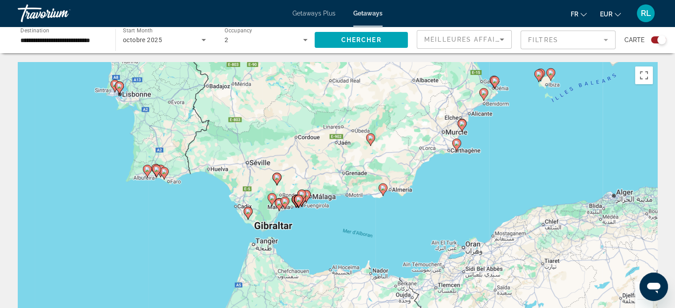
drag, startPoint x: 600, startPoint y: 237, endPoint x: 543, endPoint y: 159, distance: 97.1
click at [543, 159] on div "Pour activer le glissement avec le clavier, appuyez sur Alt+Entrée. Une fois ce…" at bounding box center [337, 195] width 639 height 266
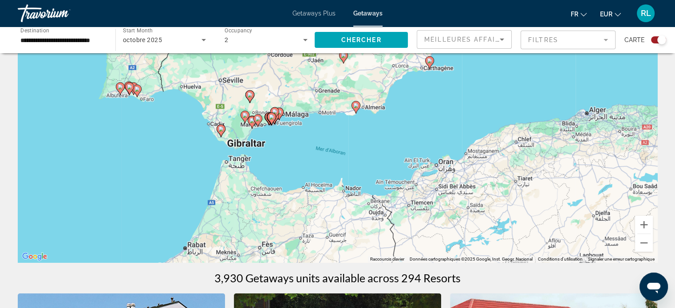
scroll to position [67, 0]
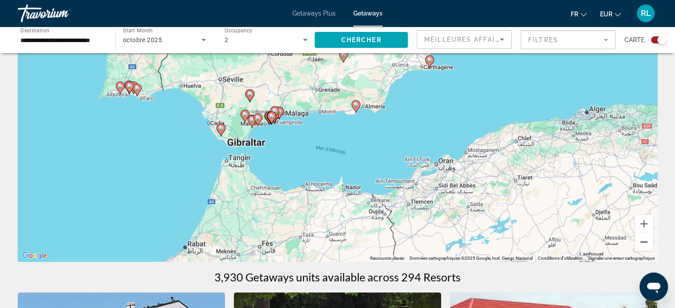
click at [647, 239] on button "Zoom arrière" at bounding box center [644, 242] width 18 height 18
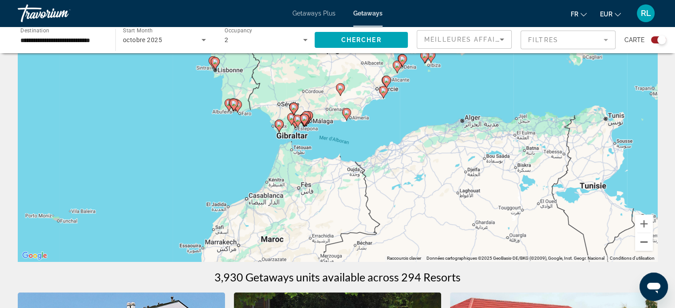
click at [647, 239] on button "Zoom arrière" at bounding box center [644, 242] width 18 height 18
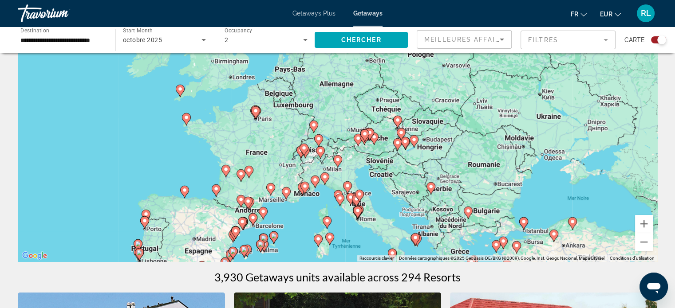
drag, startPoint x: 464, startPoint y: 114, endPoint x: 326, endPoint y: 278, distance: 214.1
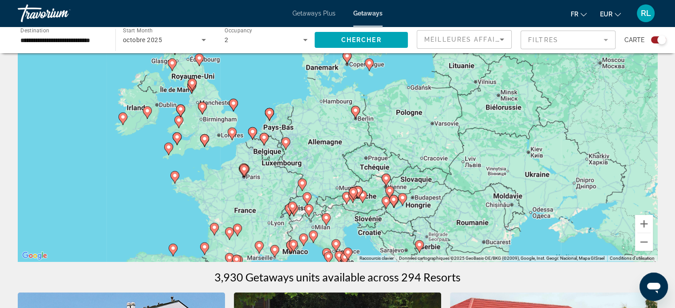
drag, startPoint x: 330, startPoint y: 105, endPoint x: 318, endPoint y: 165, distance: 61.0
click at [318, 165] on div "Pour activer le glissement avec le clavier, appuyez sur Alt+Entrée. Une fois ce…" at bounding box center [337, 129] width 639 height 266
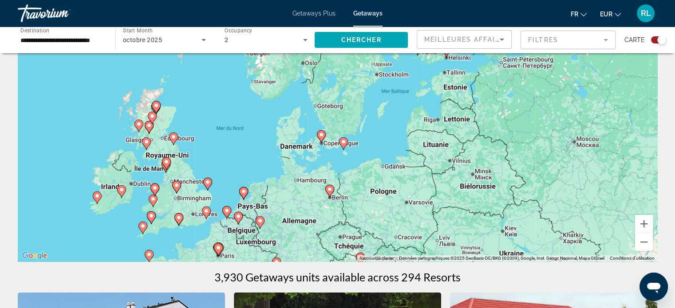
drag, startPoint x: 340, startPoint y: 120, endPoint x: 312, endPoint y: 208, distance: 92.6
click at [312, 208] on div "Pour activer le glissement avec le clavier, appuyez sur Alt+Entrée. Une fois ce…" at bounding box center [337, 129] width 639 height 266
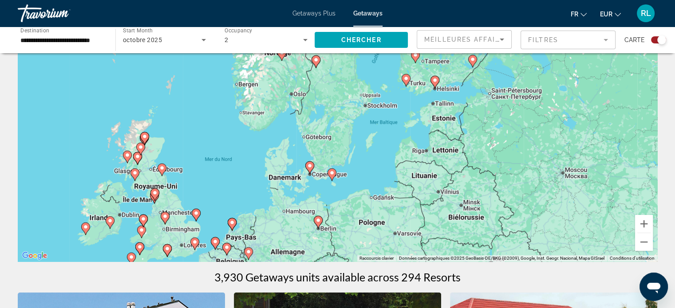
drag, startPoint x: 312, startPoint y: 208, endPoint x: 286, endPoint y: 262, distance: 59.1
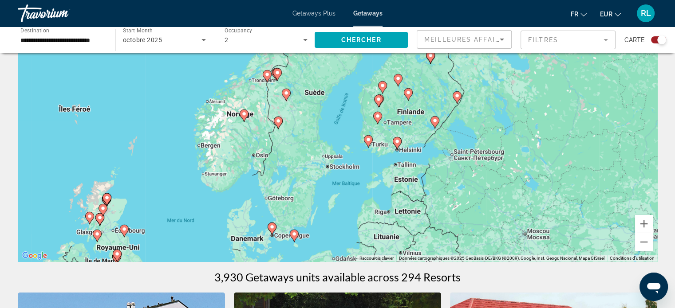
drag, startPoint x: 345, startPoint y: 114, endPoint x: 321, endPoint y: 152, distance: 44.7
click at [321, 152] on div "Pour activer le glissement avec le clavier, appuyez sur Alt+Entrée. Une fois ce…" at bounding box center [337, 129] width 639 height 266
click at [396, 143] on image "Main content" at bounding box center [396, 141] width 5 height 5
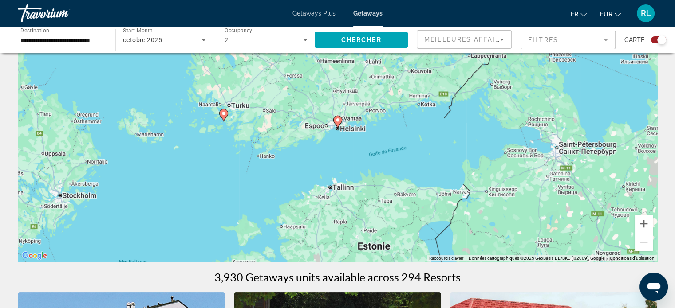
click at [338, 121] on image "Main content" at bounding box center [337, 120] width 5 height 5
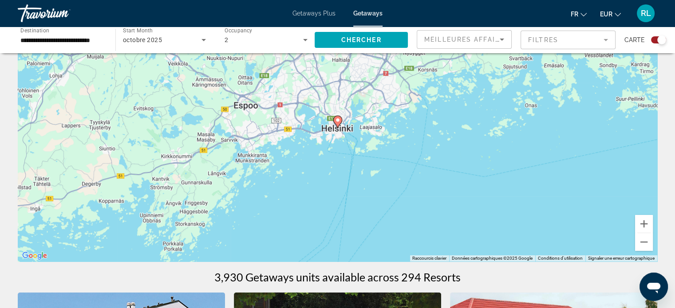
click at [338, 121] on image "Main content" at bounding box center [337, 120] width 5 height 5
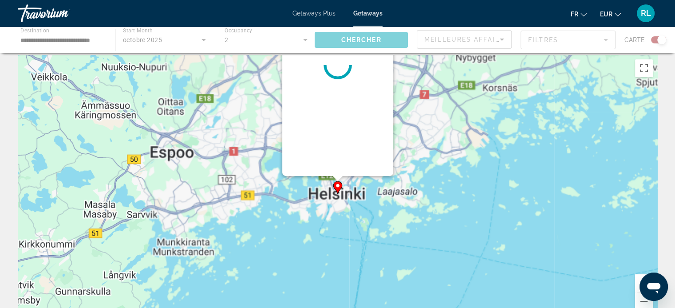
scroll to position [0, 0]
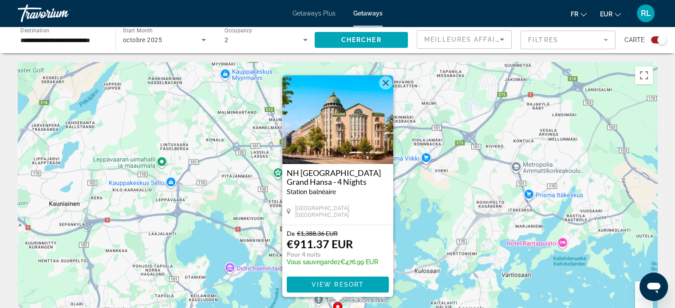
click at [383, 82] on button "Fermer" at bounding box center [385, 82] width 13 height 13
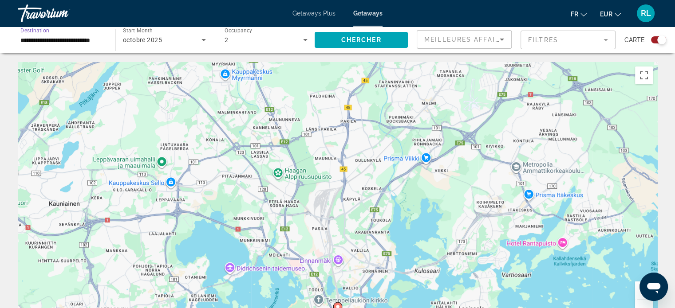
click at [84, 43] on input "**********" at bounding box center [61, 40] width 83 height 11
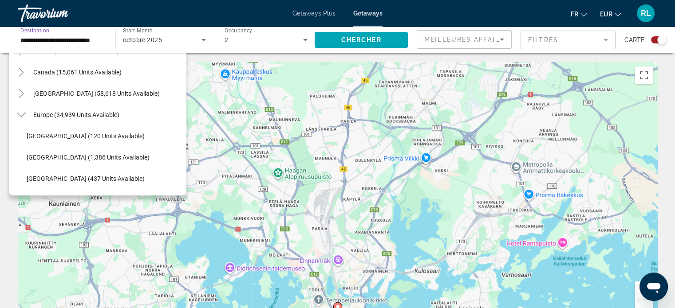
scroll to position [60, 0]
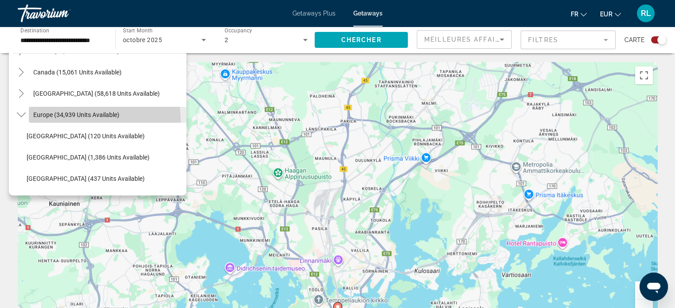
click at [77, 120] on span "Search widget" at bounding box center [107, 114] width 157 height 21
type input "**********"
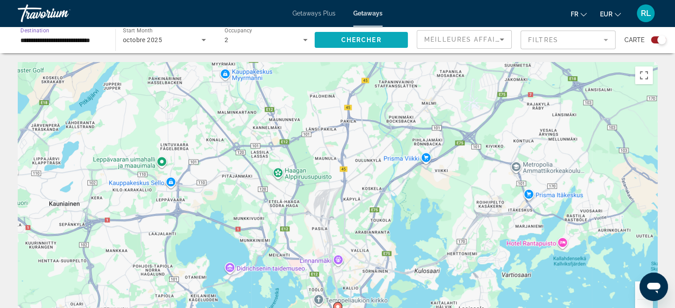
click at [364, 41] on span "Chercher" at bounding box center [361, 39] width 40 height 7
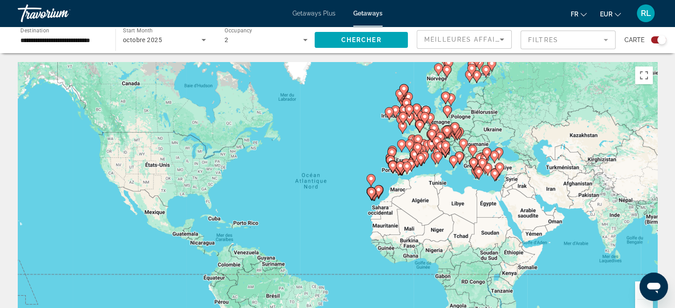
click at [387, 128] on div "Pour activer le glissement avec le clavier, appuyez sur Alt+Entrée. Une fois ce…" at bounding box center [337, 195] width 639 height 266
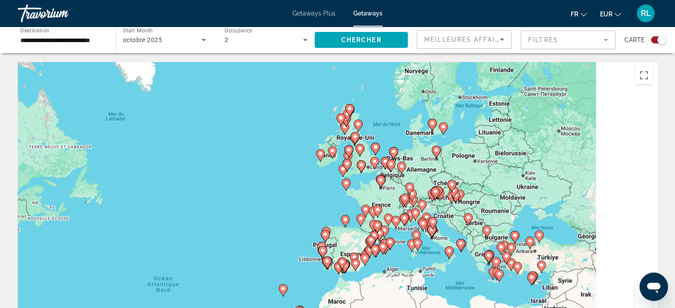
drag, startPoint x: 392, startPoint y: 135, endPoint x: 319, endPoint y: 188, distance: 89.6
click at [319, 188] on div "Pour activer le glissement avec le clavier, appuyez sur Alt+Entrée. Une fois ce…" at bounding box center [337, 195] width 639 height 266
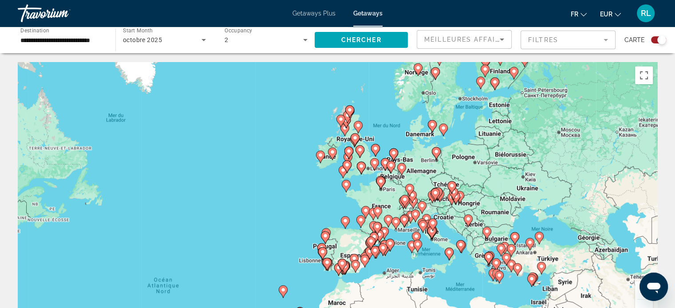
click at [316, 141] on div "Pour activer le glissement avec le clavier, appuyez sur Alt+Entrée. Une fois ce…" at bounding box center [337, 195] width 639 height 266
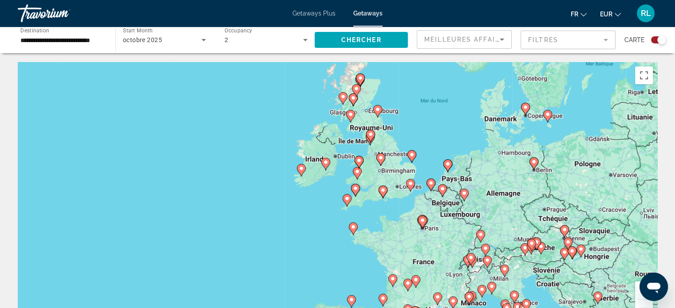
drag, startPoint x: 427, startPoint y: 178, endPoint x: 403, endPoint y: 168, distance: 25.9
click at [403, 168] on div "Pour activer le glissement avec le clavier, appuyez sur Alt+Entrée. Une fois ce…" at bounding box center [337, 195] width 639 height 266
click at [402, 173] on div "Pour activer le glissement avec le clavier, appuyez sur Alt+Entrée. Une fois ce…" at bounding box center [337, 195] width 639 height 266
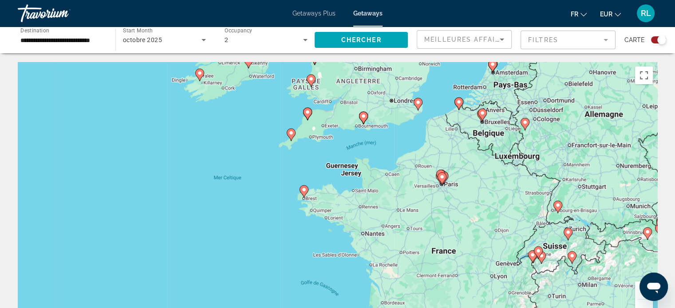
drag, startPoint x: 409, startPoint y: 265, endPoint x: 410, endPoint y: 173, distance: 91.4
click at [410, 173] on div "Pour activer le glissement avec le clavier, appuyez sur Alt+Entrée. Une fois ce…" at bounding box center [337, 195] width 639 height 266
